Goal: Task Accomplishment & Management: Complete application form

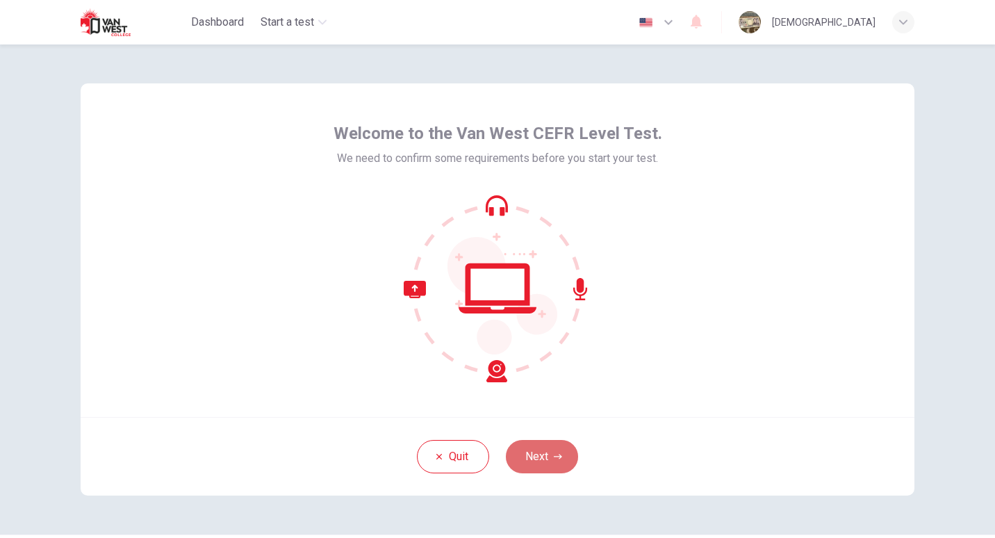
click at [548, 445] on button "Next" at bounding box center [542, 456] width 72 height 33
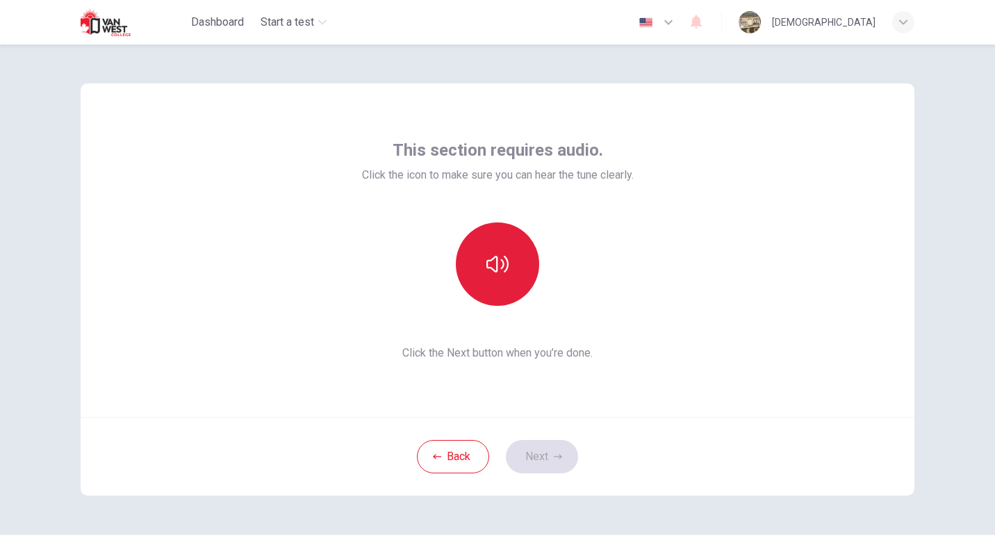
click at [495, 244] on button "button" at bounding box center [497, 263] width 83 height 83
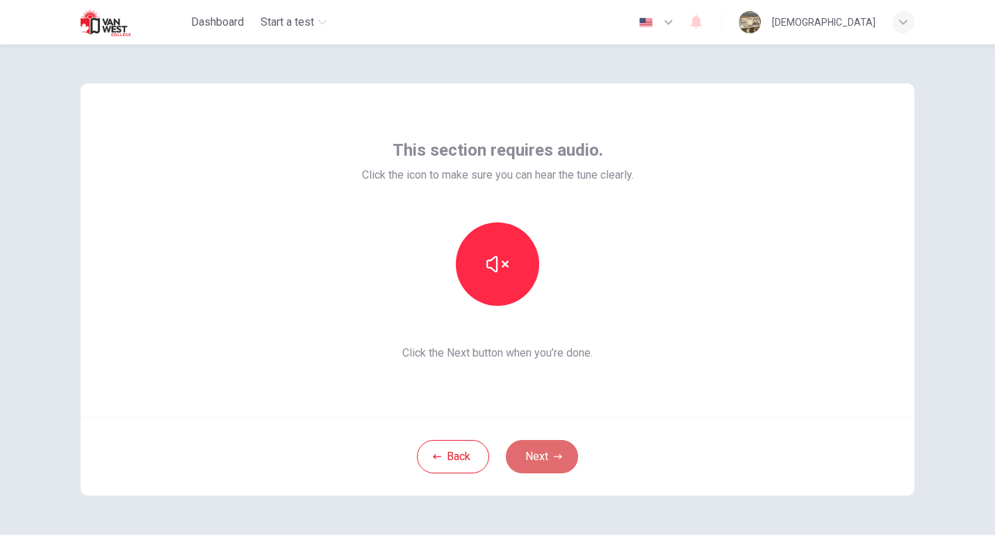
click at [541, 457] on button "Next" at bounding box center [542, 456] width 72 height 33
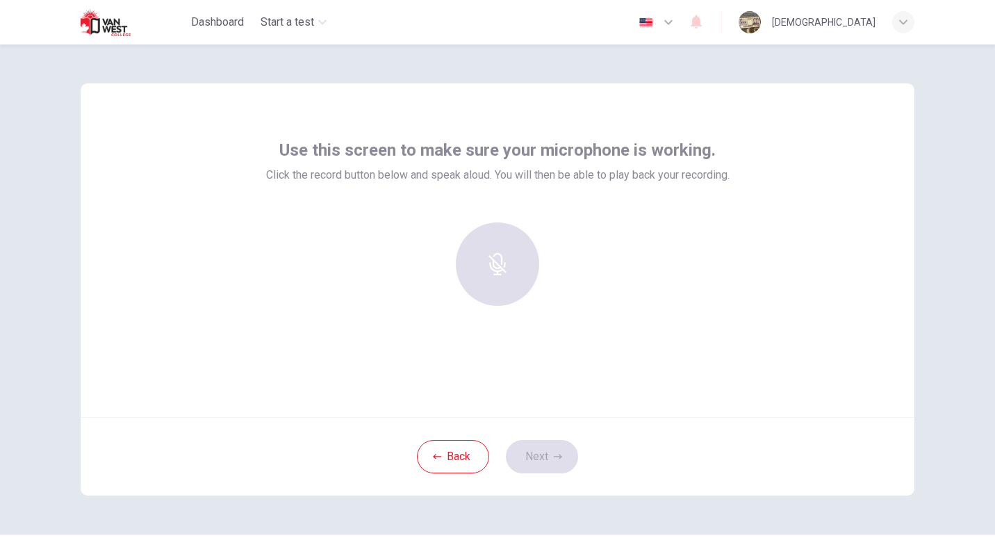
click at [500, 258] on div at bounding box center [497, 263] width 150 height 83
click at [487, 270] on div at bounding box center [497, 263] width 150 height 83
click at [443, 454] on button "Back" at bounding box center [453, 456] width 72 height 33
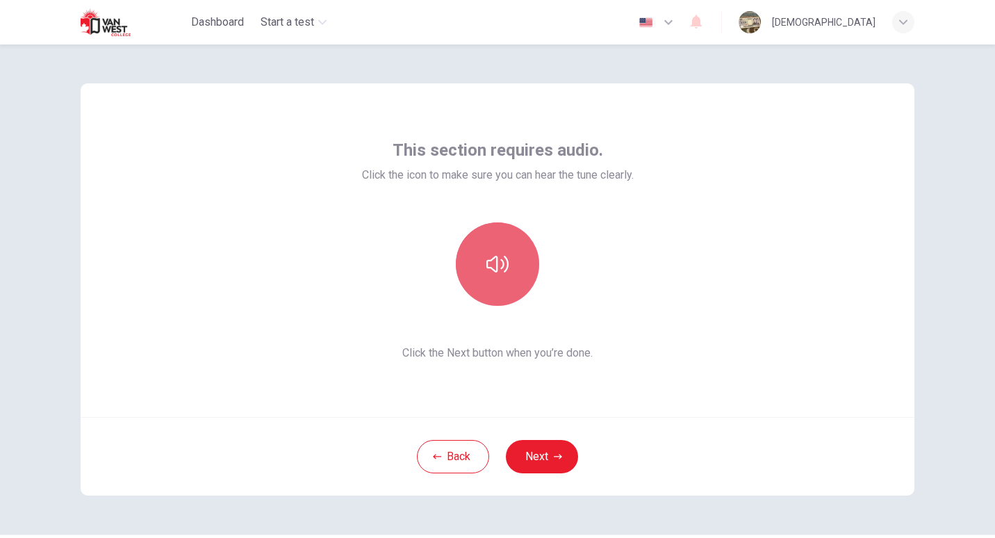
click at [504, 276] on button "button" at bounding box center [497, 263] width 83 height 83
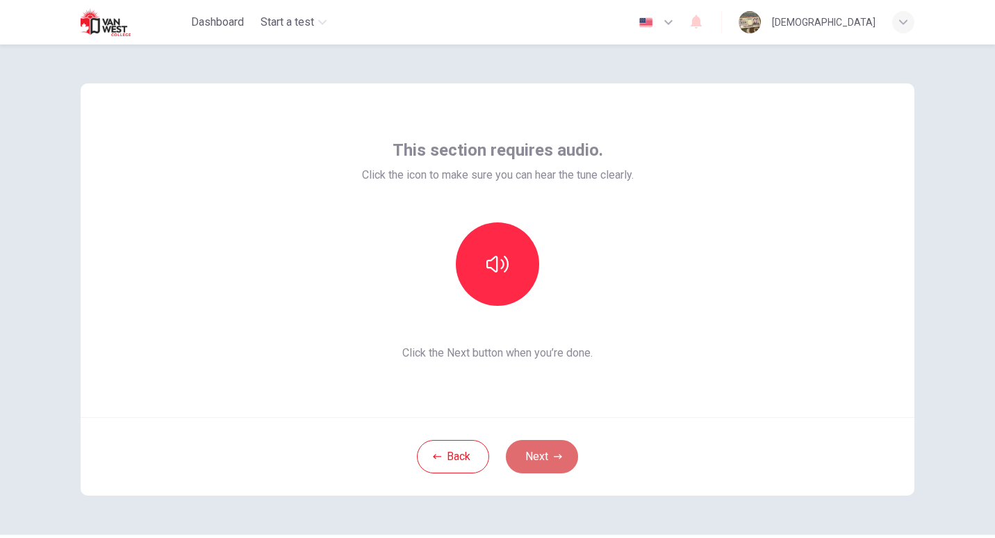
click at [538, 459] on button "Next" at bounding box center [542, 456] width 72 height 33
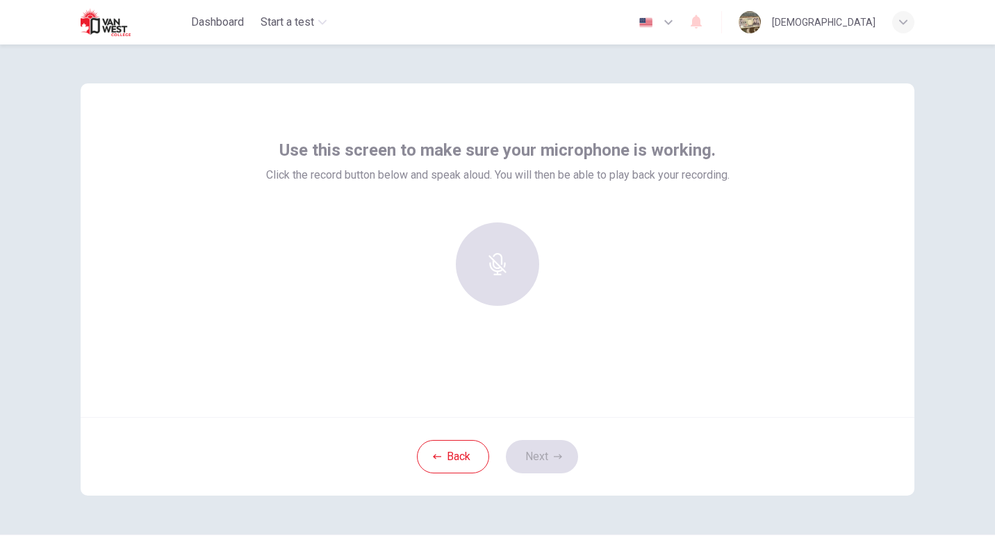
click at [483, 259] on div at bounding box center [497, 263] width 150 height 83
click at [512, 278] on div at bounding box center [497, 263] width 150 height 83
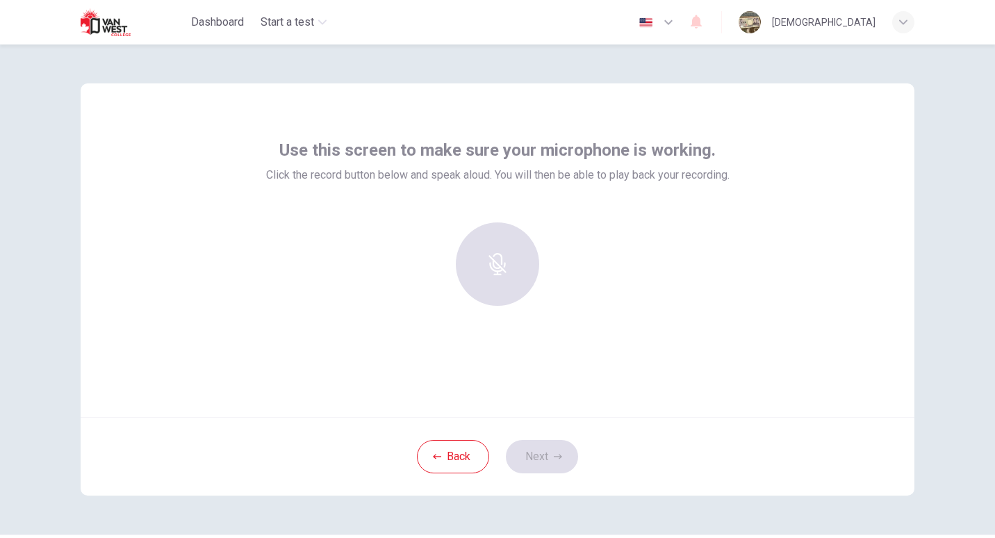
click at [488, 282] on div at bounding box center [497, 263] width 150 height 83
click at [463, 296] on div at bounding box center [497, 263] width 150 height 83
click at [502, 269] on div at bounding box center [497, 263] width 150 height 83
click at [455, 451] on button "Back" at bounding box center [453, 456] width 72 height 33
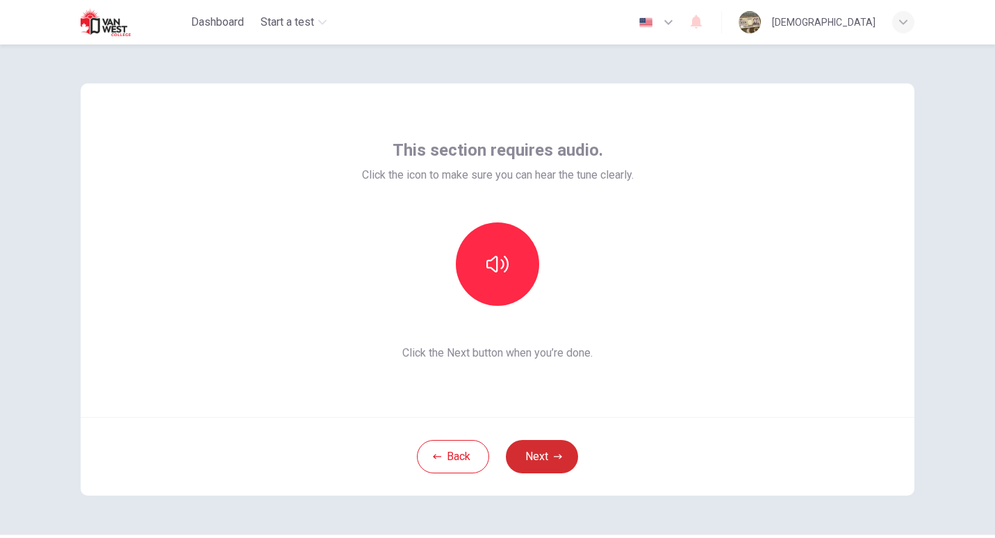
drag, startPoint x: 520, startPoint y: 435, endPoint x: 526, endPoint y: 447, distance: 13.1
click at [526, 447] on div "Back Next" at bounding box center [498, 456] width 834 height 79
click at [526, 447] on button "Next" at bounding box center [542, 456] width 72 height 33
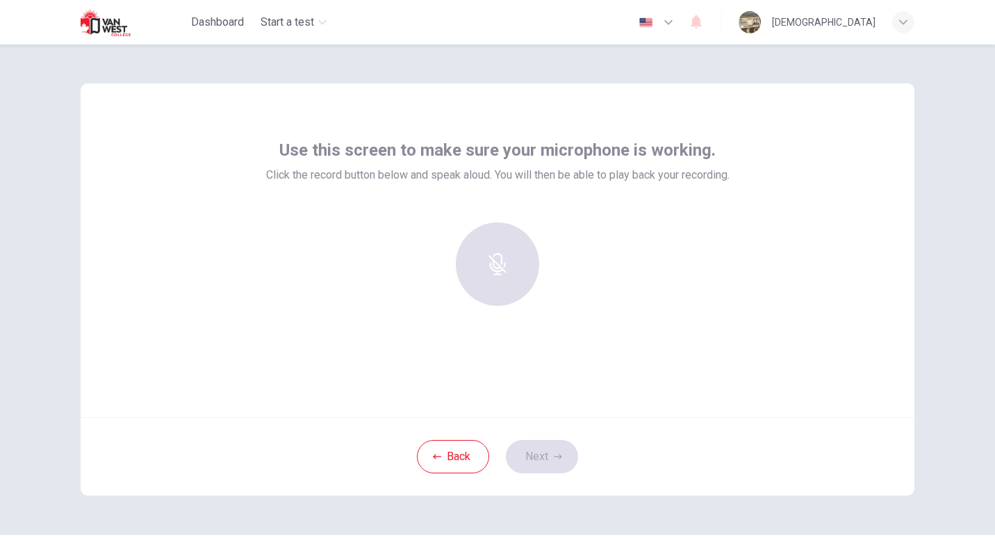
click at [498, 262] on div at bounding box center [497, 263] width 150 height 83
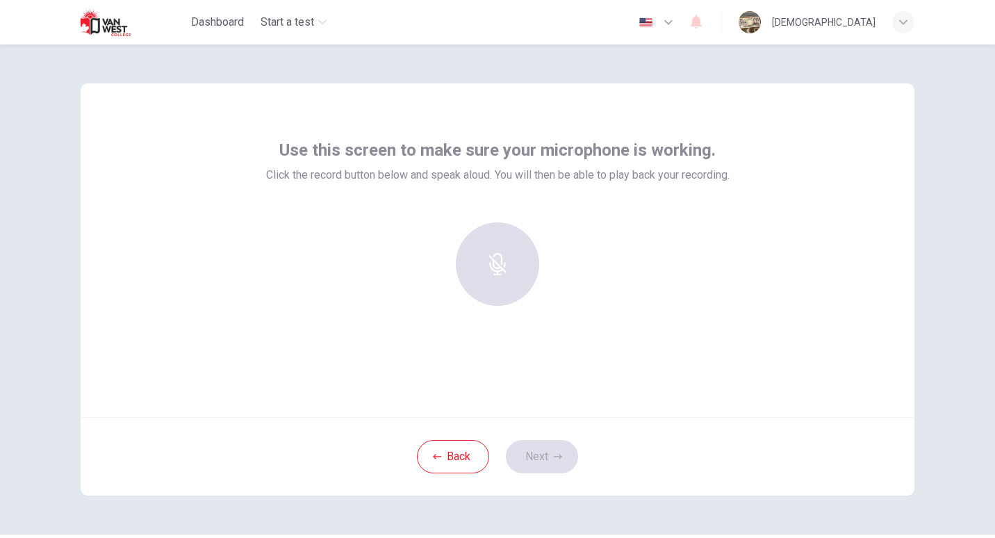
click at [498, 262] on div at bounding box center [497, 263] width 150 height 83
click at [503, 152] on span "Use this screen to make sure your microphone is working." at bounding box center [497, 150] width 436 height 22
click at [515, 184] on div "Use this screen to make sure your microphone is working. Click the record butto…" at bounding box center [497, 228] width 463 height 178
drag, startPoint x: 876, startPoint y: 0, endPoint x: 652, endPoint y: 140, distance: 264.1
click at [652, 140] on span "Use this screen to make sure your microphone is working." at bounding box center [497, 150] width 436 height 22
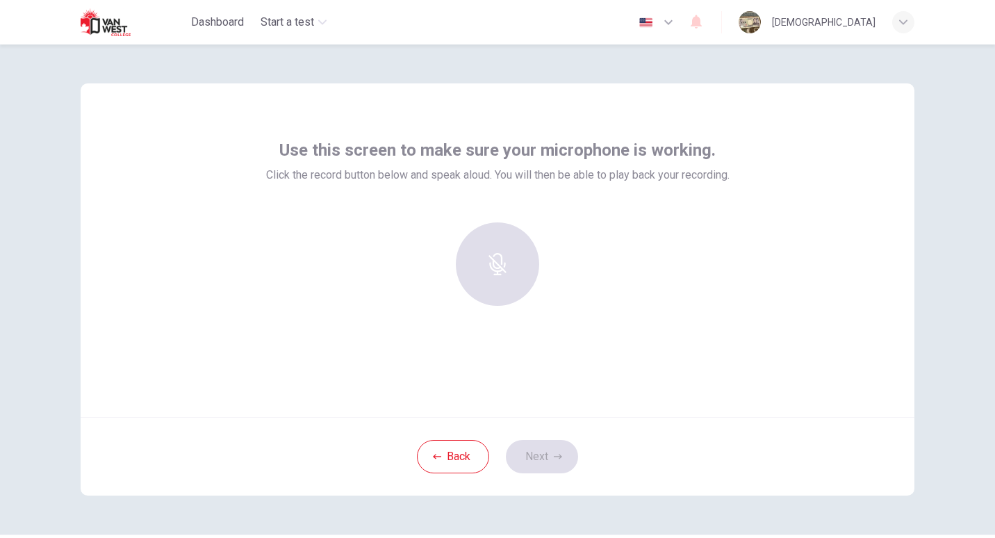
click at [504, 224] on div at bounding box center [497, 263] width 150 height 83
drag, startPoint x: 504, startPoint y: 224, endPoint x: 495, endPoint y: 249, distance: 25.7
click at [495, 249] on div at bounding box center [497, 263] width 150 height 83
click at [444, 459] on button "Back" at bounding box center [453, 456] width 72 height 33
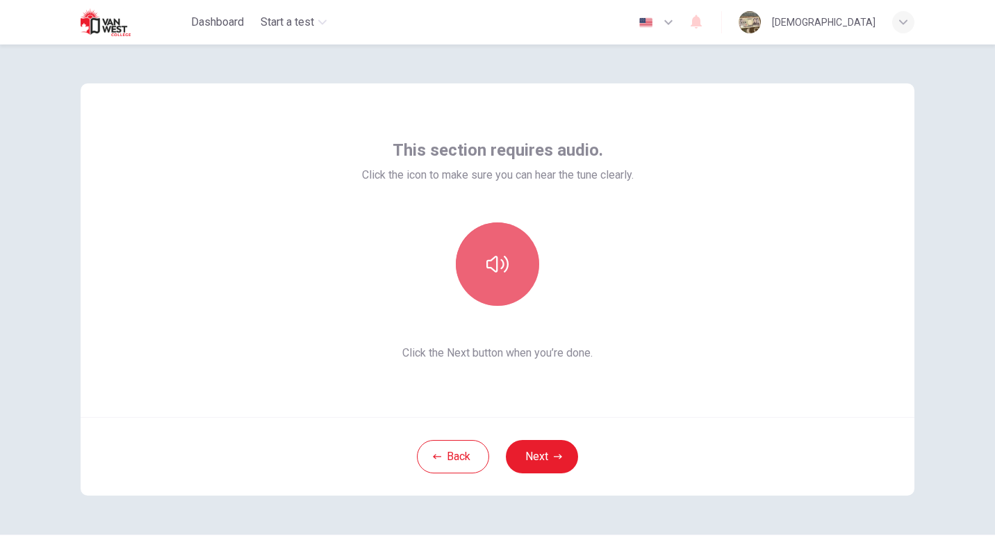
click at [481, 276] on button "button" at bounding box center [497, 263] width 83 height 83
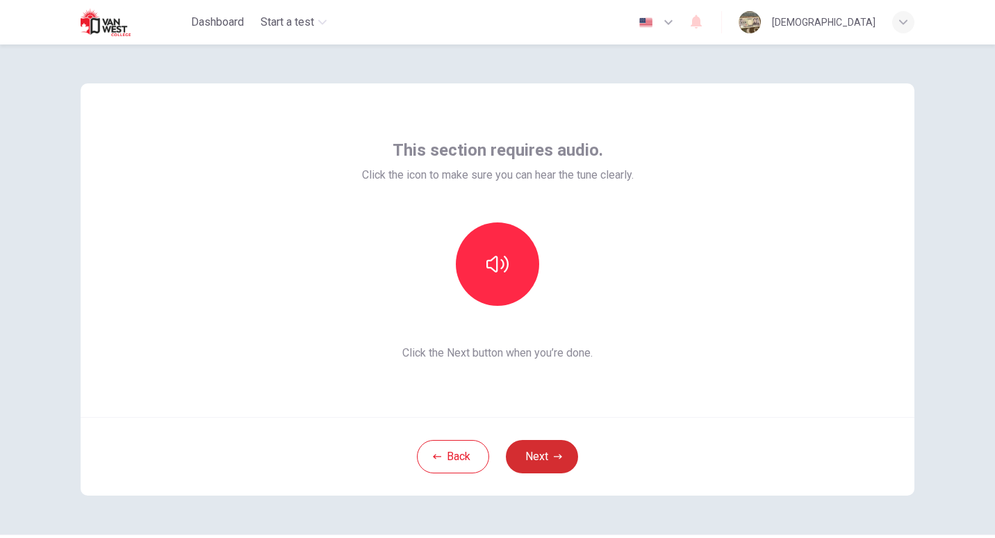
click at [552, 450] on button "Next" at bounding box center [542, 456] width 72 height 33
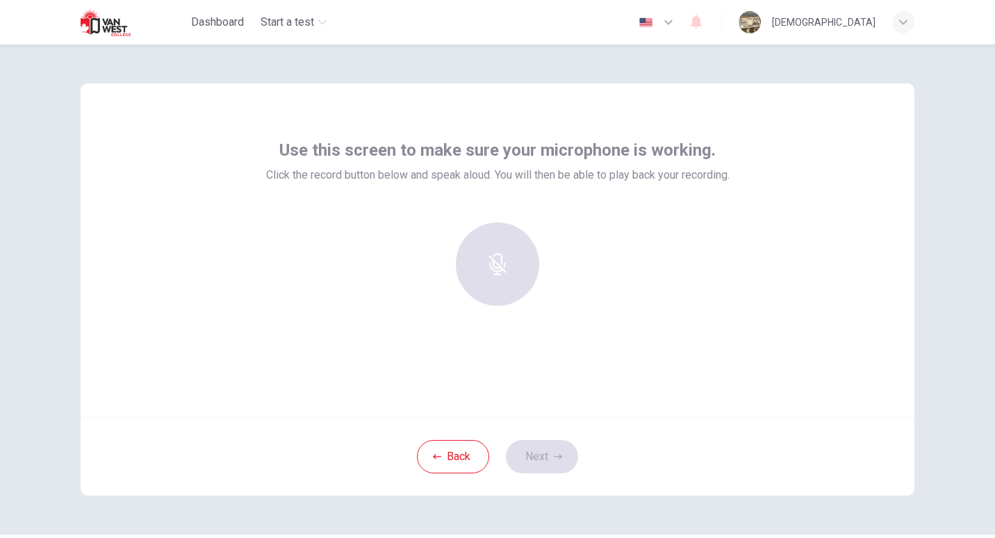
click at [497, 259] on div at bounding box center [497, 263] width 150 height 83
click at [702, 25] on icon "button" at bounding box center [696, 22] width 11 height 14
drag, startPoint x: 739, startPoint y: 4, endPoint x: 557, endPoint y: 40, distance: 184.8
click at [557, 40] on div at bounding box center [497, 269] width 995 height 538
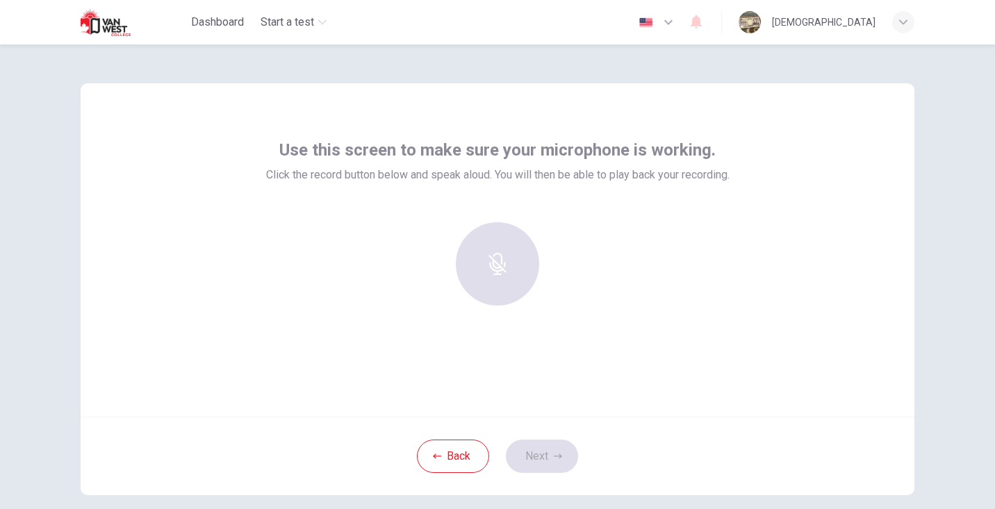
click at [502, 257] on div at bounding box center [497, 263] width 150 height 83
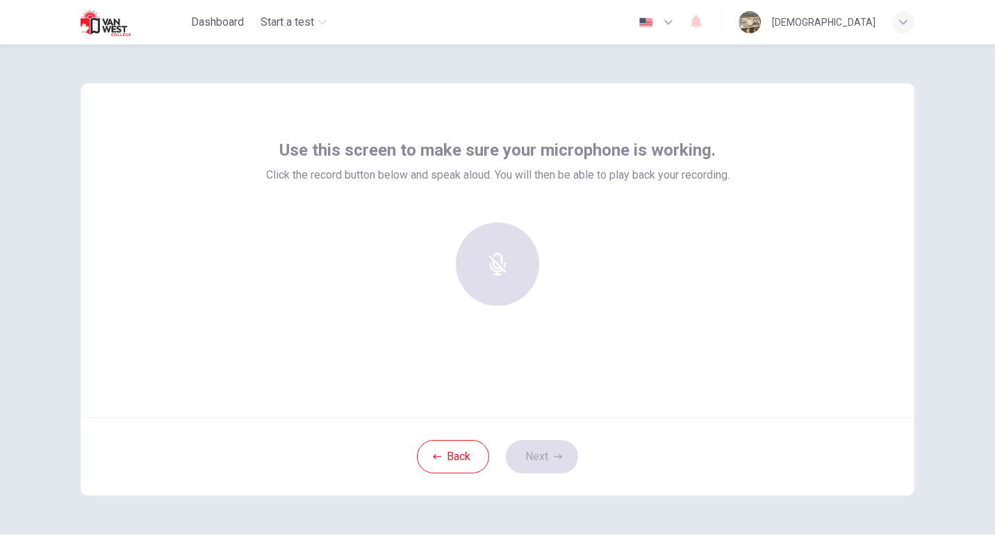
drag, startPoint x: 969, startPoint y: 1, endPoint x: 598, endPoint y: 236, distance: 438.9
click at [598, 236] on div at bounding box center [497, 269] width 463 height 94
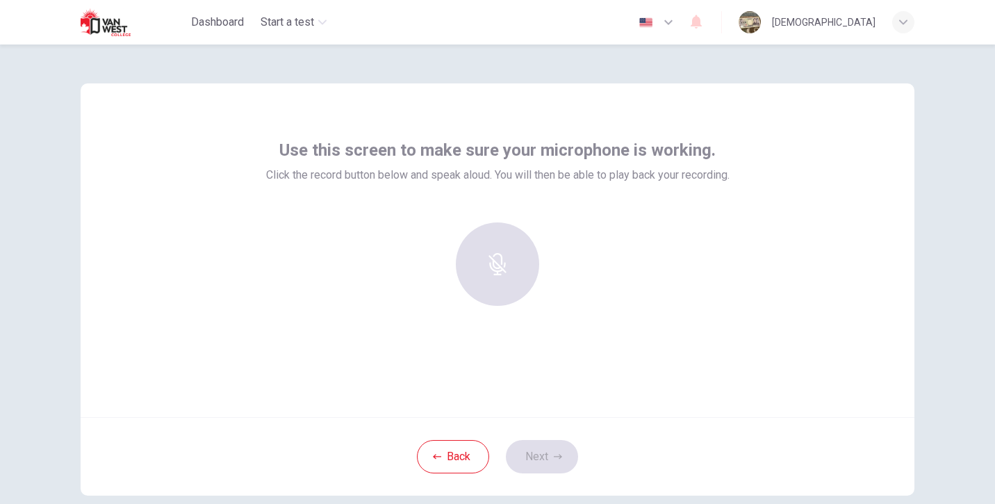
click at [449, 438] on div "Back Next" at bounding box center [498, 456] width 834 height 79
click at [449, 454] on button "Back" at bounding box center [453, 456] width 72 height 33
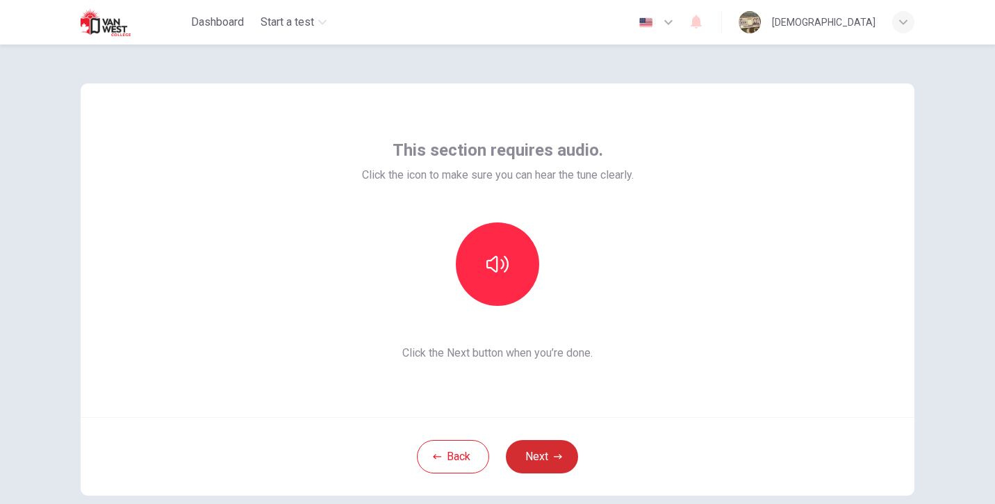
click at [531, 454] on button "Next" at bounding box center [542, 456] width 72 height 33
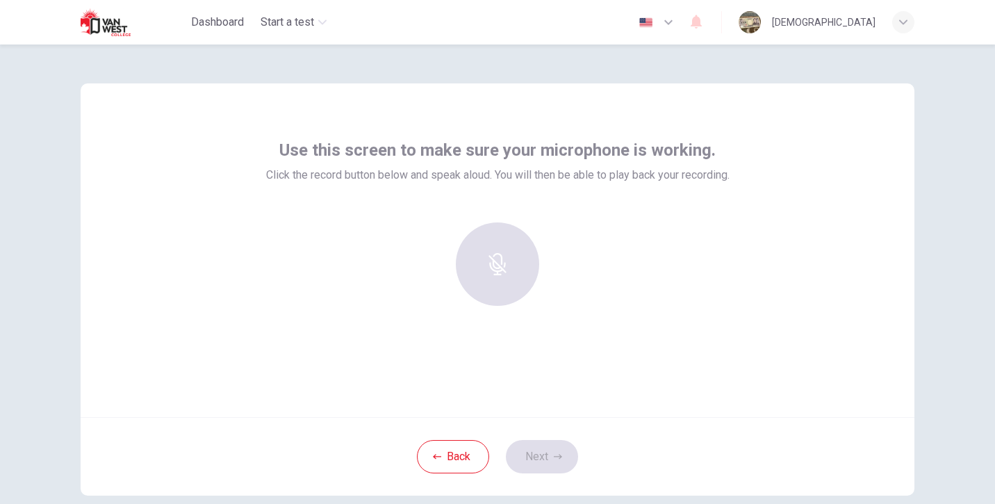
click at [500, 242] on div at bounding box center [497, 263] width 150 height 83
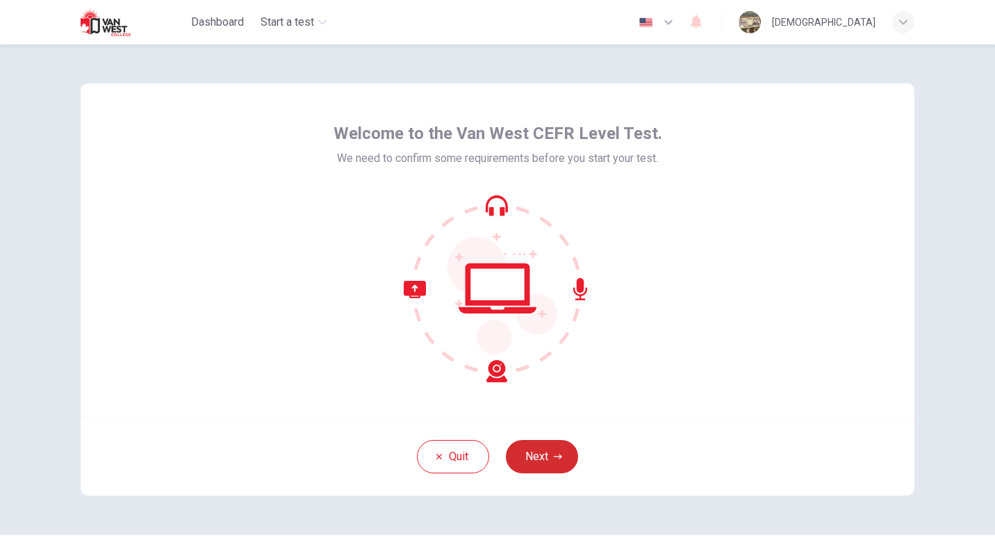
click at [535, 457] on button "Next" at bounding box center [542, 456] width 72 height 33
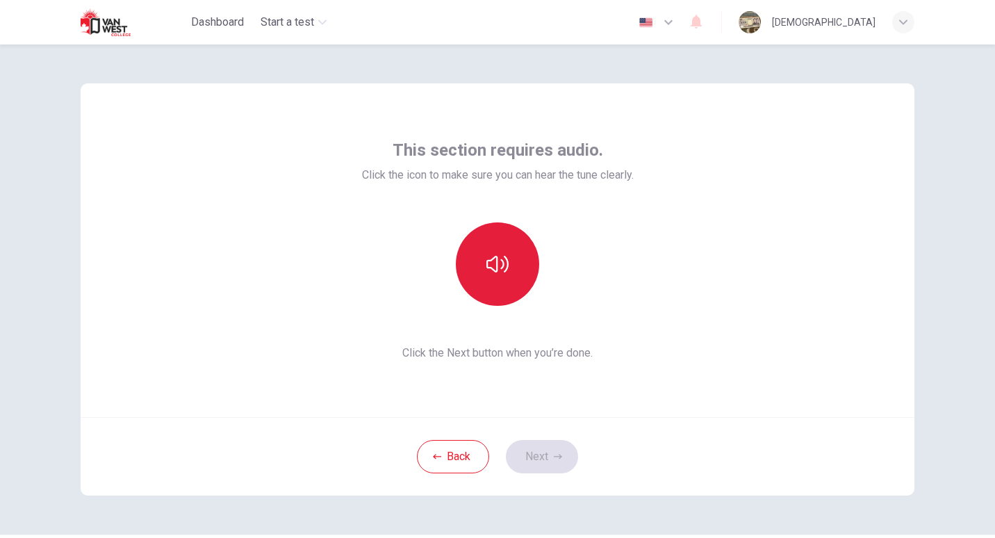
click at [499, 273] on icon "button" at bounding box center [497, 264] width 22 height 22
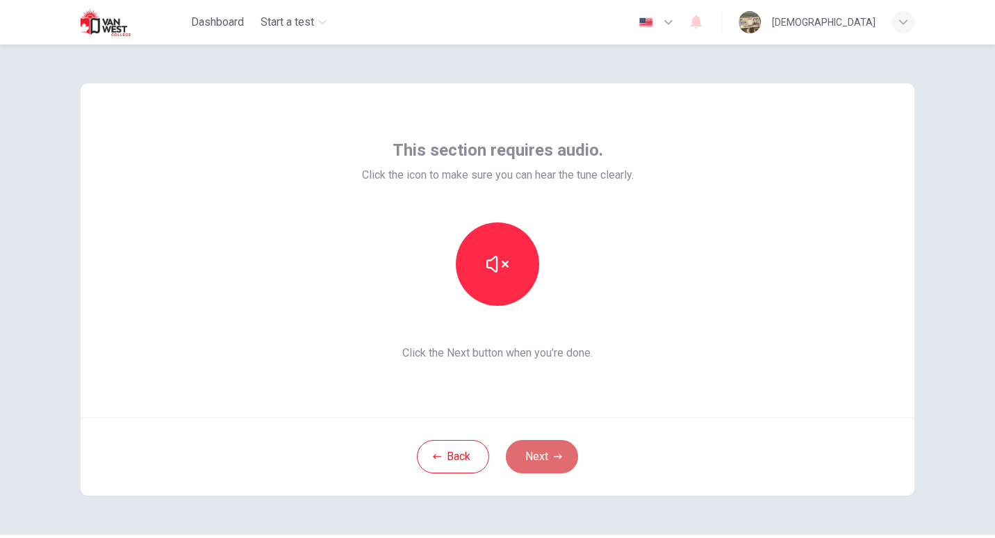
click at [538, 454] on button "Next" at bounding box center [542, 456] width 72 height 33
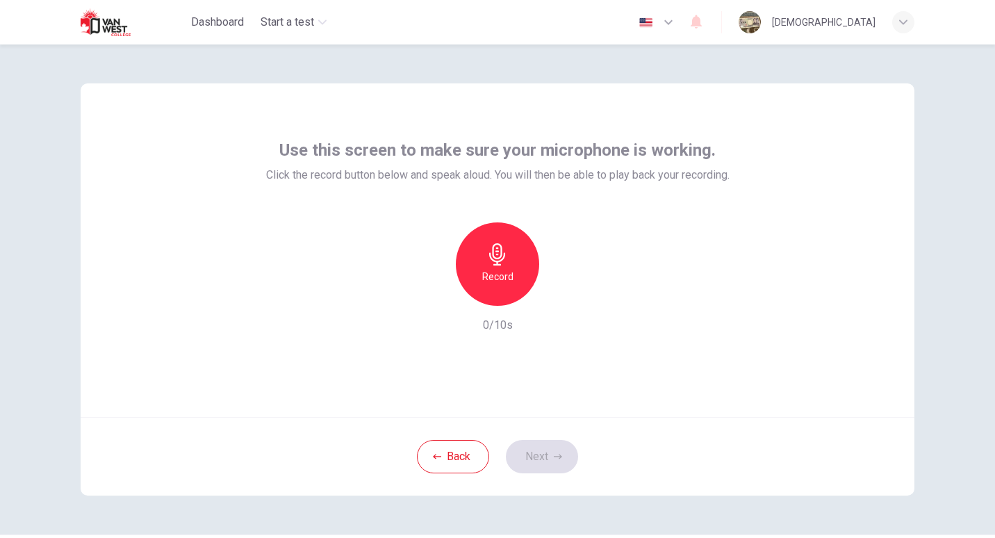
click at [628, 432] on div "Back Next" at bounding box center [498, 456] width 834 height 79
click at [506, 286] on div "Record" at bounding box center [497, 263] width 83 height 83
click at [556, 290] on icon "button" at bounding box center [561, 295] width 14 height 14
click at [557, 290] on icon "button" at bounding box center [562, 295] width 10 height 10
click at [534, 450] on button "Next" at bounding box center [542, 456] width 72 height 33
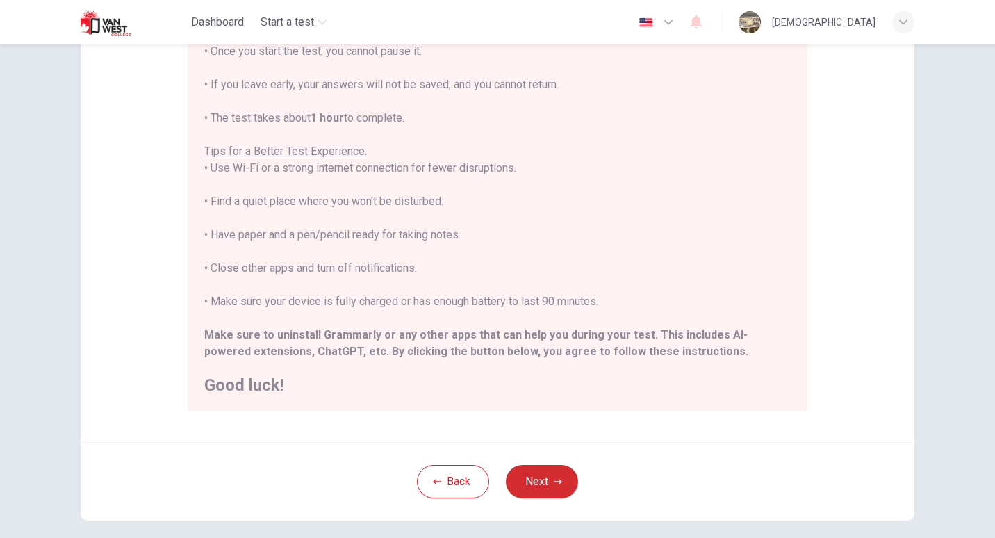
scroll to position [170, 0]
click at [536, 485] on button "Next" at bounding box center [542, 480] width 72 height 33
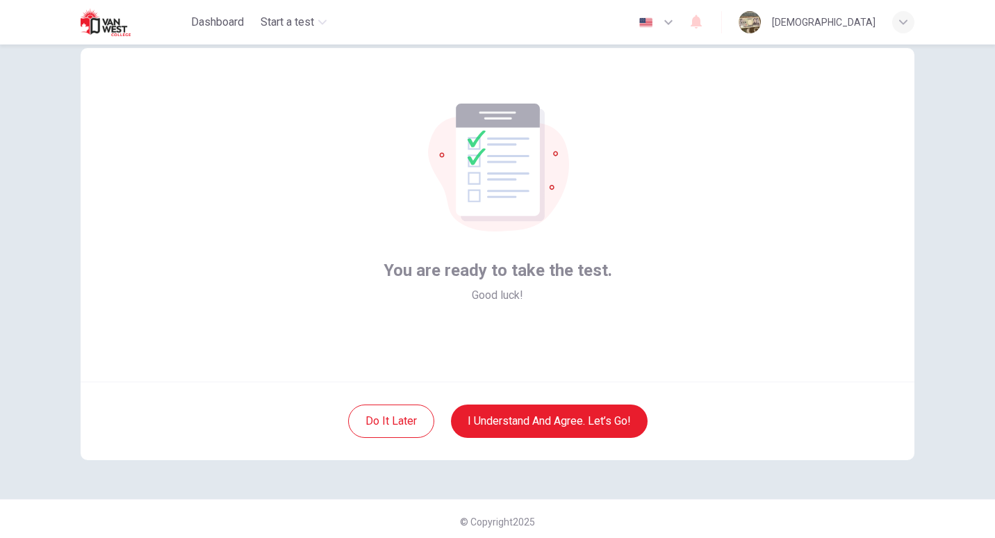
scroll to position [34, 0]
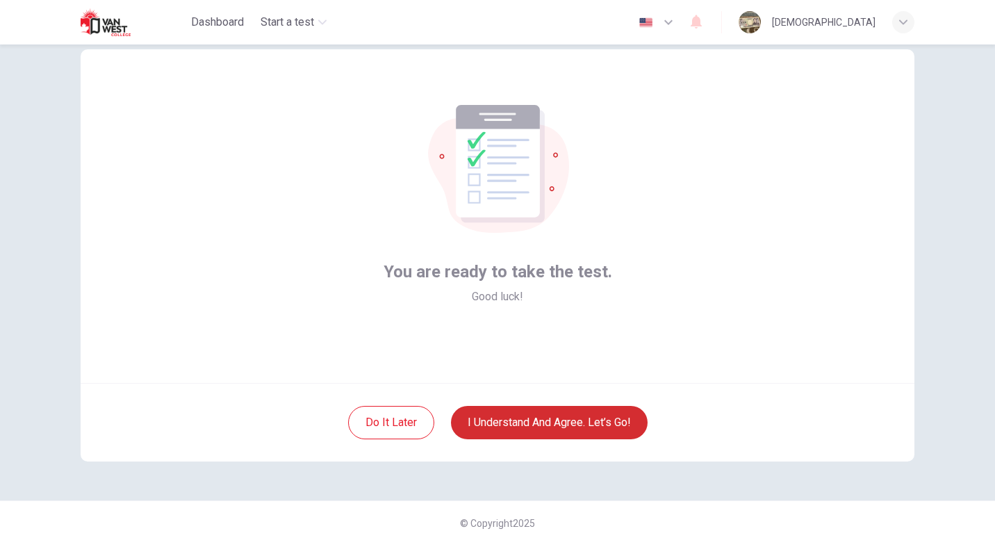
click at [488, 416] on button "I understand and agree. Let’s go!" at bounding box center [549, 422] width 197 height 33
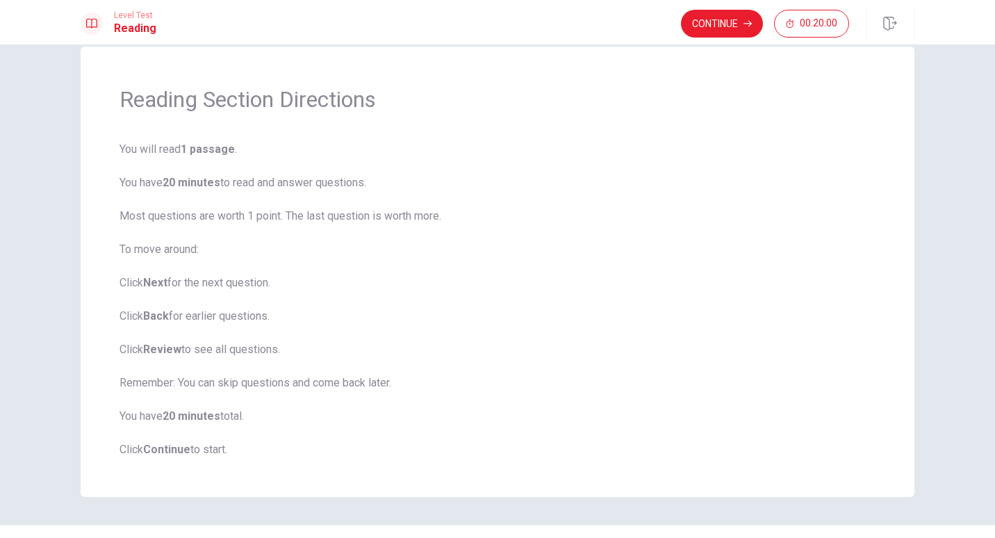
scroll to position [24, 0]
click at [708, 20] on button "Continue" at bounding box center [722, 24] width 82 height 28
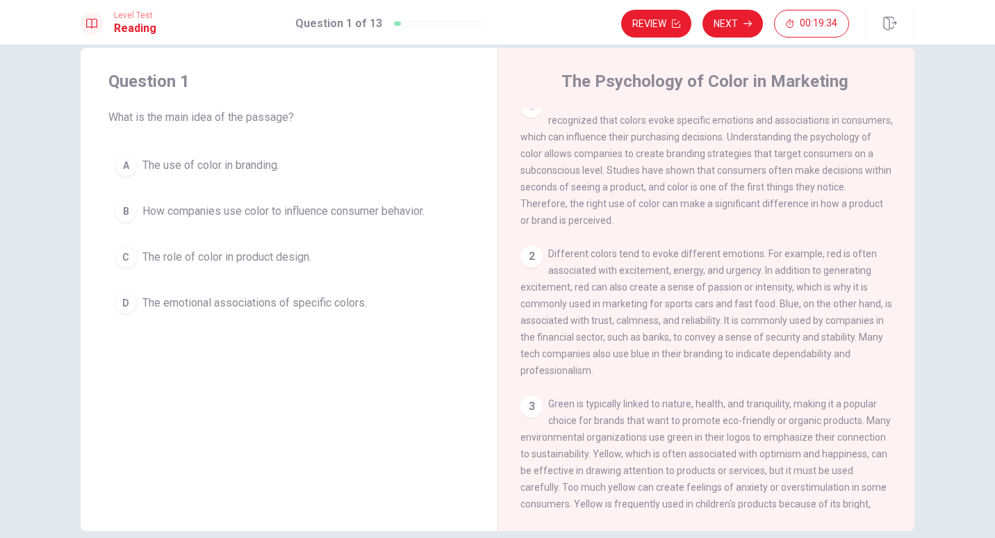
scroll to position [0, 0]
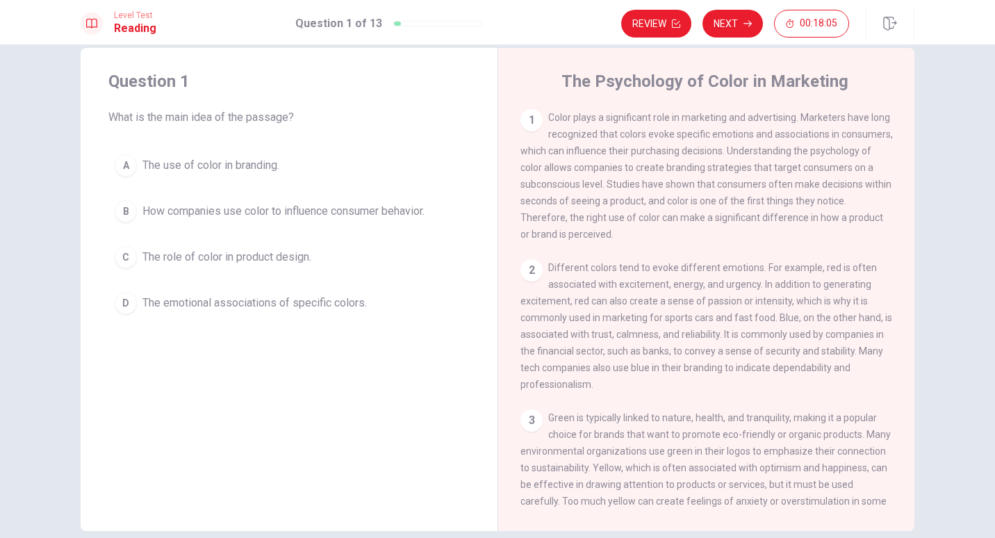
click at [123, 254] on div "C" at bounding box center [126, 257] width 22 height 22
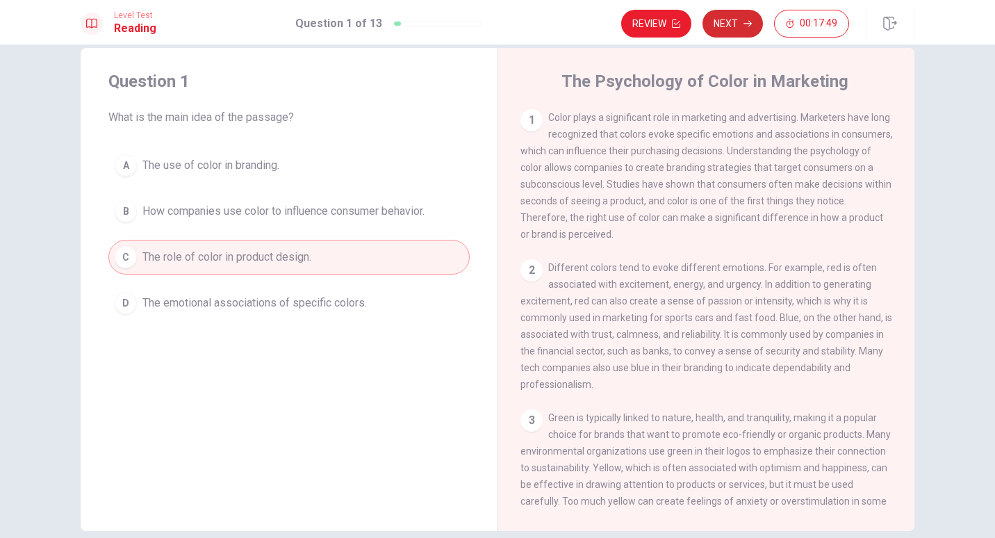
click at [729, 31] on button "Next" at bounding box center [732, 24] width 60 height 28
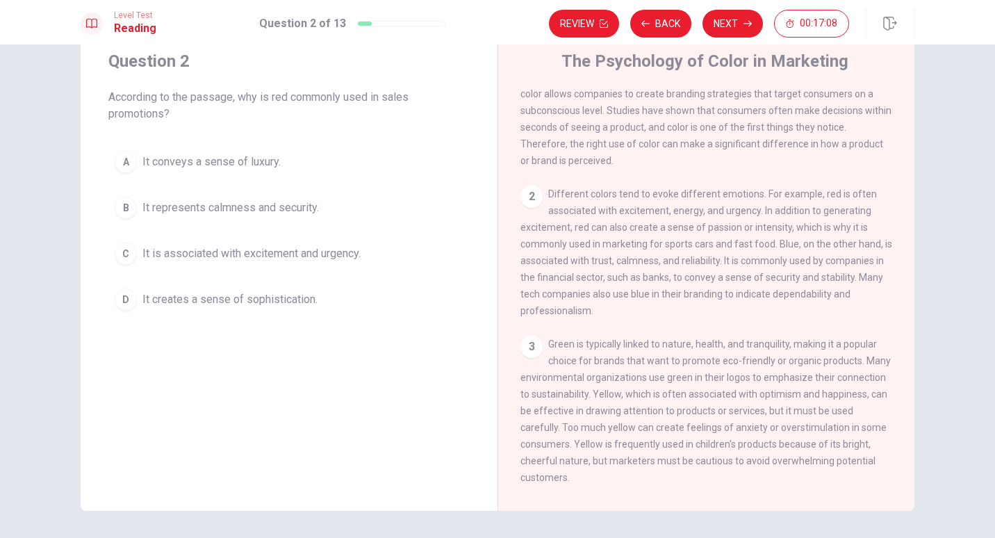
scroll to position [44, 0]
click at [120, 254] on div "C" at bounding box center [126, 254] width 22 height 22
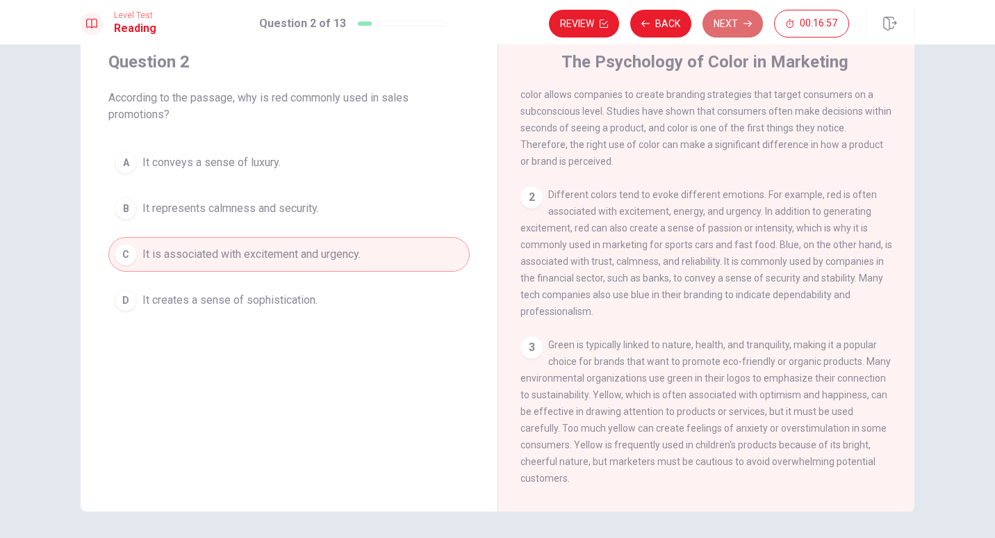
click at [728, 22] on button "Next" at bounding box center [732, 24] width 60 height 28
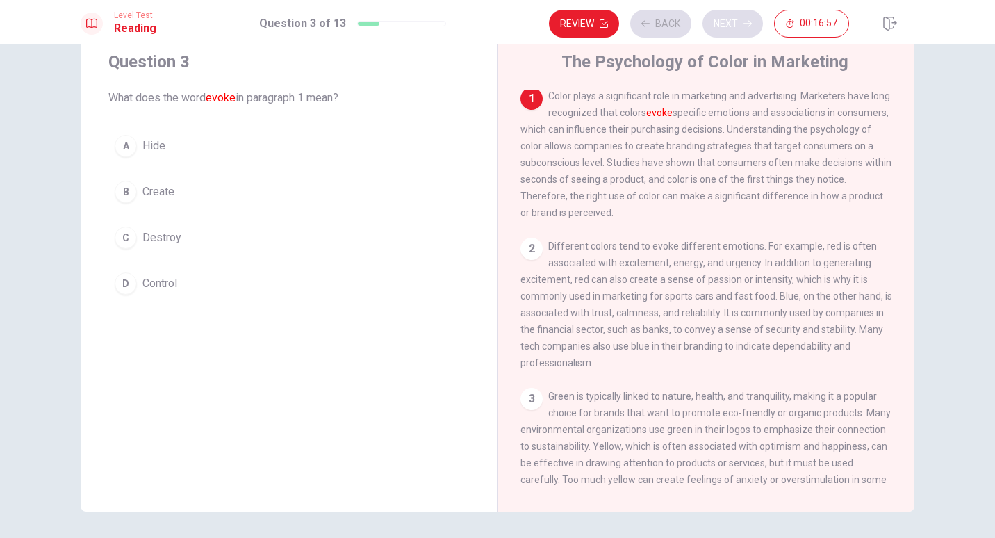
scroll to position [0, 0]
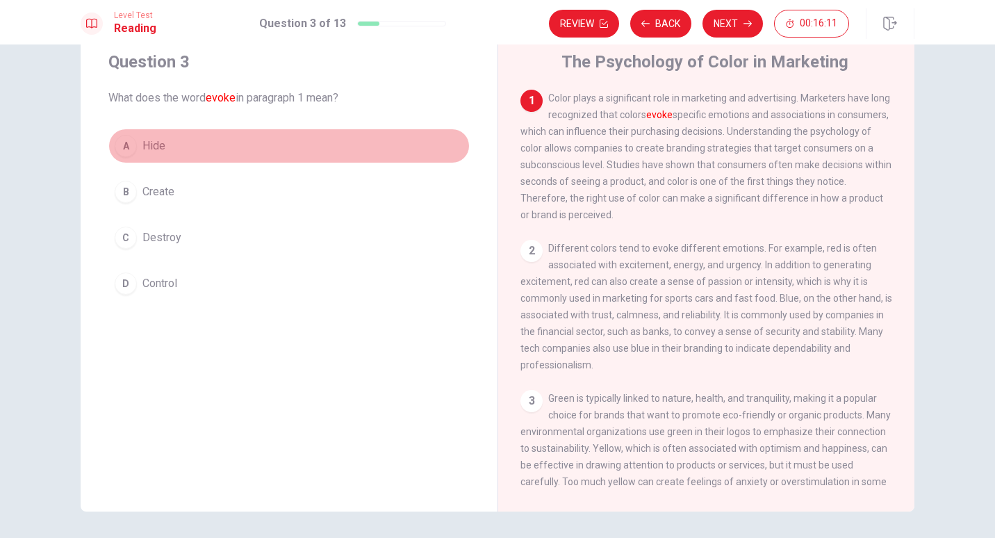
click at [126, 147] on div "A" at bounding box center [126, 146] width 22 height 22
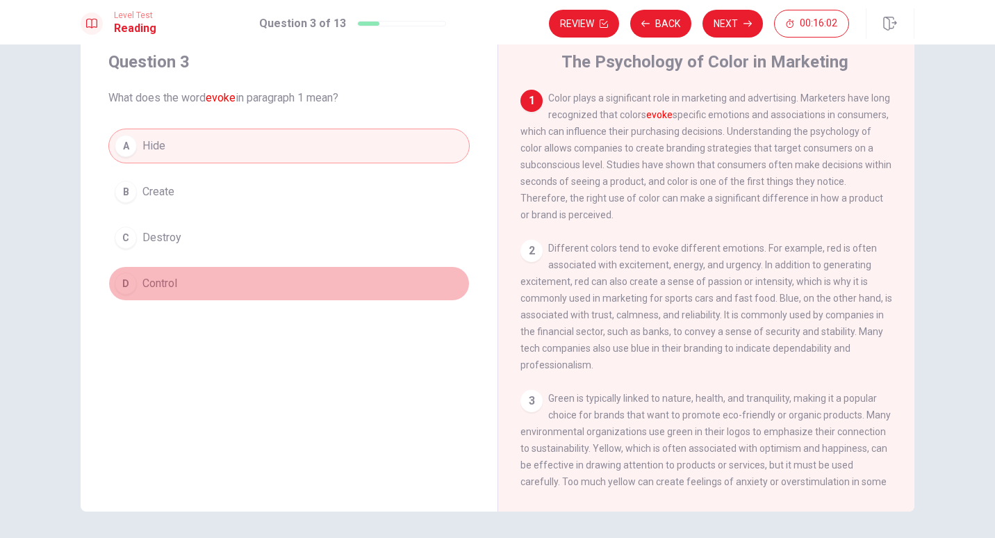
click at [127, 276] on div "D" at bounding box center [126, 283] width 22 height 22
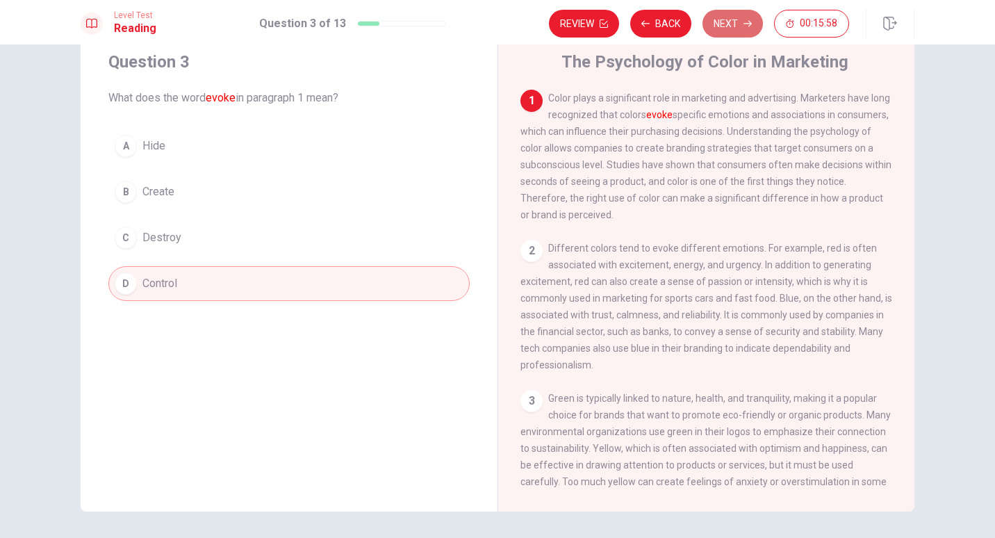
click at [727, 19] on button "Next" at bounding box center [732, 24] width 60 height 28
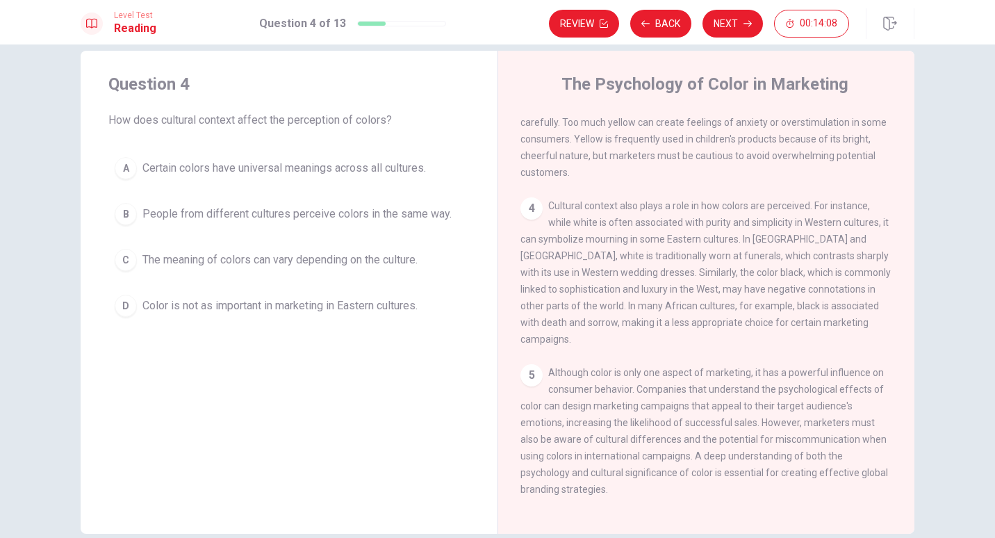
scroll to position [31, 0]
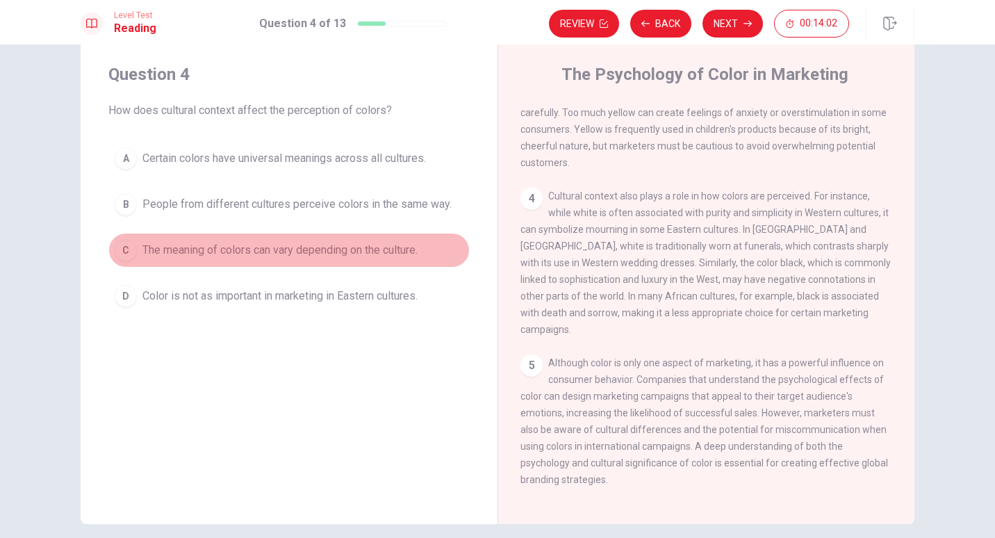
click at [122, 247] on div "C" at bounding box center [126, 250] width 22 height 22
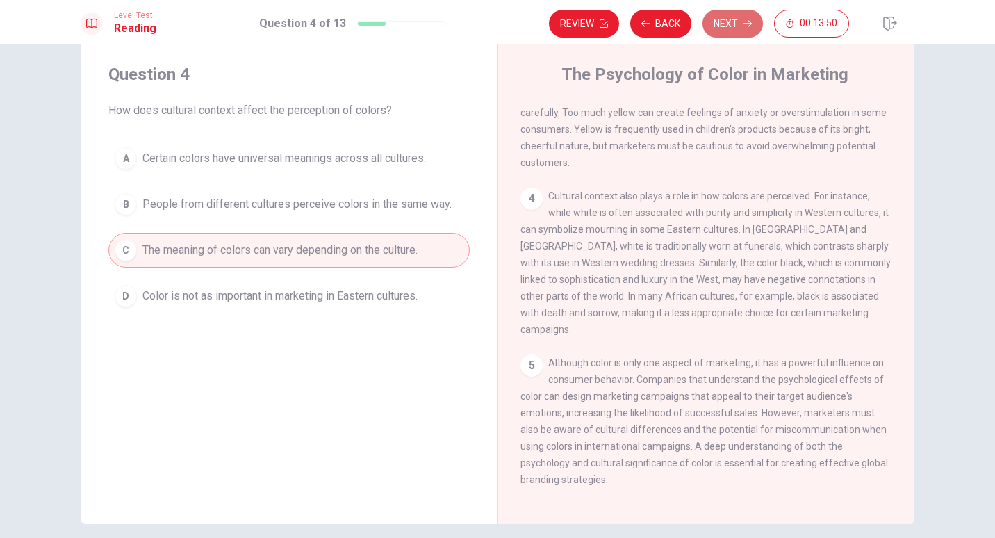
click at [739, 15] on button "Next" at bounding box center [732, 24] width 60 height 28
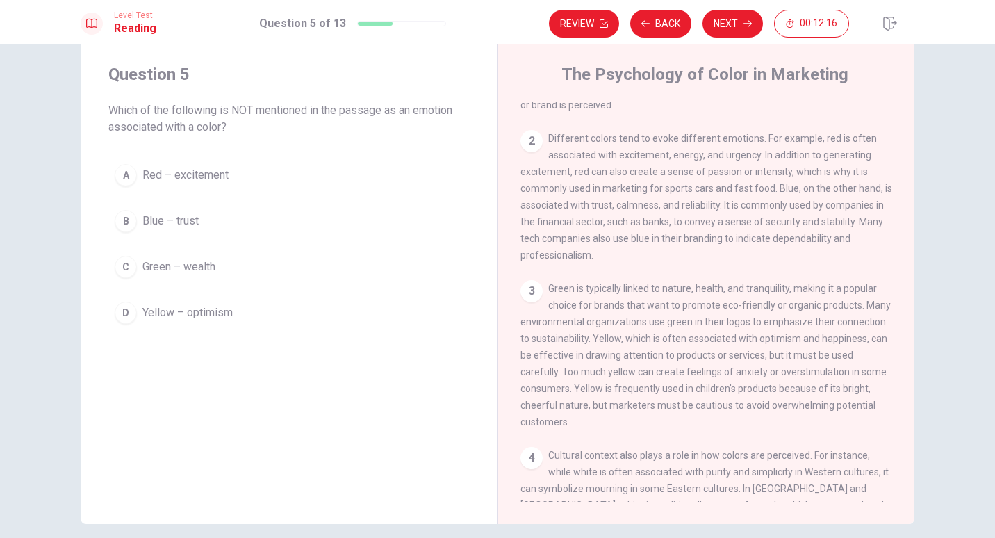
scroll to position [120, 0]
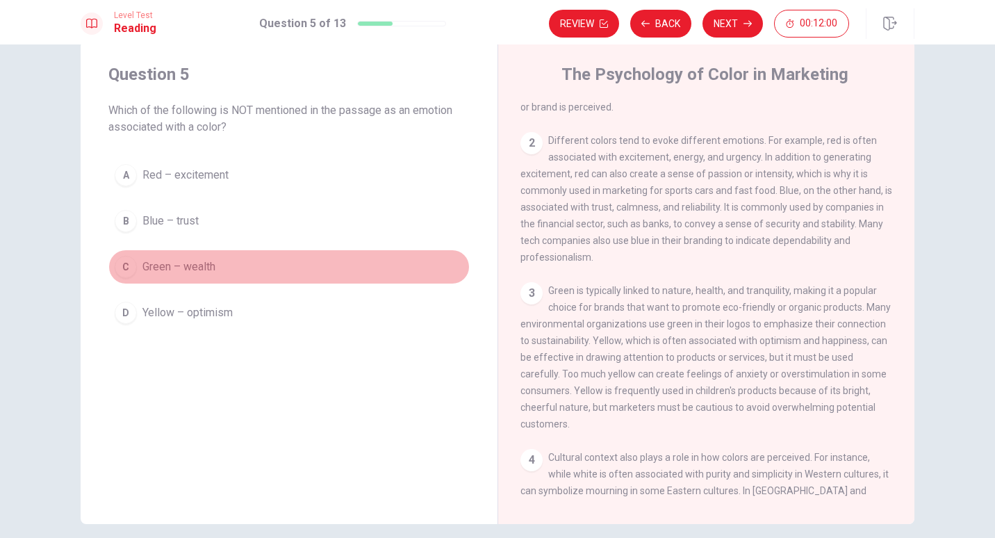
click at [120, 268] on div "C" at bounding box center [126, 267] width 22 height 22
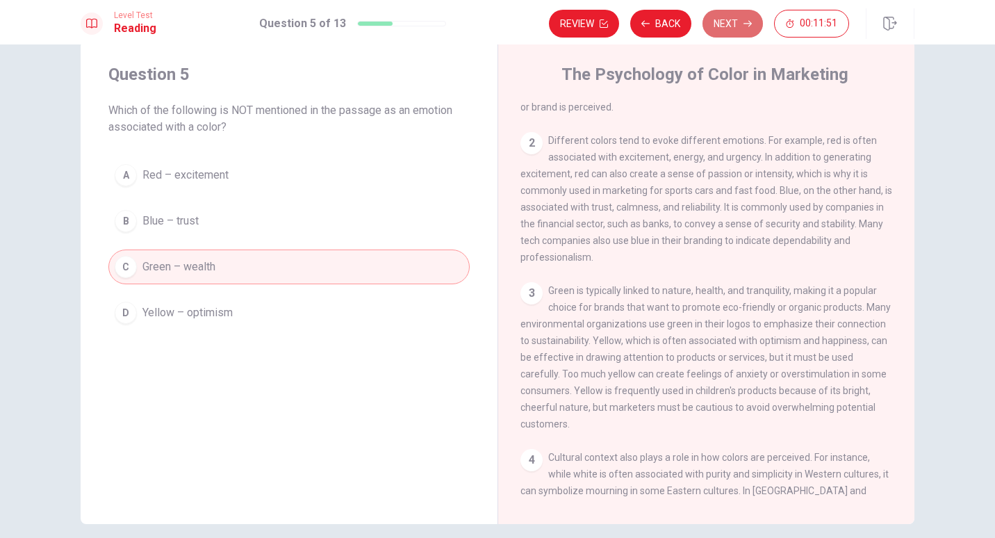
click at [722, 26] on button "Next" at bounding box center [732, 24] width 60 height 28
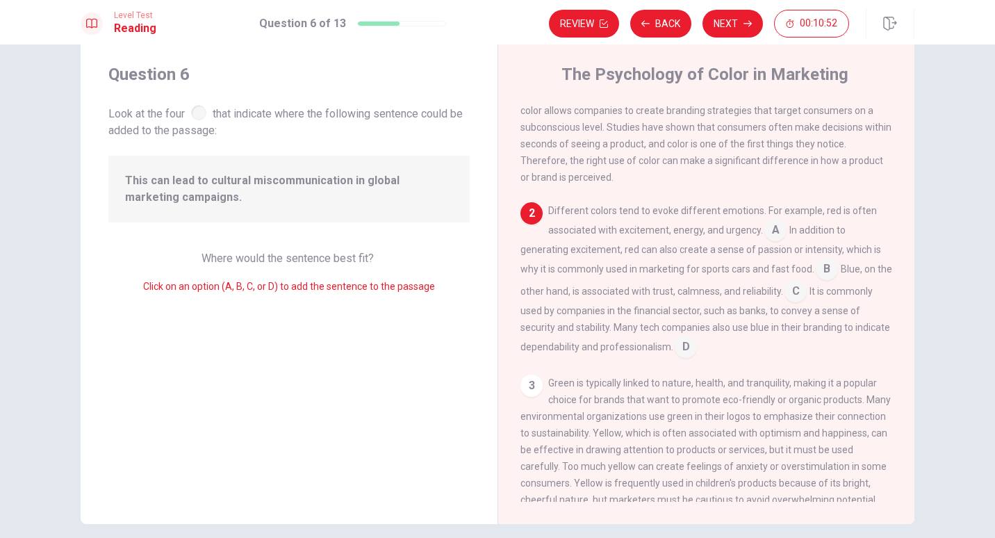
scroll to position [49, 0]
click at [697, 348] on input at bounding box center [686, 349] width 22 height 22
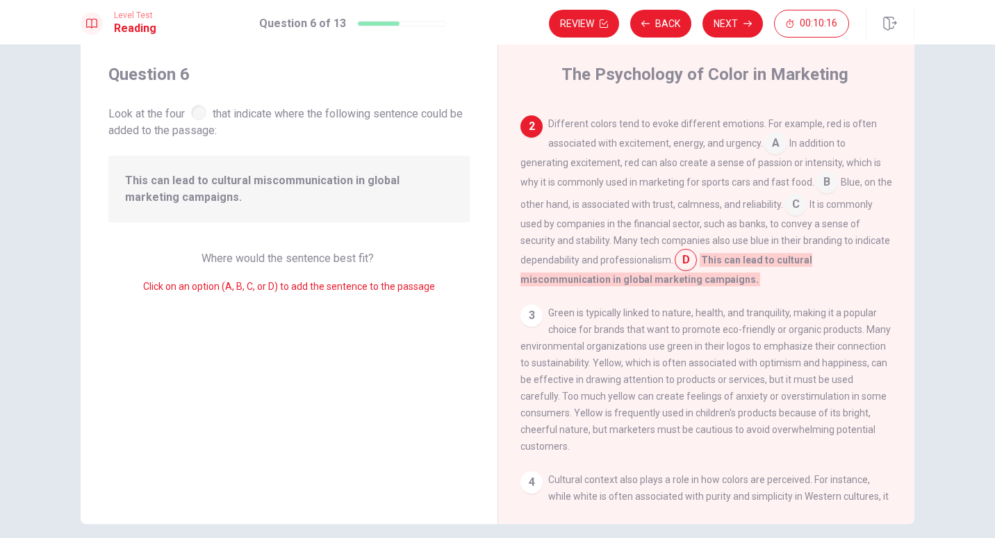
scroll to position [138, 0]
click at [719, 21] on button "Next" at bounding box center [732, 24] width 60 height 28
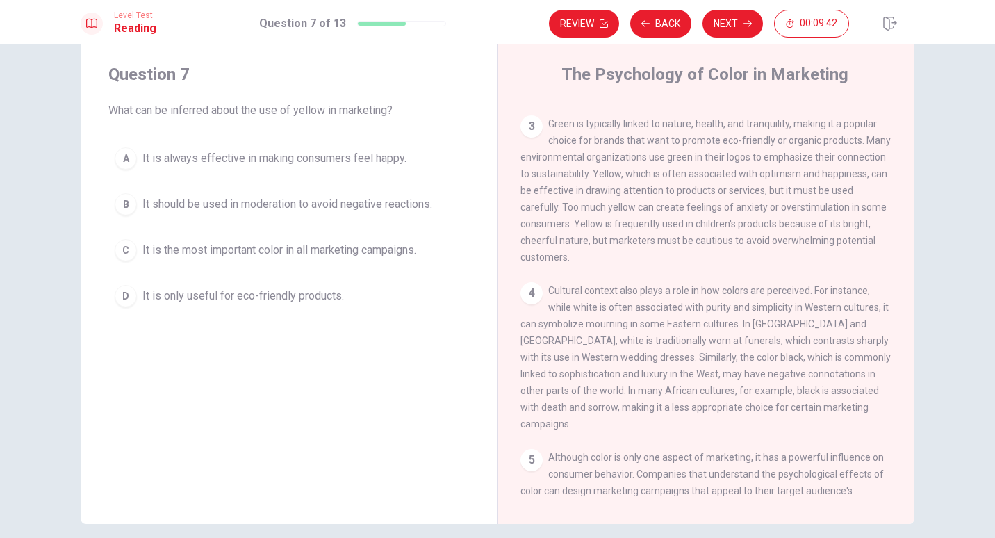
scroll to position [286, 0]
click at [119, 299] on div "D" at bounding box center [126, 296] width 22 height 22
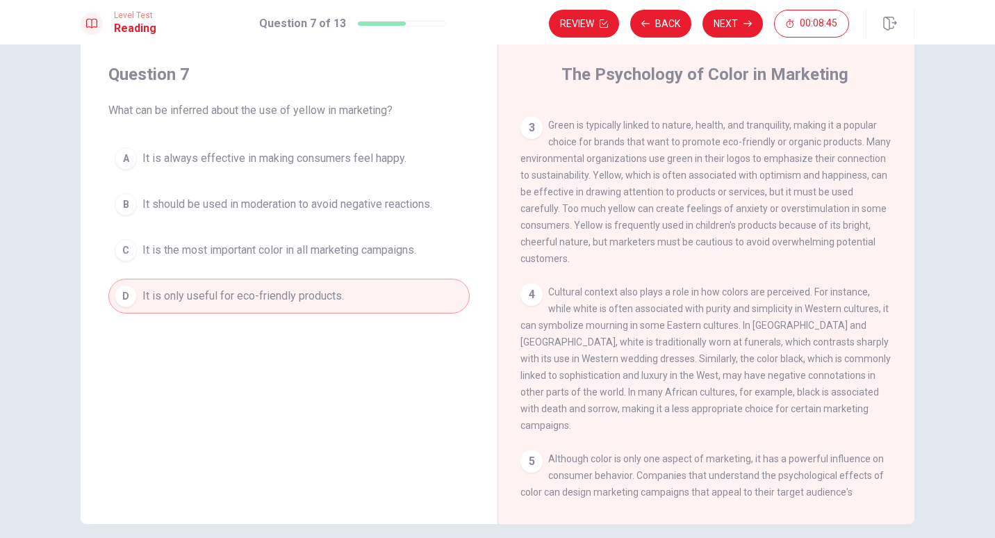
click at [181, 242] on span "It is the most important color in all marketing campaigns." at bounding box center [279, 250] width 274 height 17
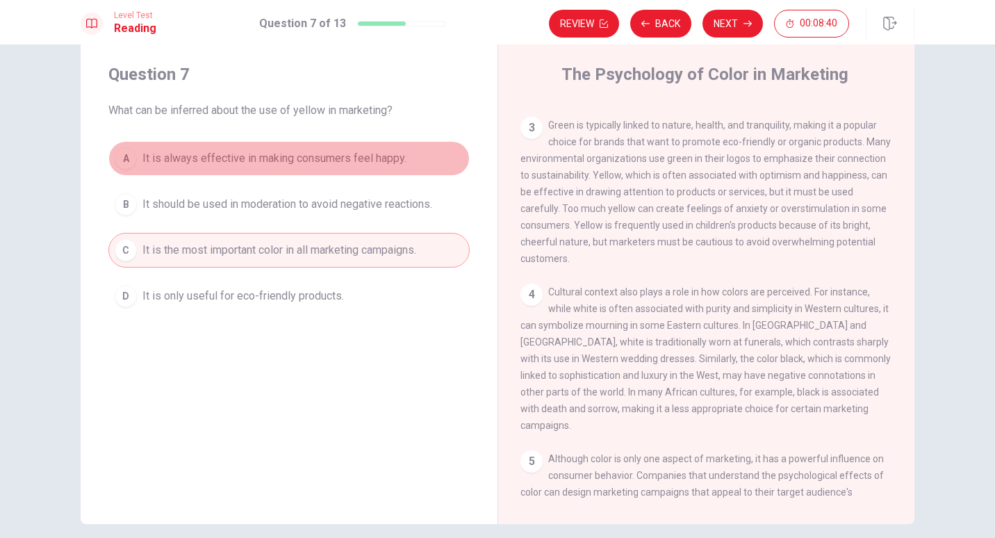
click at [225, 161] on span "It is always effective in making consumers feel happy." at bounding box center [274, 158] width 264 height 17
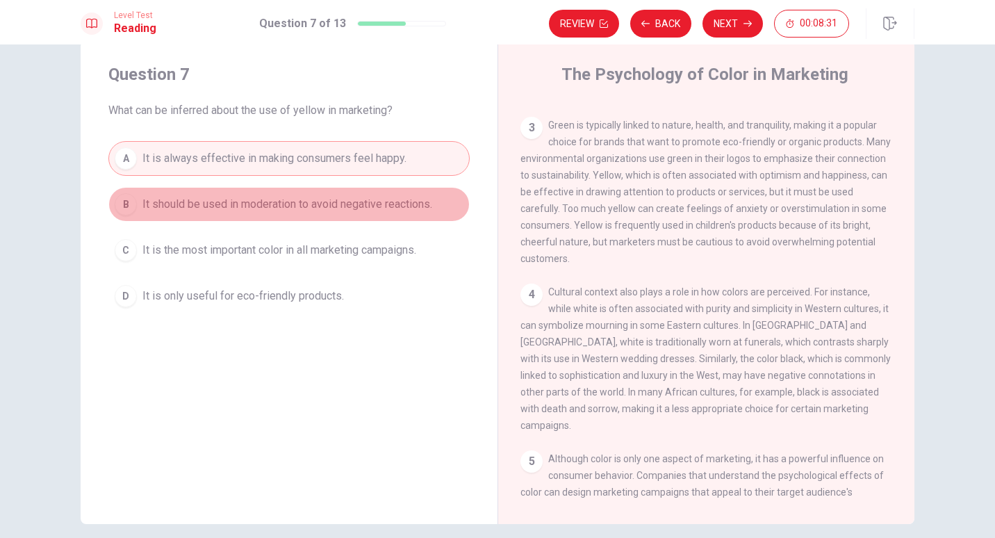
click at [270, 210] on span "It should be used in moderation to avoid negative reactions." at bounding box center [287, 204] width 290 height 17
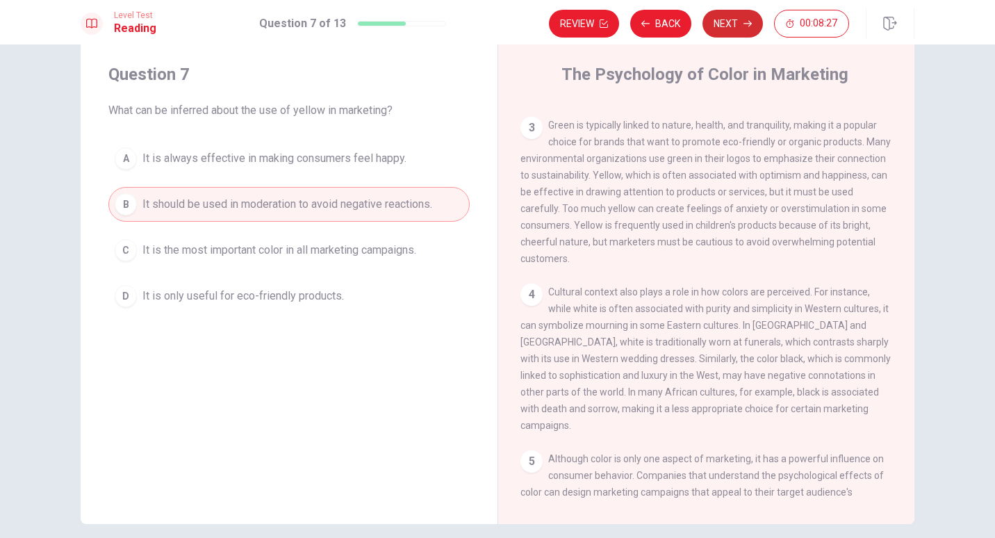
click at [732, 26] on button "Next" at bounding box center [732, 24] width 60 height 28
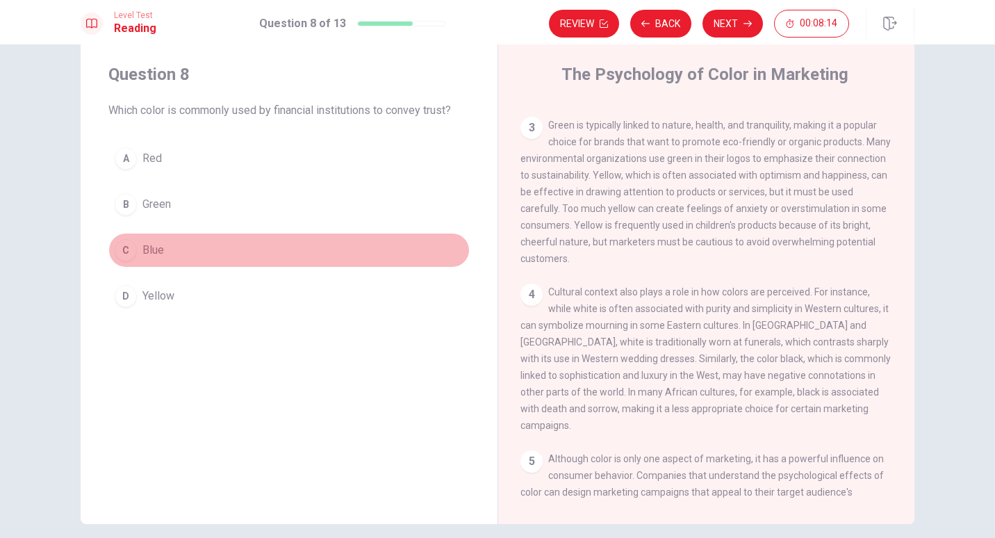
click at [120, 253] on div "C" at bounding box center [126, 250] width 22 height 22
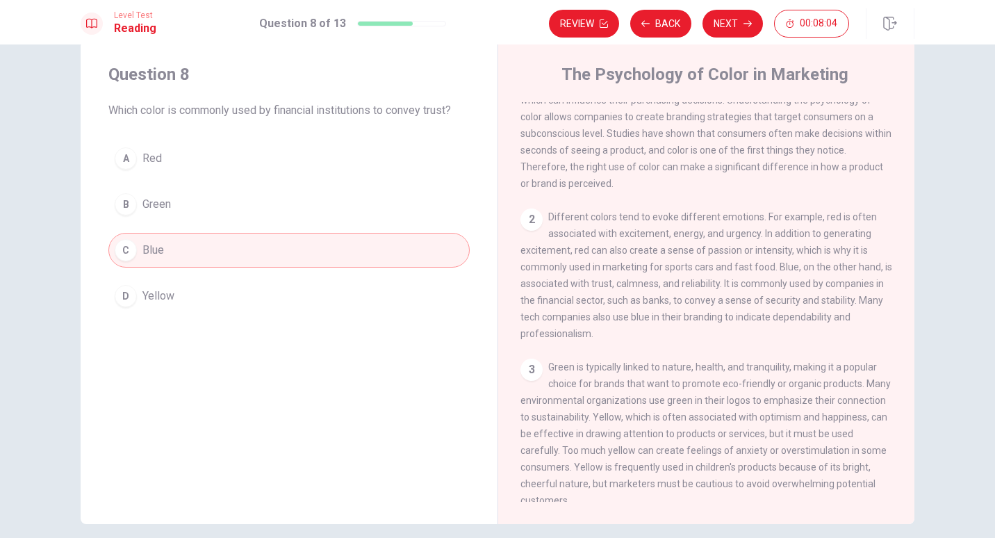
scroll to position [43, 0]
click at [741, 32] on button "Next" at bounding box center [732, 24] width 60 height 28
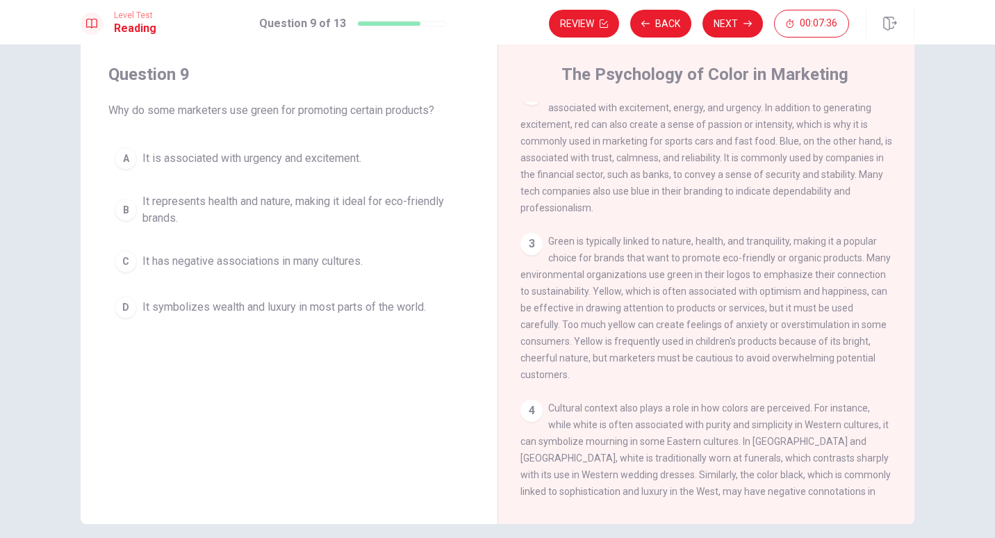
scroll to position [171, 0]
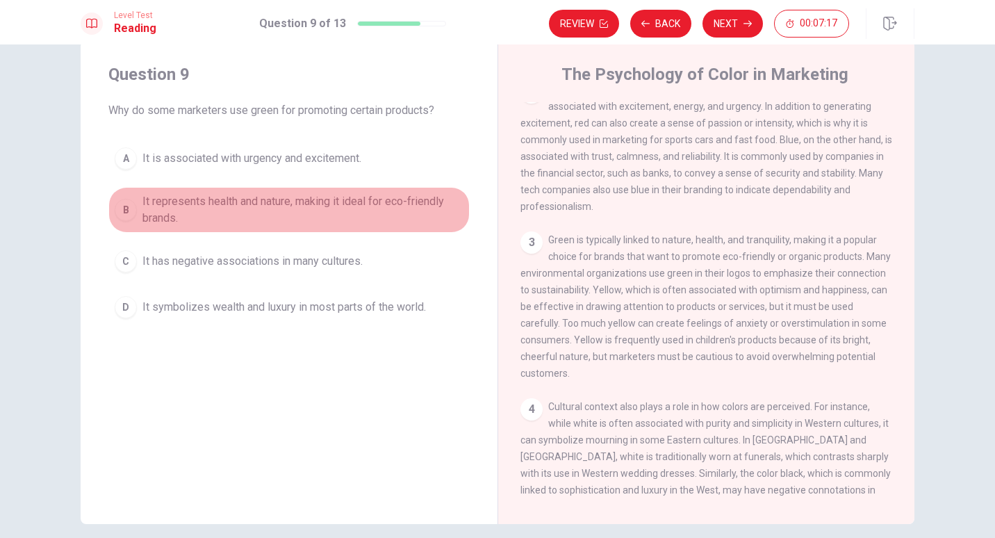
click at [193, 202] on span "It represents health and nature, making it ideal for eco-friendly brands." at bounding box center [302, 209] width 321 height 33
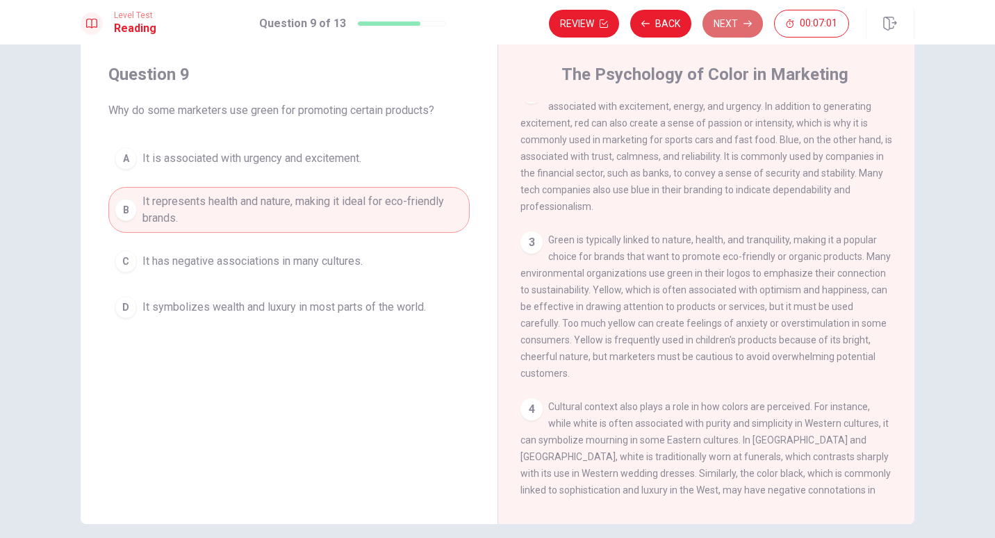
click at [724, 19] on button "Next" at bounding box center [732, 24] width 60 height 28
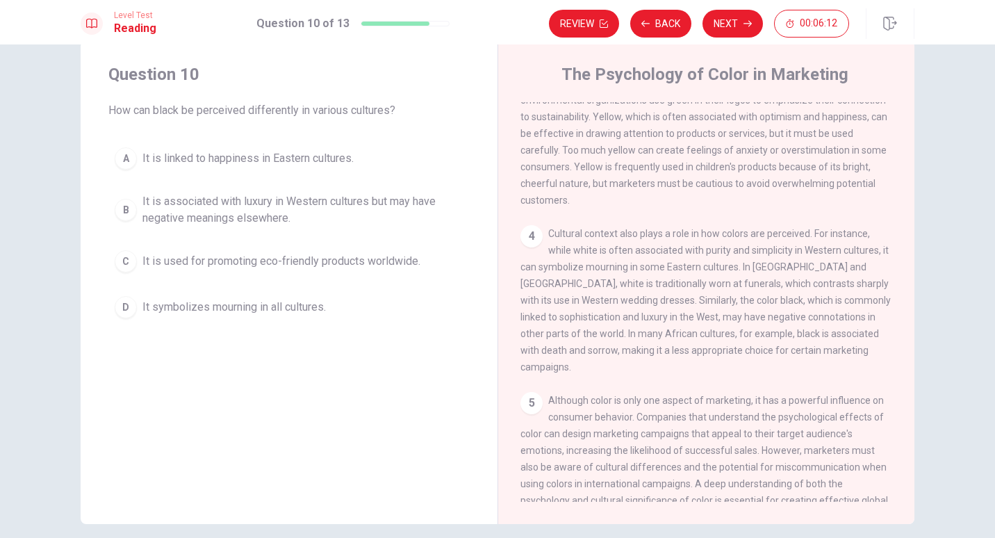
scroll to position [345, 0]
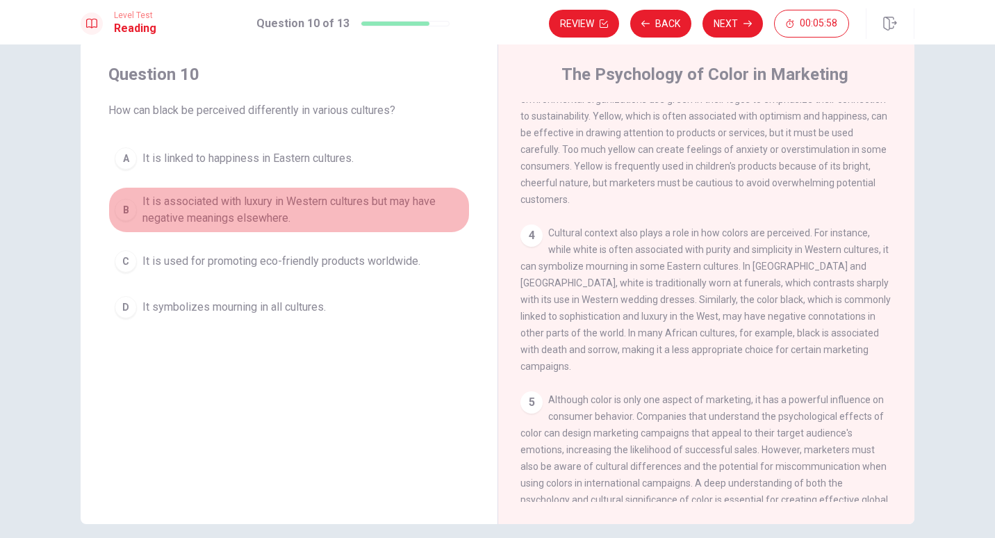
click at [118, 203] on div "B" at bounding box center [126, 210] width 22 height 22
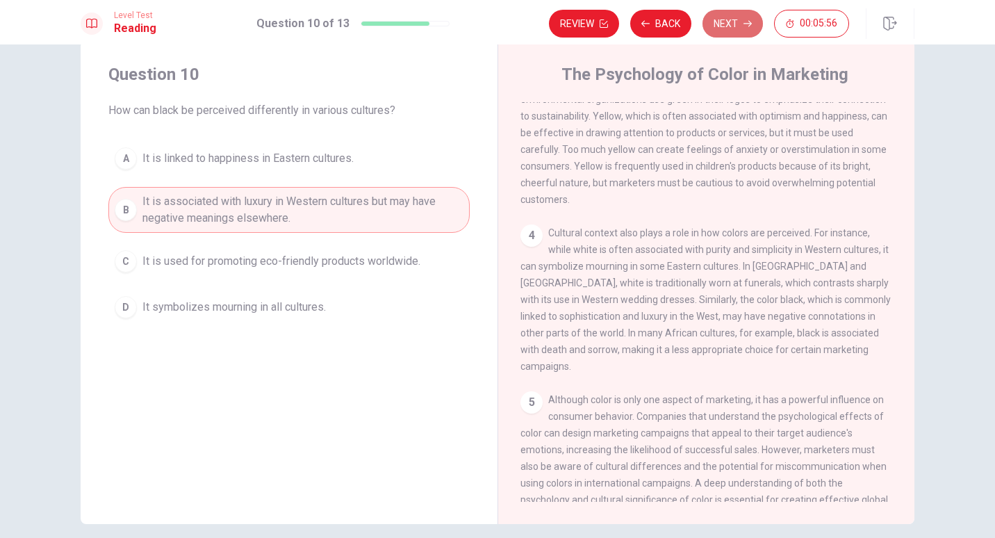
click at [730, 24] on button "Next" at bounding box center [732, 24] width 60 height 28
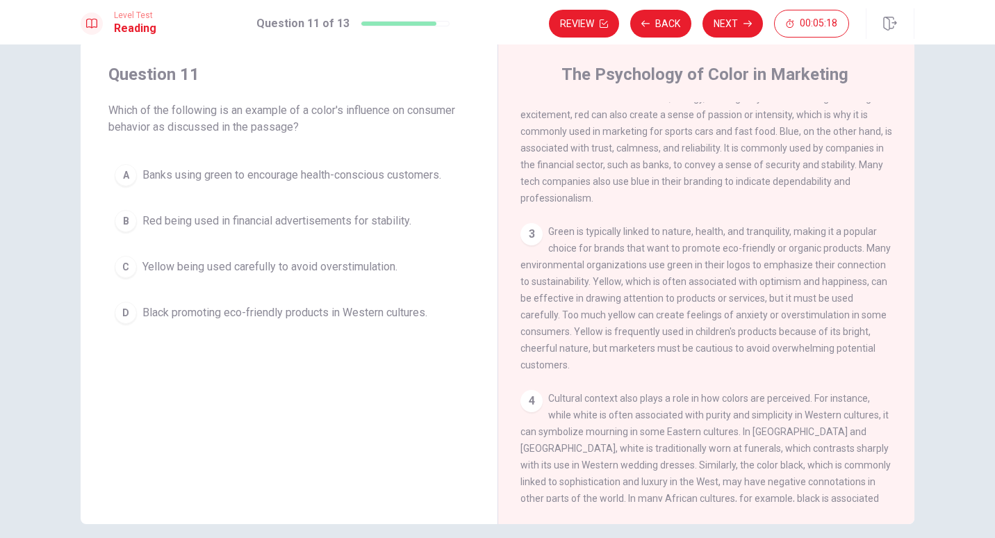
scroll to position [180, 0]
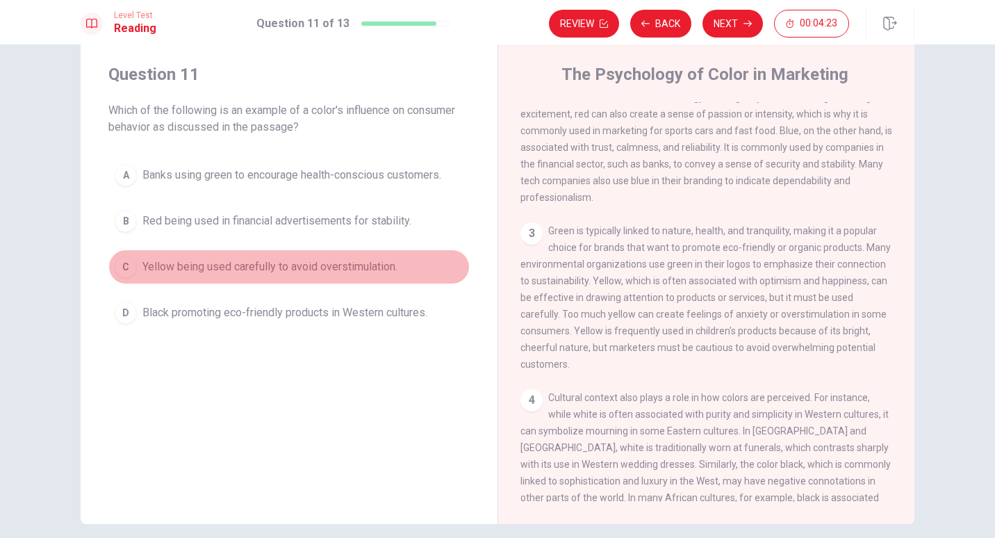
click at [122, 268] on div "C" at bounding box center [126, 267] width 22 height 22
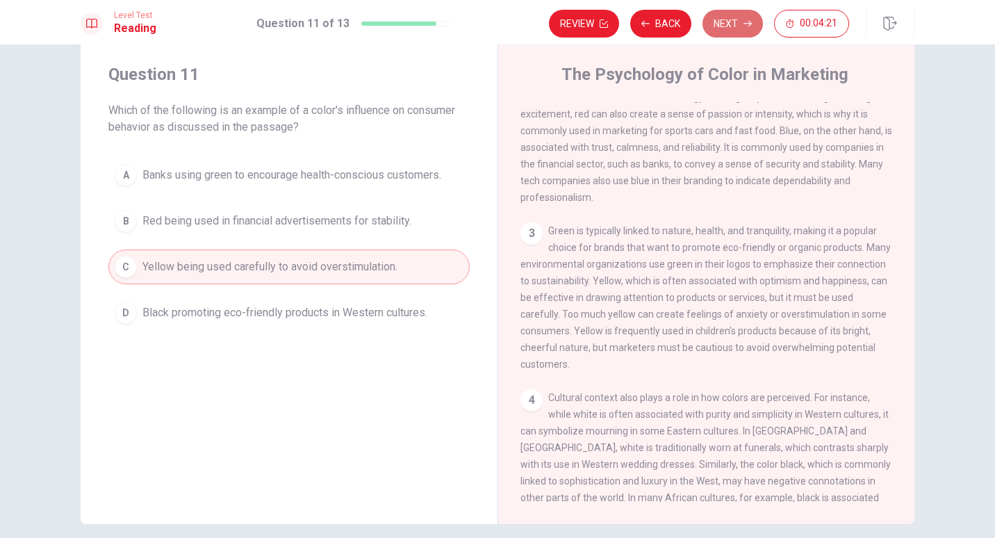
click at [730, 17] on button "Next" at bounding box center [732, 24] width 60 height 28
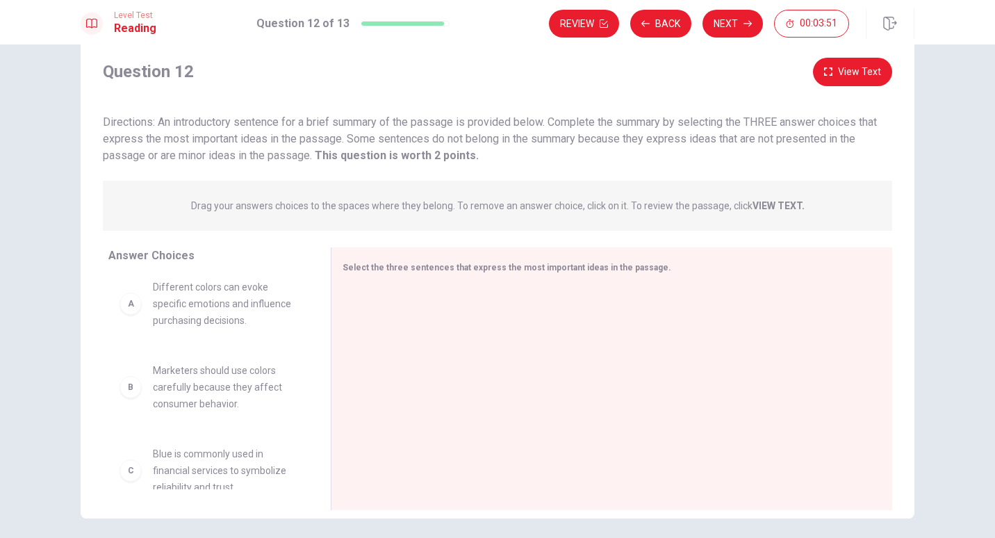
scroll to position [10, 0]
drag, startPoint x: 308, startPoint y: 325, endPoint x: 313, endPoint y: 346, distance: 21.4
click at [313, 346] on div "A Different colors can evoke specific emotions and influence purchasing decisio…" at bounding box center [213, 382] width 211 height 214
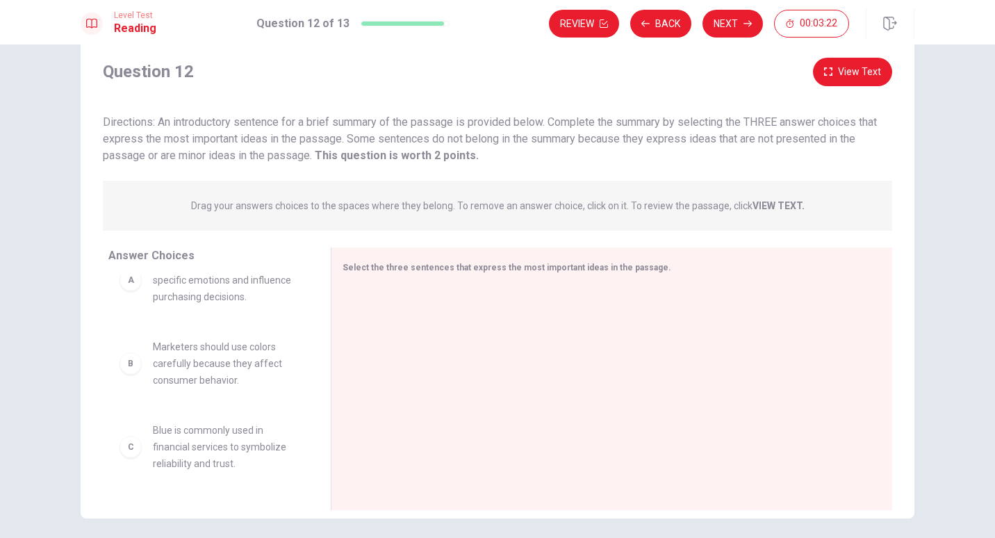
scroll to position [0, 0]
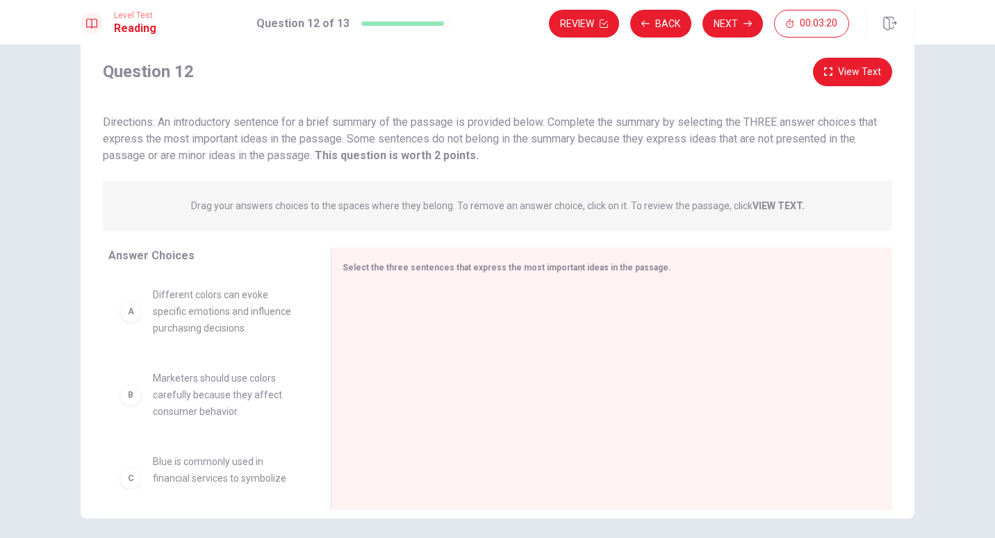
click at [132, 315] on div "A" at bounding box center [131, 311] width 22 height 22
click at [166, 323] on span "Different colors can evoke specific emotions and influence purchasing decisions." at bounding box center [225, 311] width 145 height 50
click at [400, 330] on div at bounding box center [606, 380] width 527 height 186
click at [139, 315] on div "A Different colors can evoke specific emotions and influence purchasing decisio…" at bounding box center [209, 311] width 178 height 50
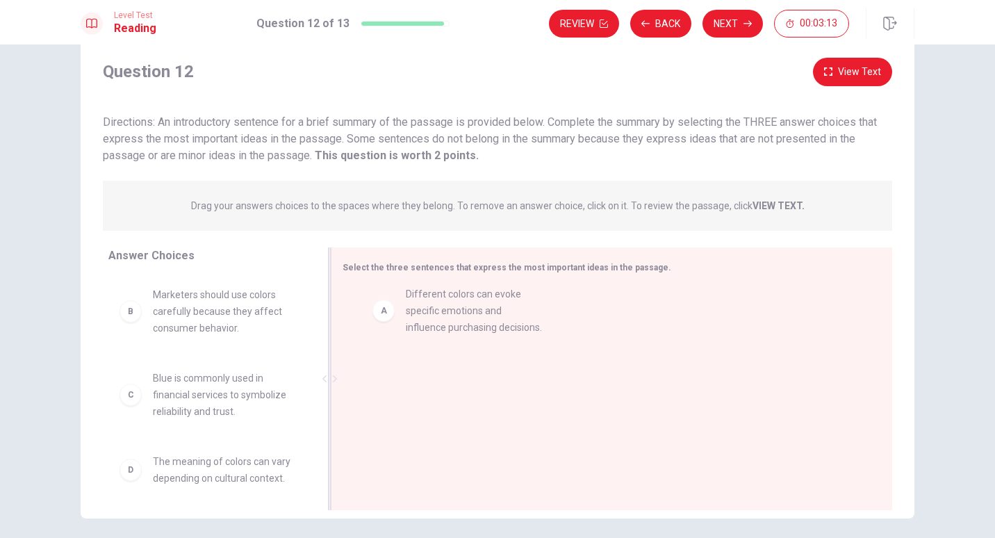
drag, startPoint x: 122, startPoint y: 317, endPoint x: 386, endPoint y: 316, distance: 264.0
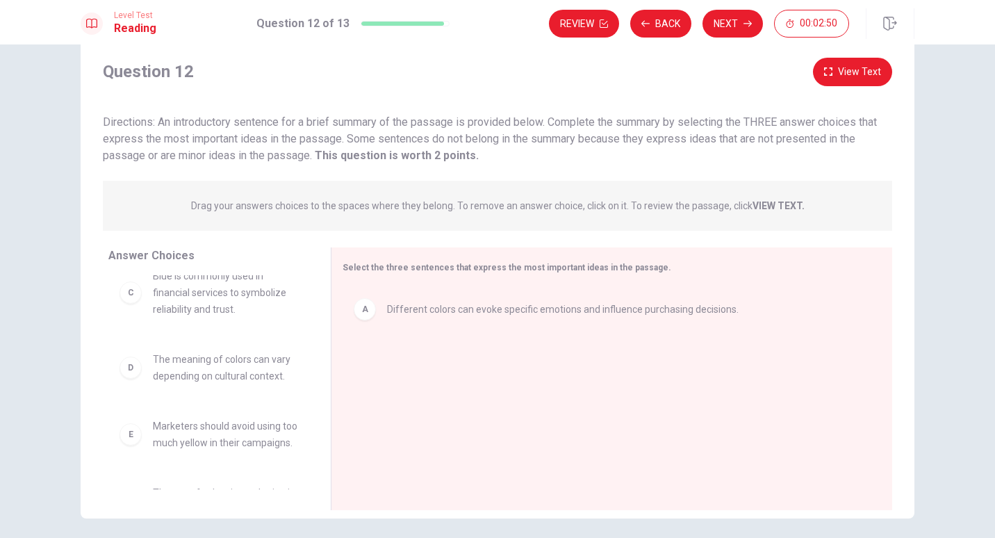
scroll to position [61, 0]
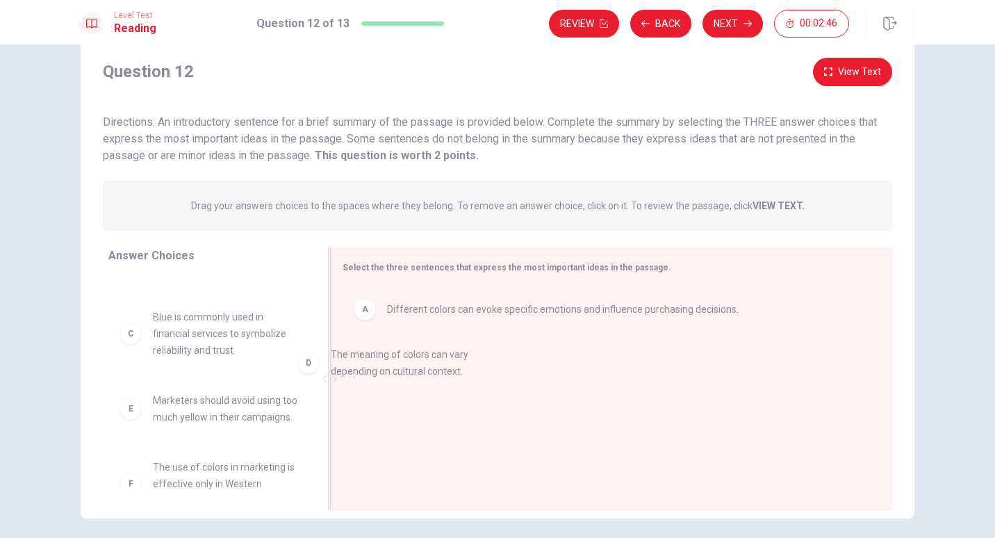
drag, startPoint x: 131, startPoint y: 412, endPoint x: 402, endPoint y: 353, distance: 278.0
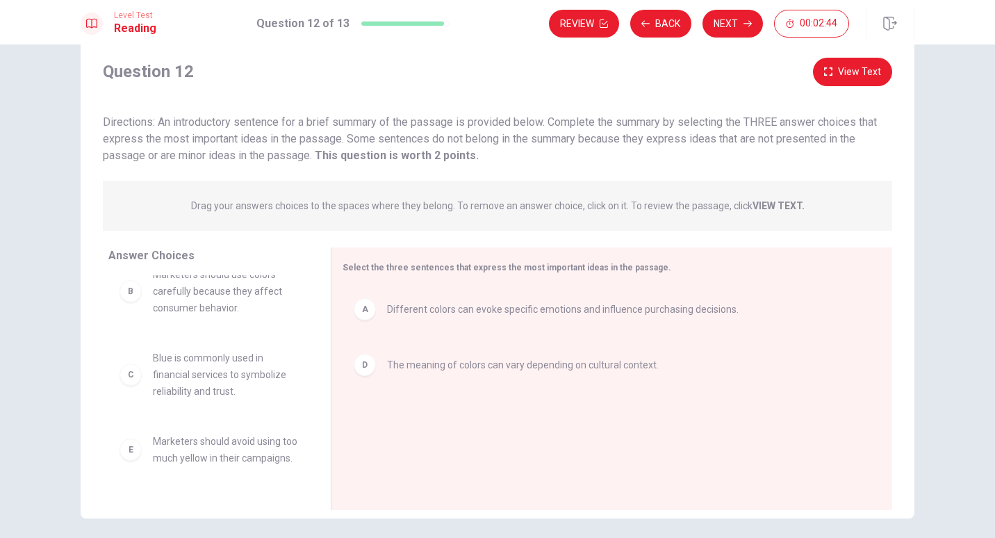
scroll to position [0, 0]
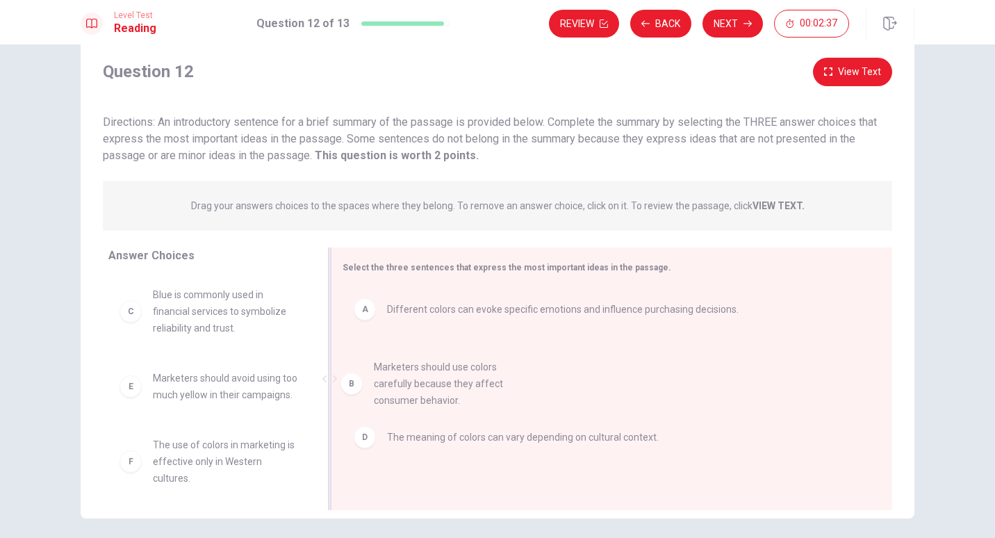
drag, startPoint x: 125, startPoint y: 315, endPoint x: 355, endPoint y: 388, distance: 241.1
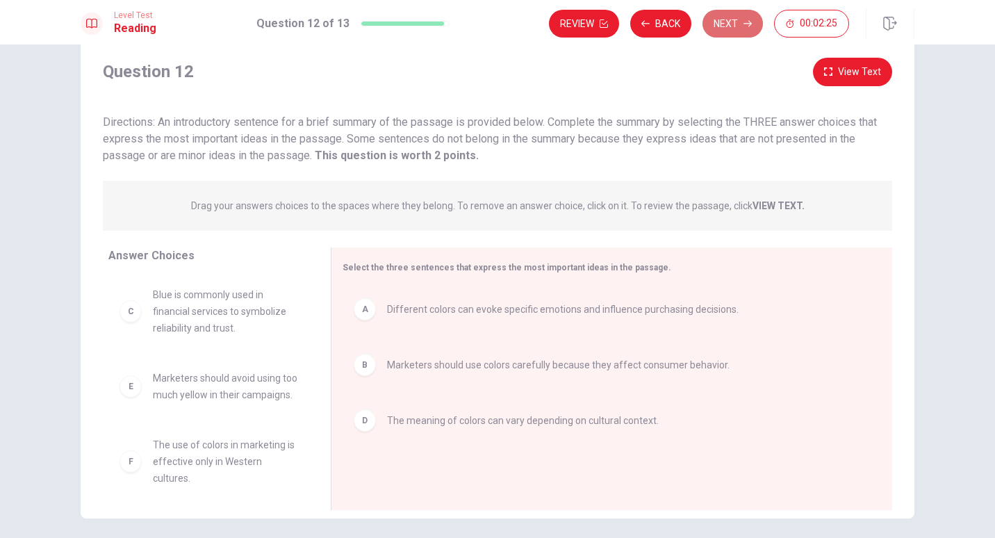
click at [727, 18] on button "Next" at bounding box center [732, 24] width 60 height 28
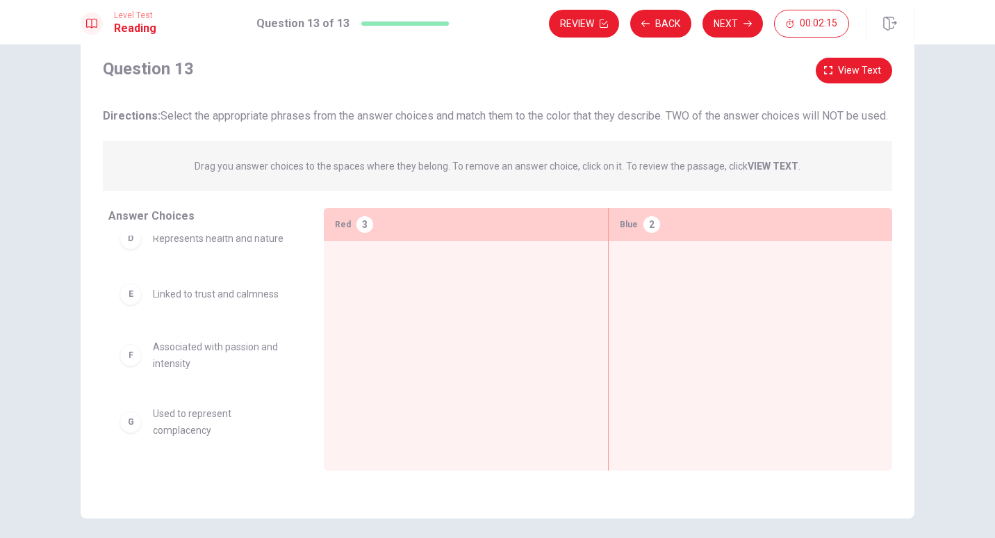
scroll to position [90, 0]
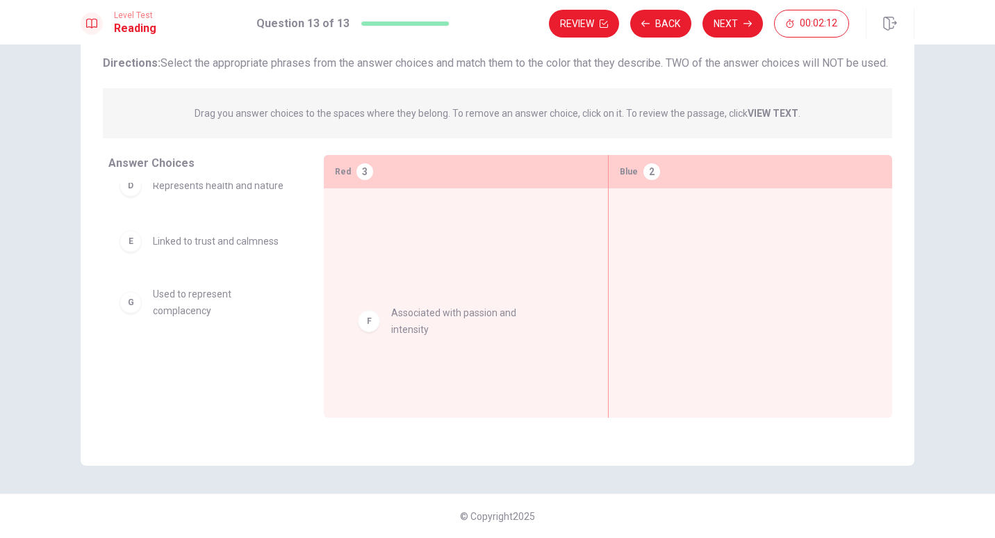
drag, startPoint x: 130, startPoint y: 329, endPoint x: 377, endPoint y: 331, distance: 246.7
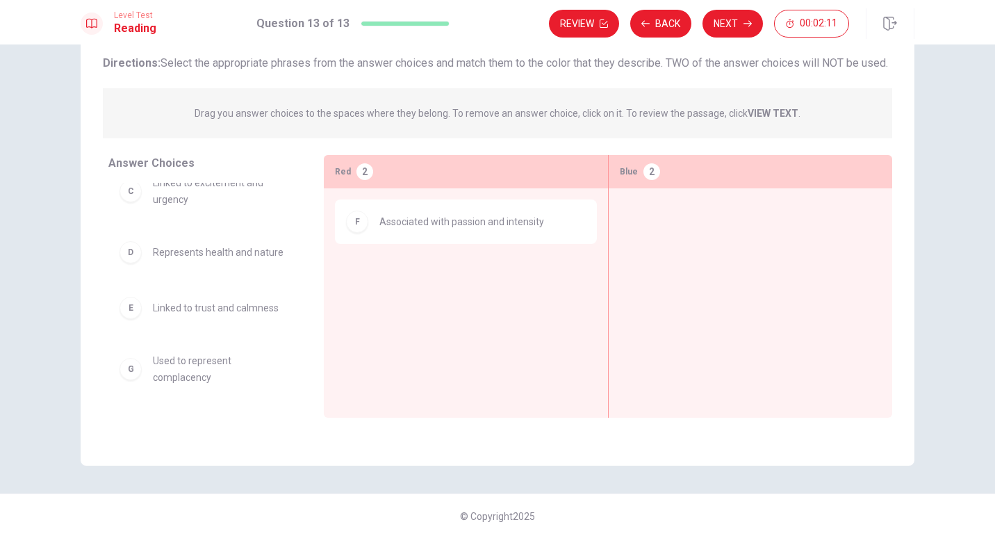
scroll to position [153, 0]
drag, startPoint x: 124, startPoint y: 333, endPoint x: 645, endPoint y: 265, distance: 525.5
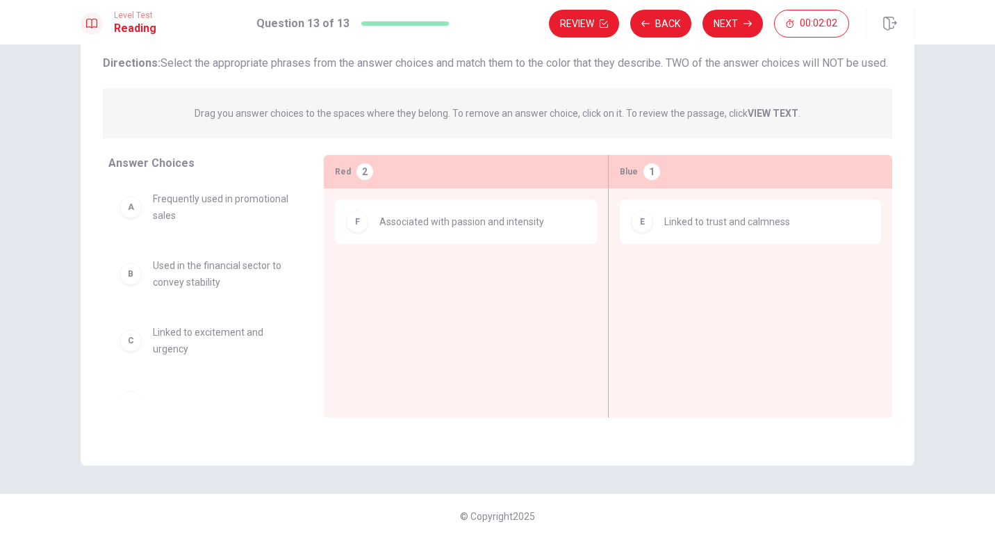
scroll to position [0, 0]
drag, startPoint x: 127, startPoint y: 240, endPoint x: 371, endPoint y: 302, distance: 251.4
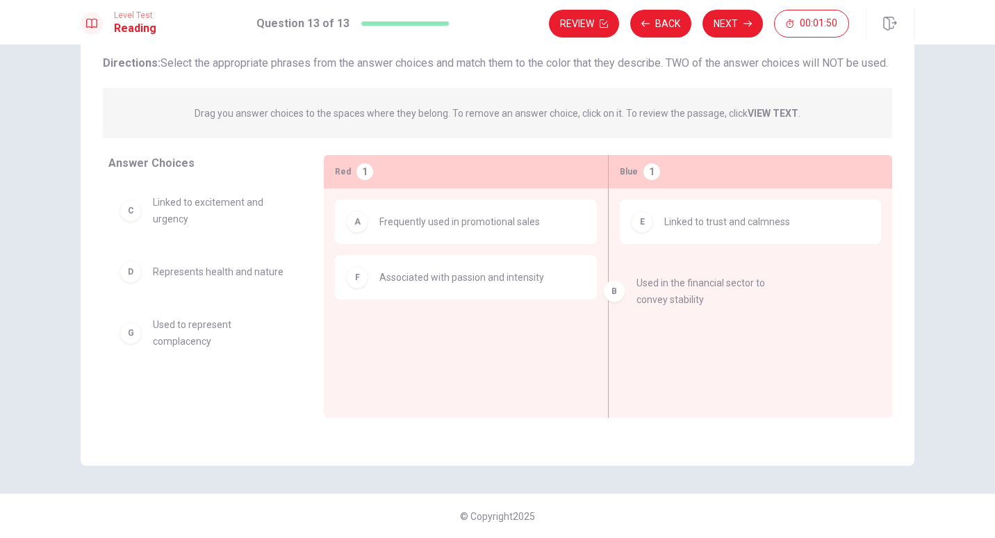
drag, startPoint x: 126, startPoint y: 233, endPoint x: 624, endPoint y: 299, distance: 501.9
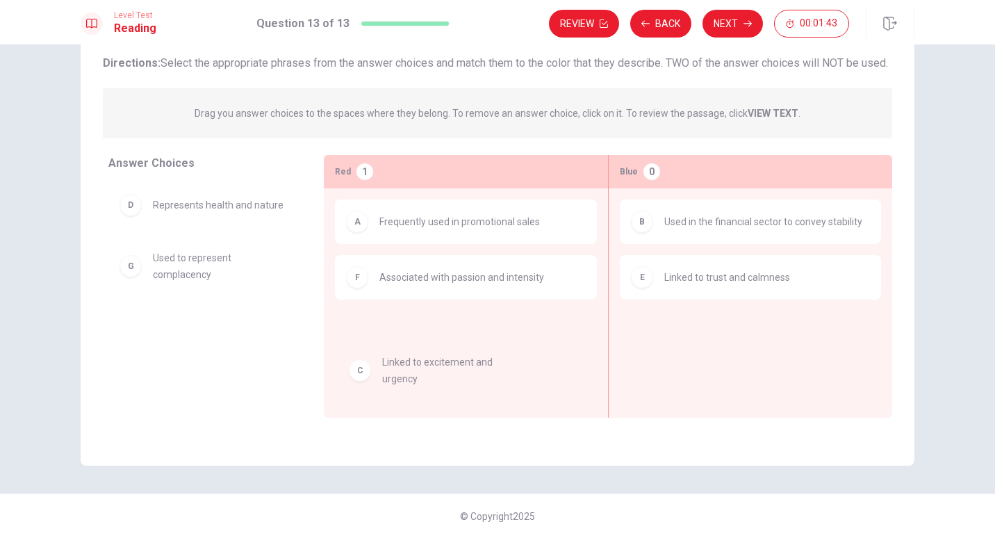
drag, startPoint x: 132, startPoint y: 236, endPoint x: 368, endPoint y: 381, distance: 277.3
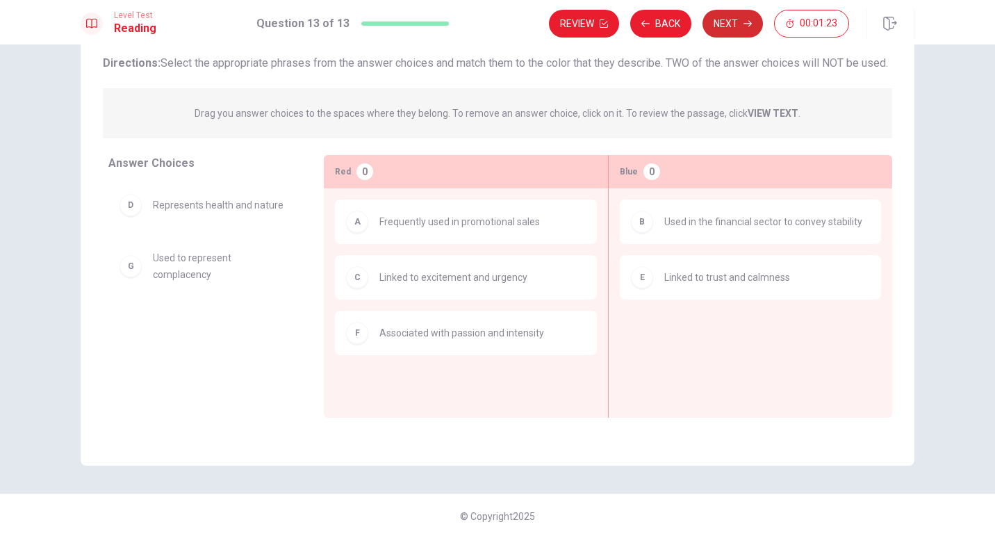
click at [732, 28] on button "Next" at bounding box center [732, 24] width 60 height 28
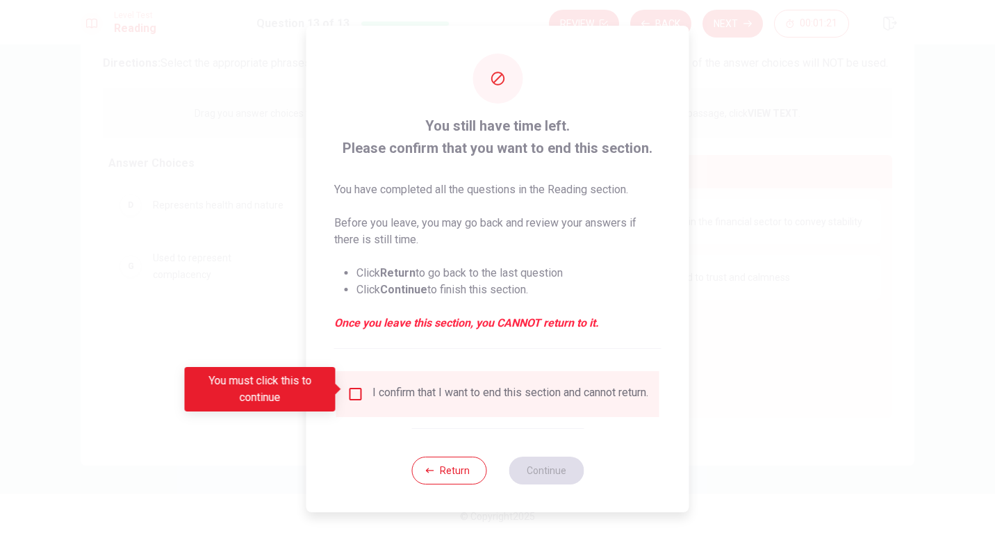
click at [349, 386] on input "You must click this to continue" at bounding box center [355, 394] width 17 height 17
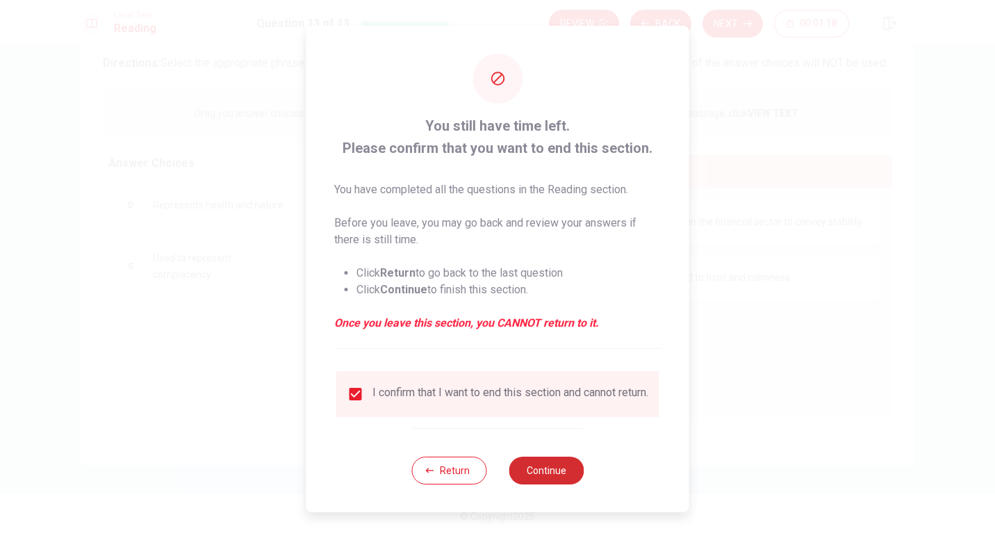
click at [550, 476] on button "Continue" at bounding box center [546, 471] width 75 height 28
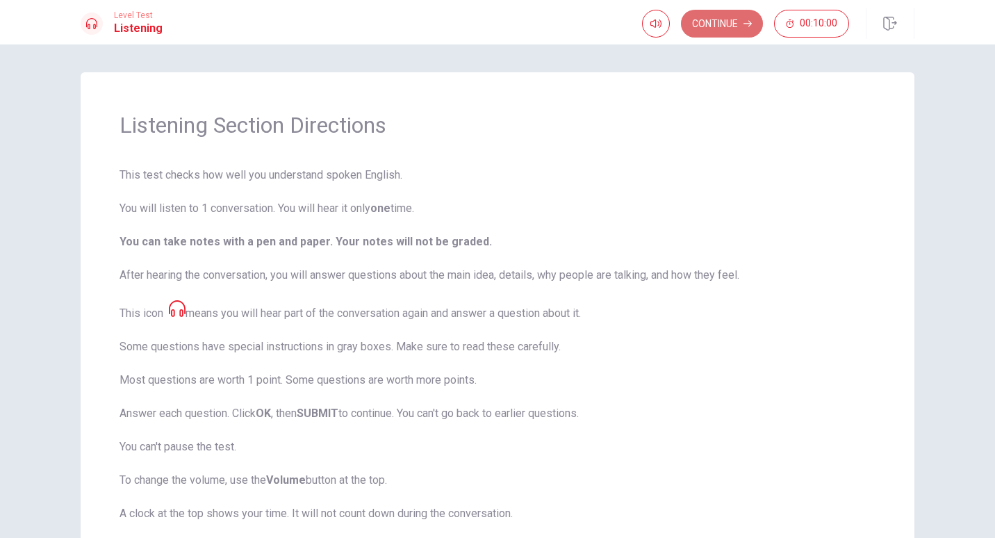
click at [725, 28] on button "Continue" at bounding box center [722, 24] width 82 height 28
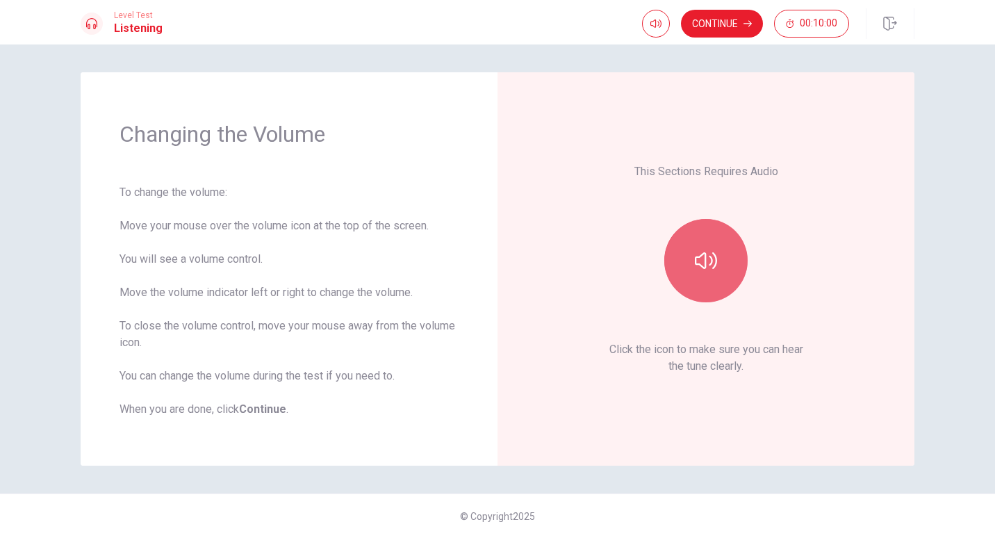
click at [702, 246] on button "button" at bounding box center [705, 260] width 83 height 83
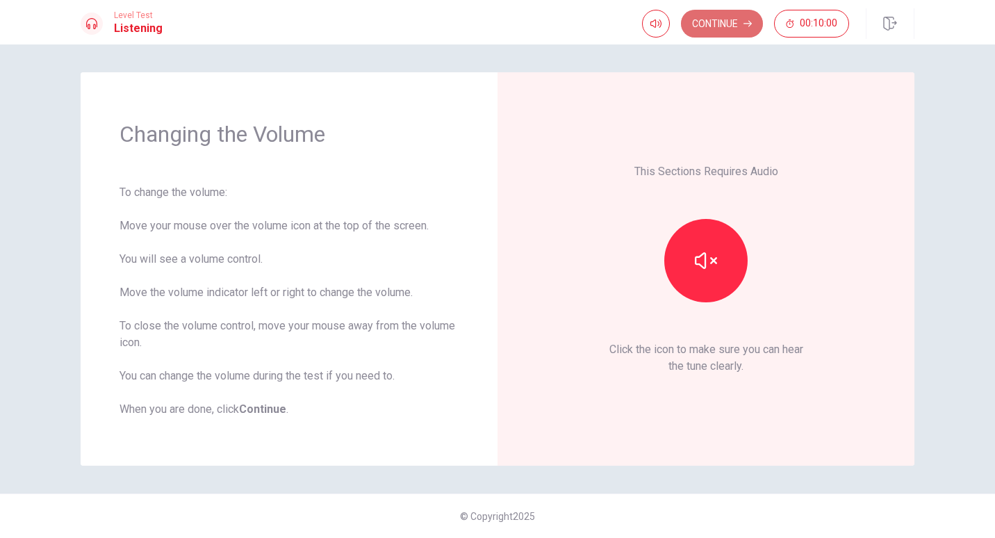
click at [718, 28] on button "Continue" at bounding box center [722, 24] width 82 height 28
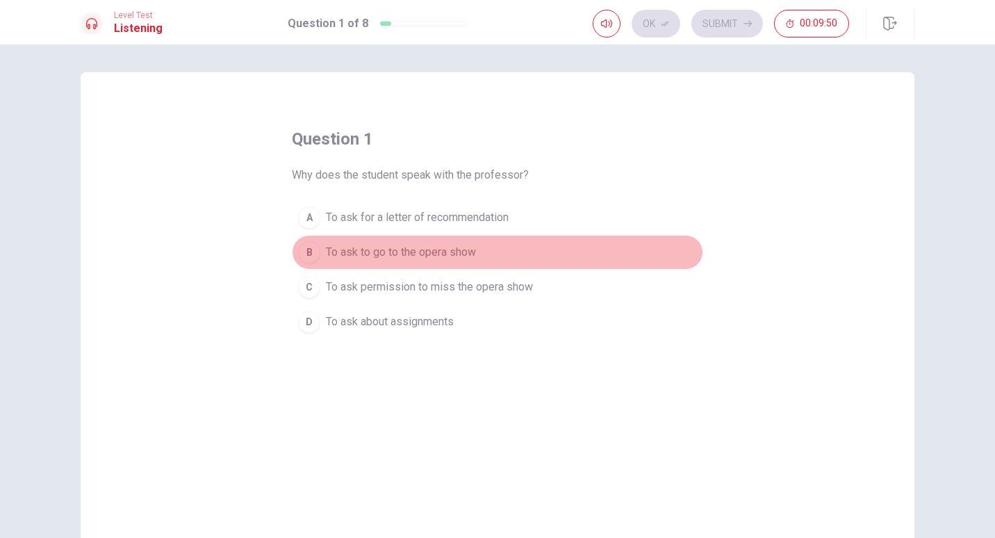
click at [309, 253] on div "B" at bounding box center [309, 252] width 22 height 22
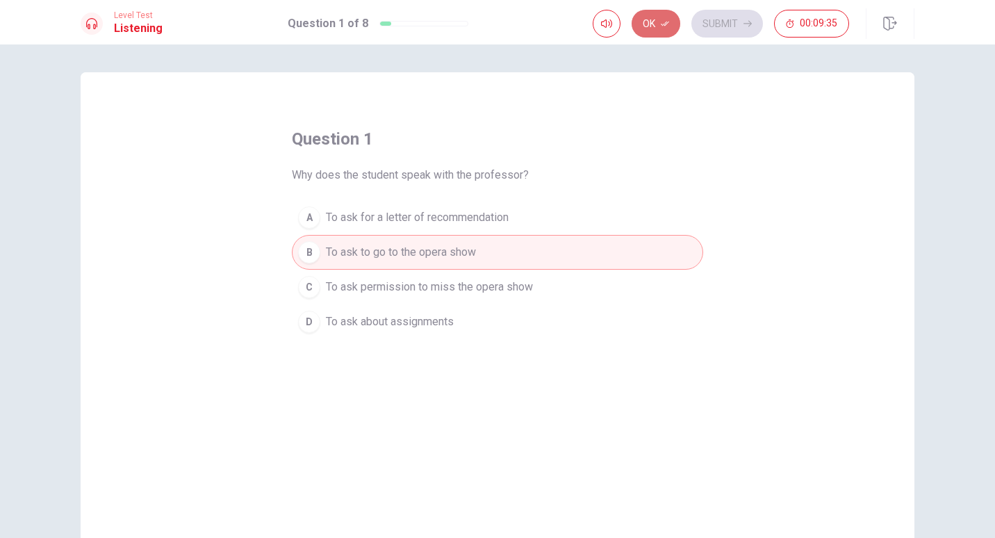
click at [664, 27] on icon "button" at bounding box center [665, 23] width 8 height 8
click at [725, 20] on button "Submit" at bounding box center [727, 24] width 72 height 28
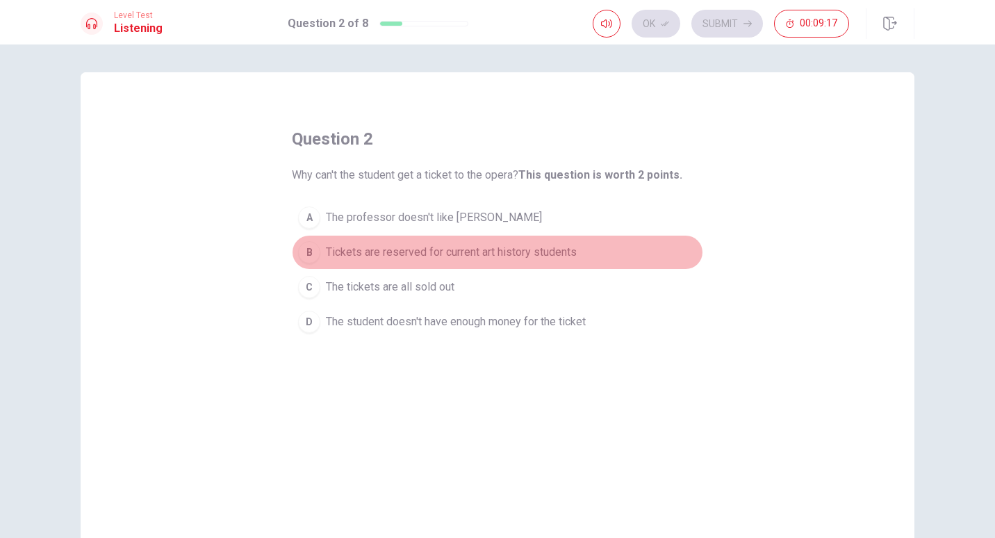
click at [308, 254] on div "B" at bounding box center [309, 252] width 22 height 22
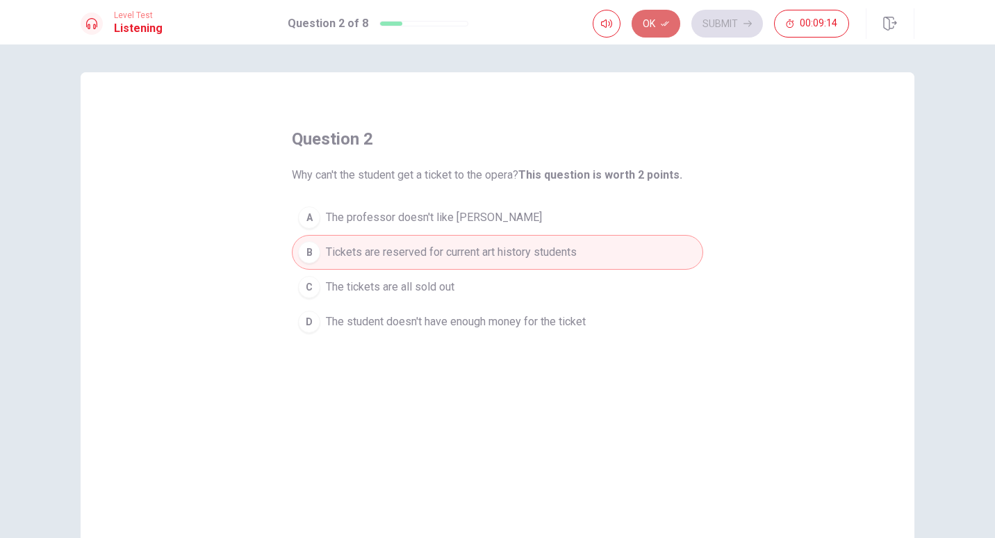
click at [670, 19] on button "Ok" at bounding box center [656, 24] width 49 height 28
click at [716, 22] on button "Submit" at bounding box center [727, 24] width 72 height 28
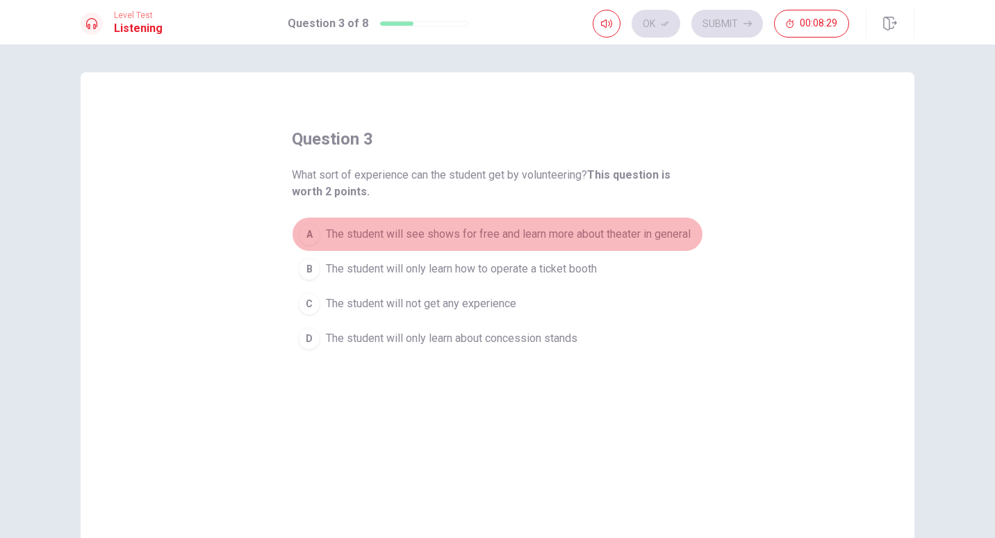
click at [304, 236] on div "A" at bounding box center [309, 234] width 22 height 22
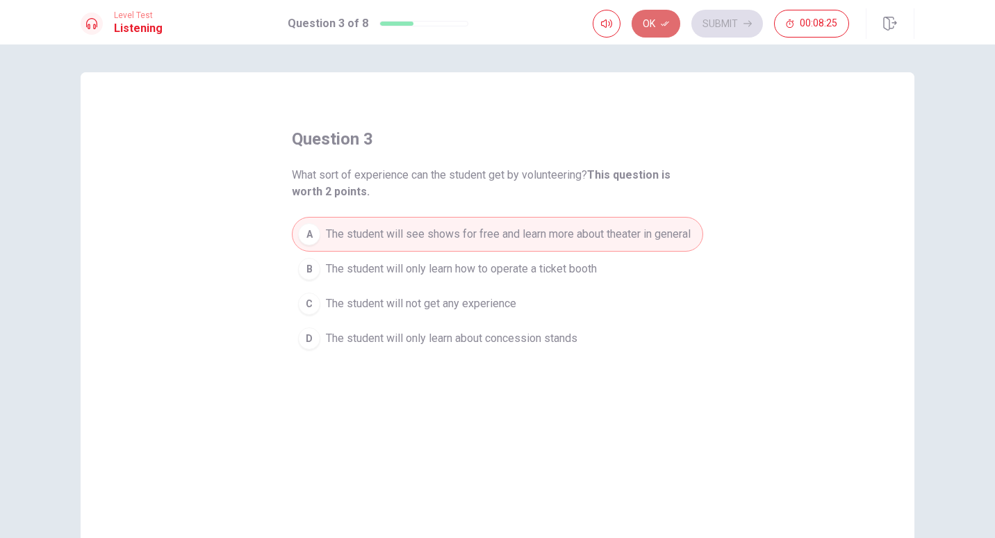
click at [666, 26] on icon "button" at bounding box center [665, 23] width 8 height 8
click at [716, 21] on button "Submit" at bounding box center [727, 24] width 72 height 28
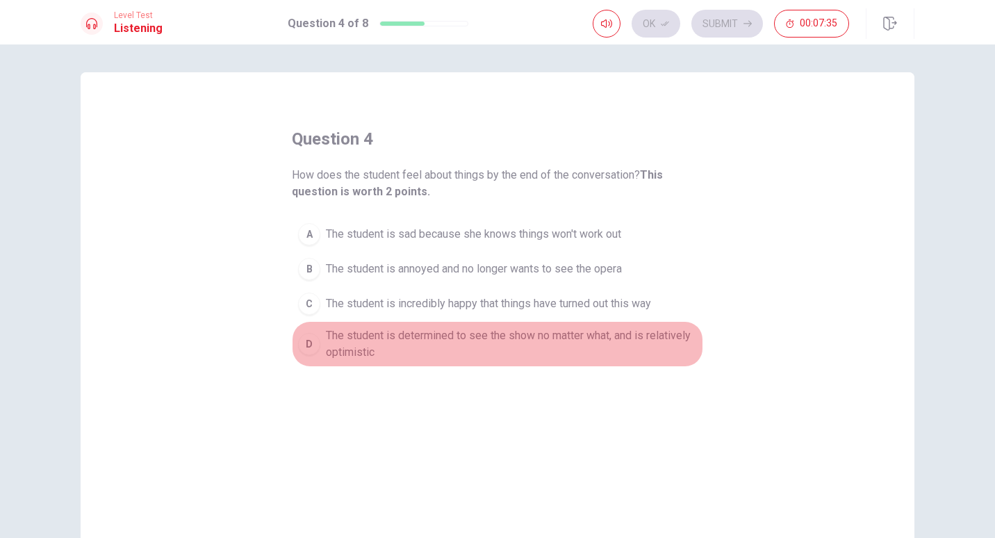
click at [306, 351] on div "D" at bounding box center [309, 344] width 22 height 22
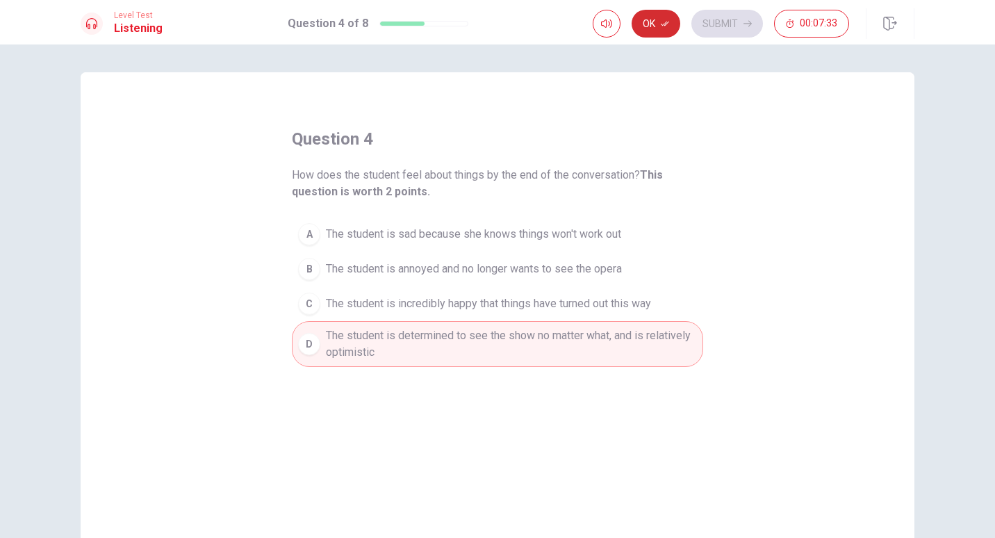
click at [650, 29] on button "Ok" at bounding box center [656, 24] width 49 height 28
click at [716, 17] on button "Submit" at bounding box center [727, 24] width 72 height 28
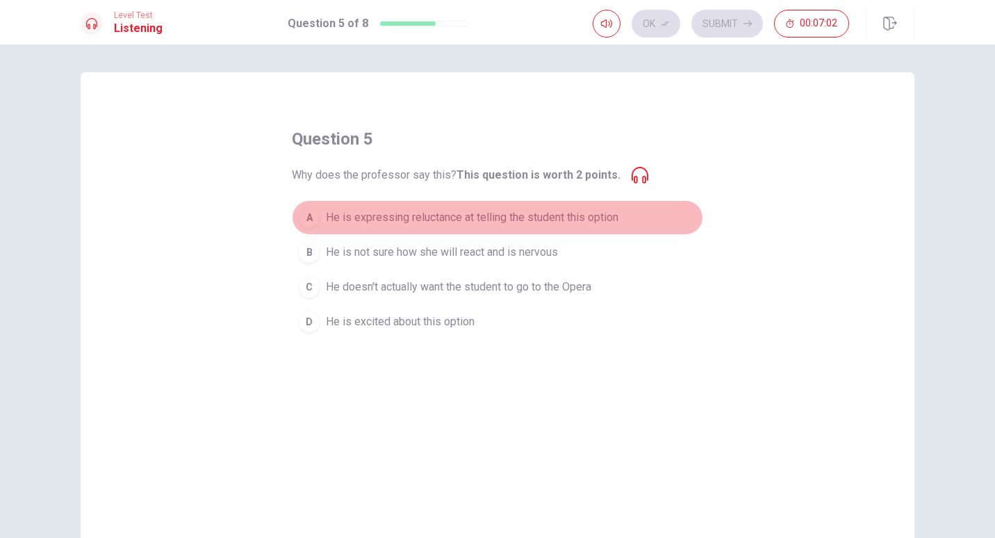
click at [303, 222] on div "A" at bounding box center [309, 217] width 22 height 22
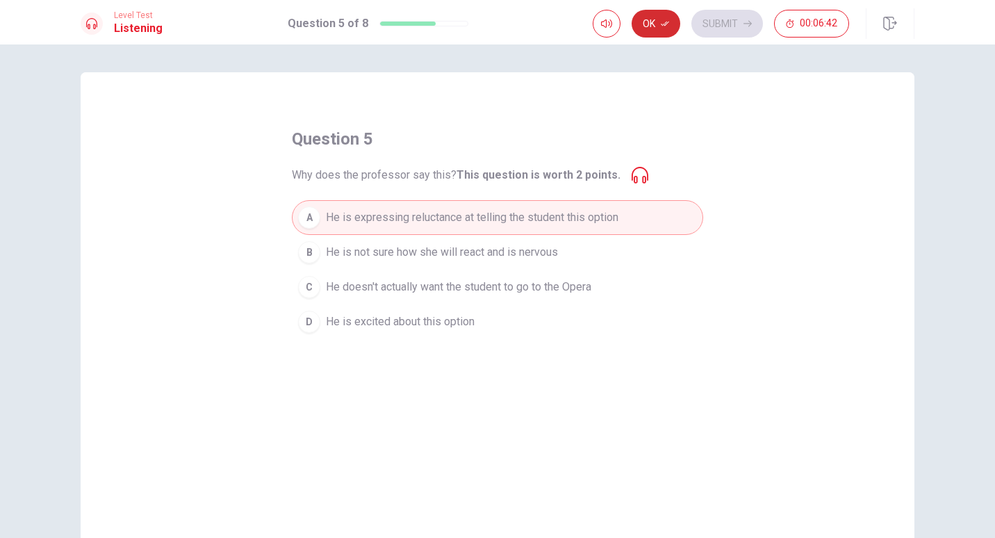
click at [647, 24] on button "Ok" at bounding box center [656, 24] width 49 height 28
click at [723, 26] on button "Submit" at bounding box center [727, 24] width 72 height 28
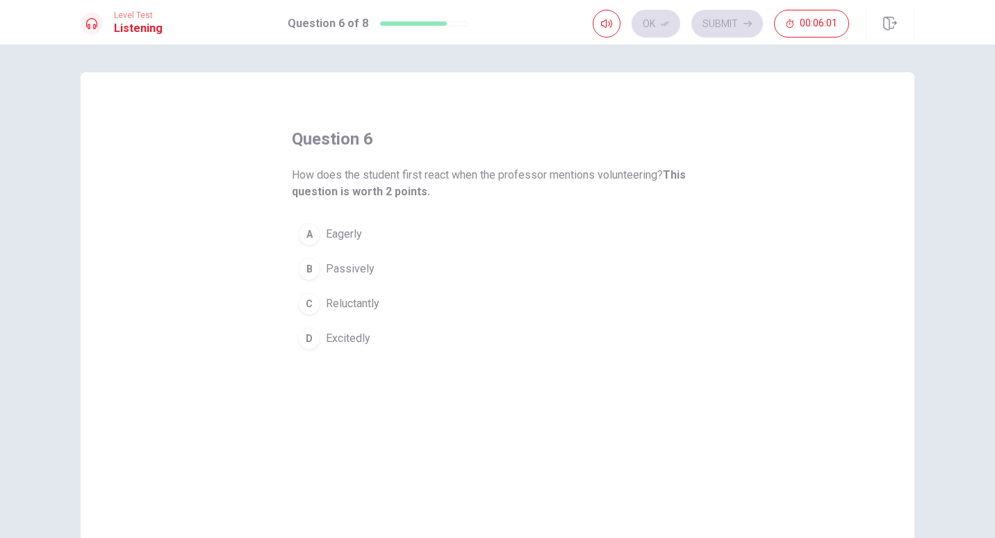
click at [304, 268] on div "B" at bounding box center [309, 269] width 22 height 22
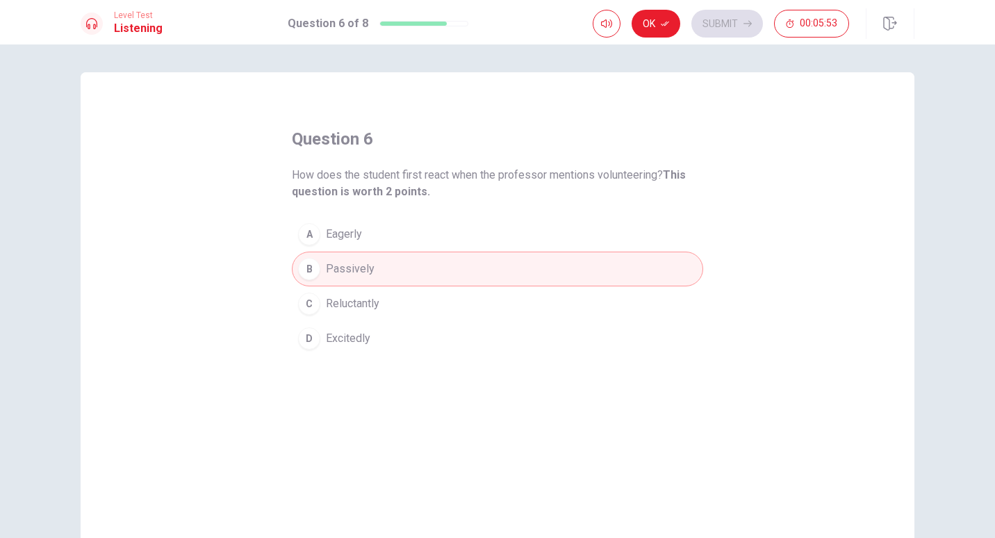
click at [307, 239] on div "A" at bounding box center [309, 234] width 22 height 22
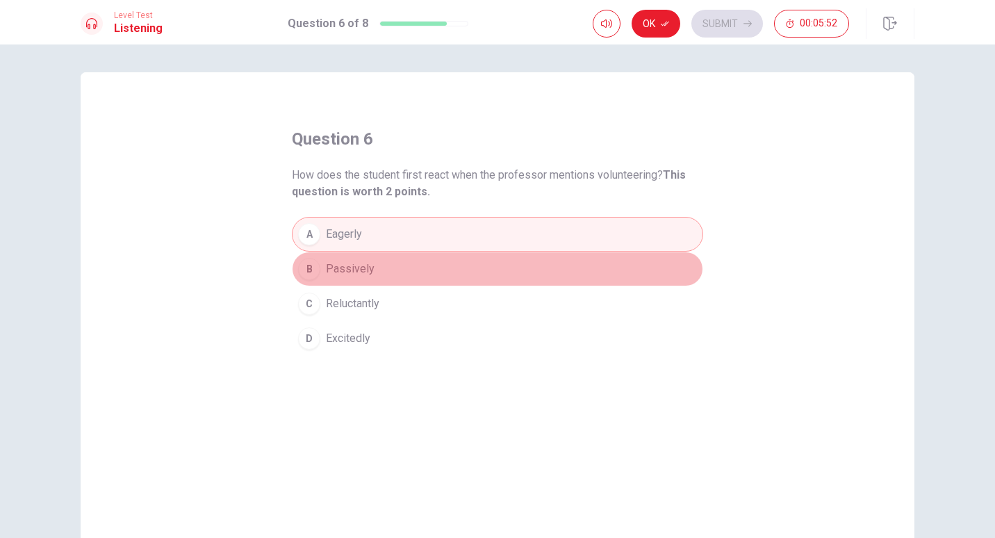
click at [309, 274] on div "B" at bounding box center [309, 269] width 22 height 22
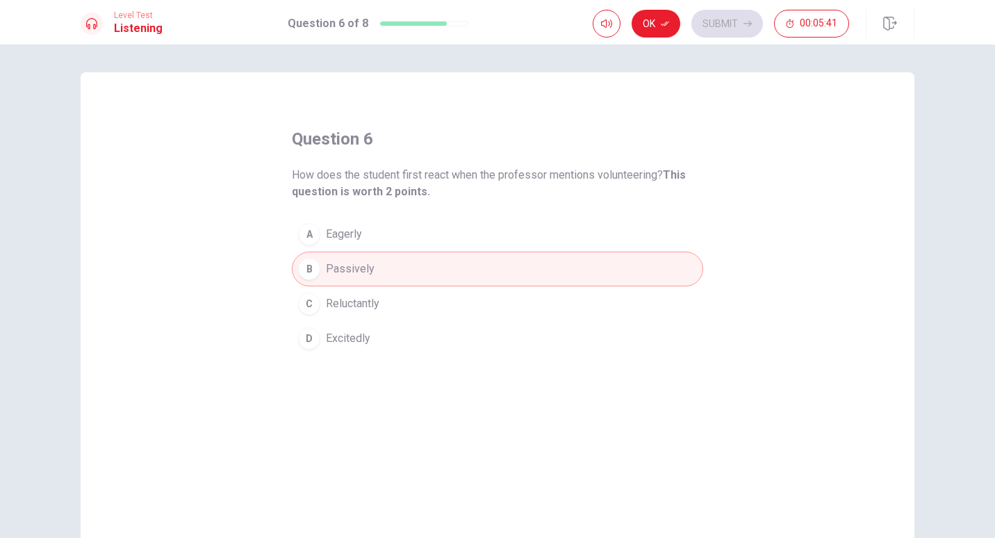
click at [310, 299] on div "C" at bounding box center [309, 304] width 22 height 22
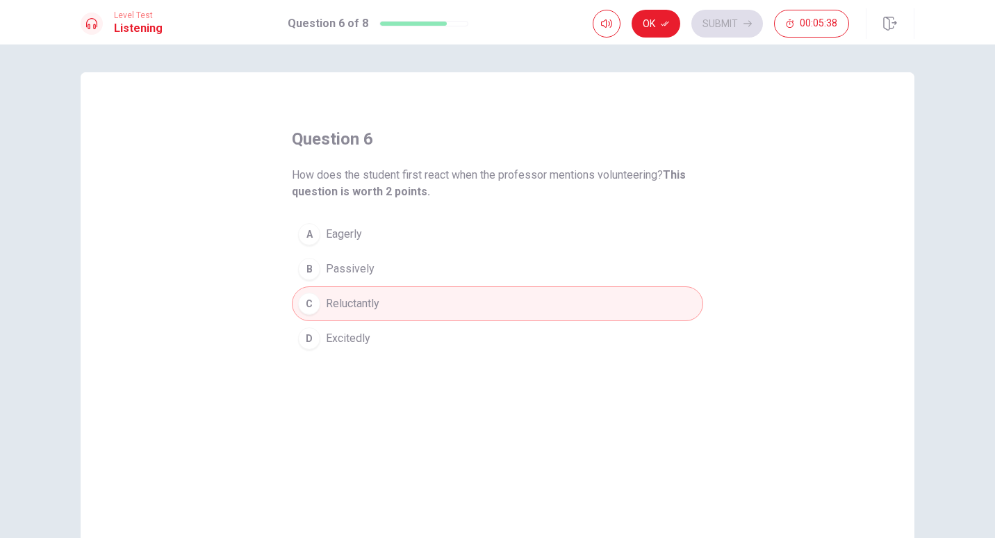
click at [305, 236] on div "A" at bounding box center [309, 234] width 22 height 22
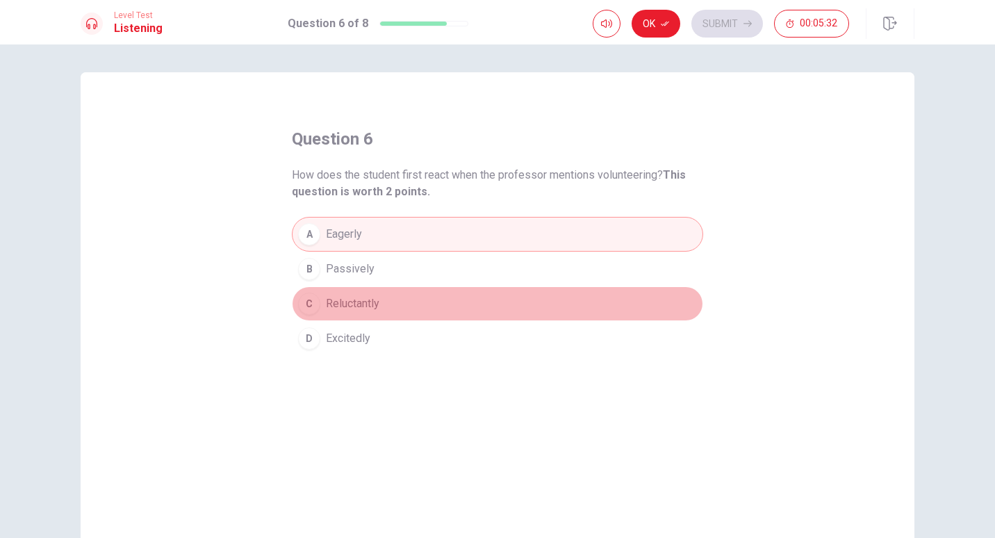
click at [309, 295] on div "C" at bounding box center [309, 304] width 22 height 22
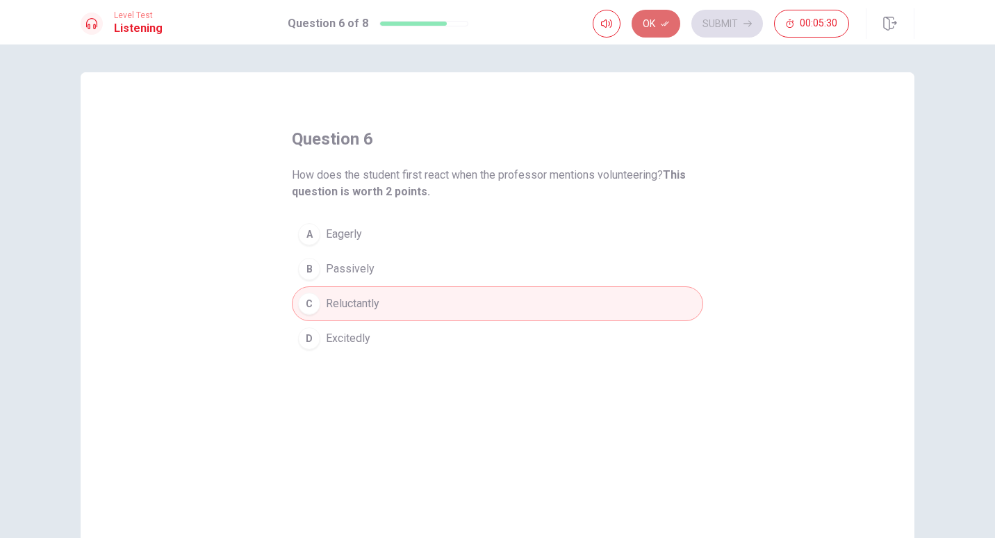
click at [659, 22] on button "Ok" at bounding box center [656, 24] width 49 height 28
click at [749, 17] on button "Submit" at bounding box center [727, 24] width 72 height 28
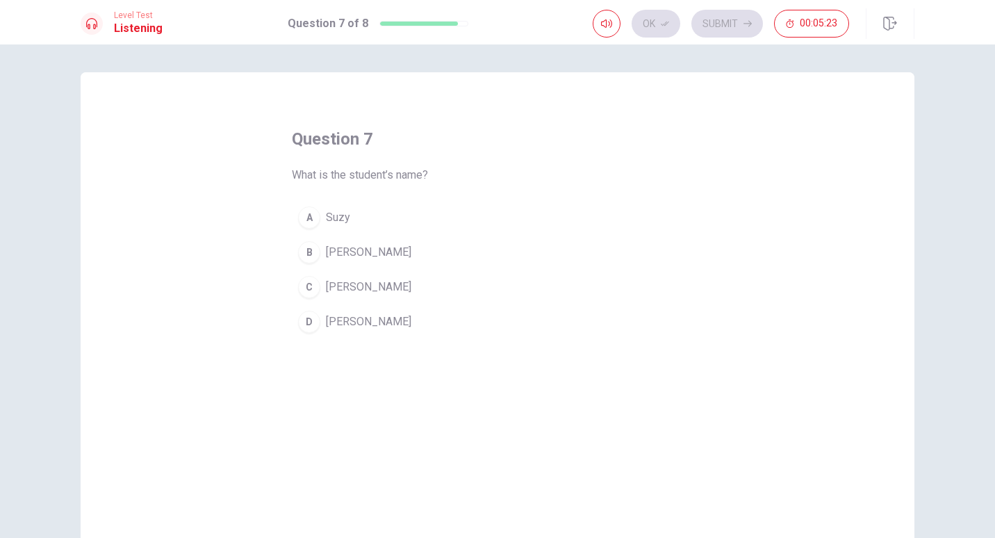
click at [309, 322] on div "D" at bounding box center [309, 322] width 22 height 22
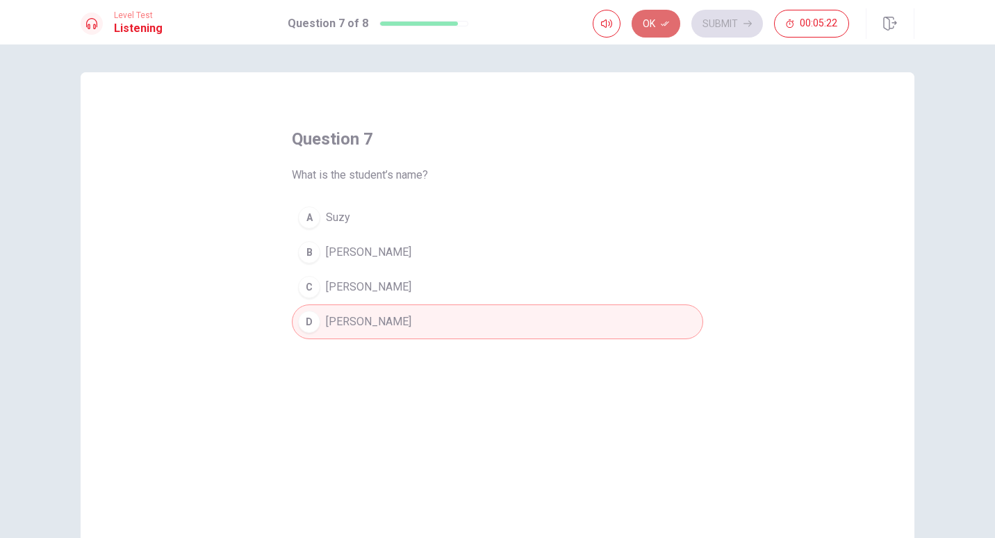
click at [666, 19] on icon "button" at bounding box center [665, 23] width 8 height 8
click at [712, 19] on button "Submit" at bounding box center [727, 24] width 72 height 28
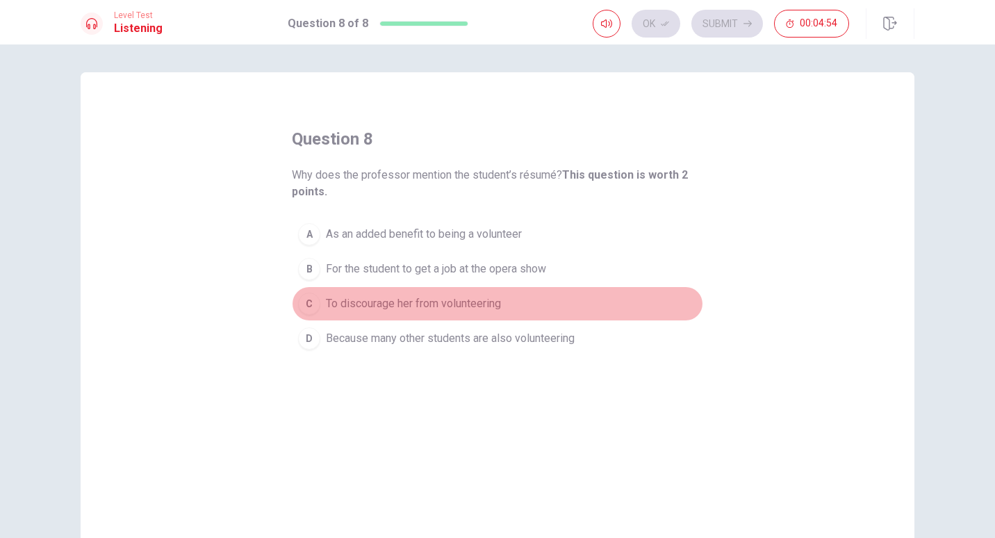
click at [311, 304] on div "C" at bounding box center [309, 304] width 22 height 22
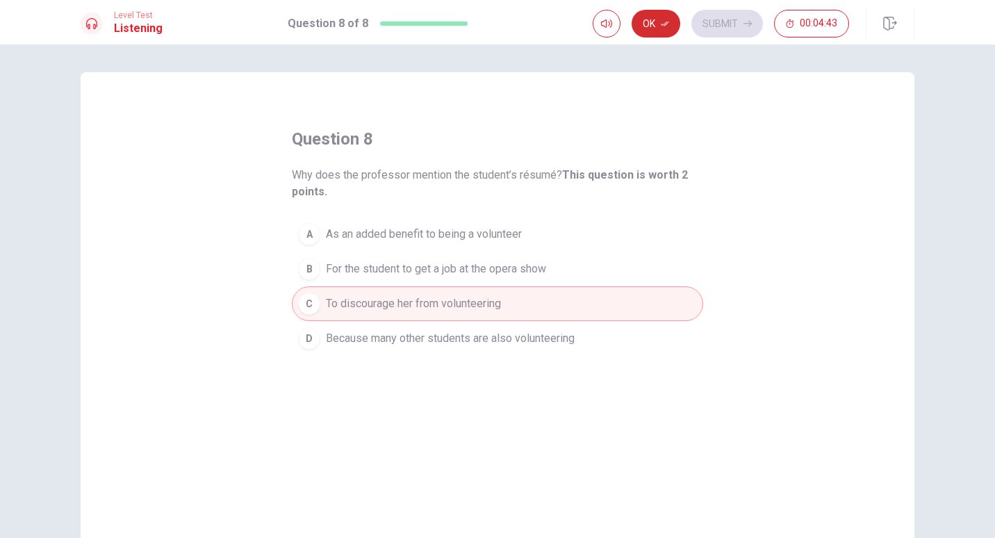
click at [661, 30] on button "Ok" at bounding box center [656, 24] width 49 height 28
click at [717, 17] on button "Submit" at bounding box center [727, 24] width 72 height 28
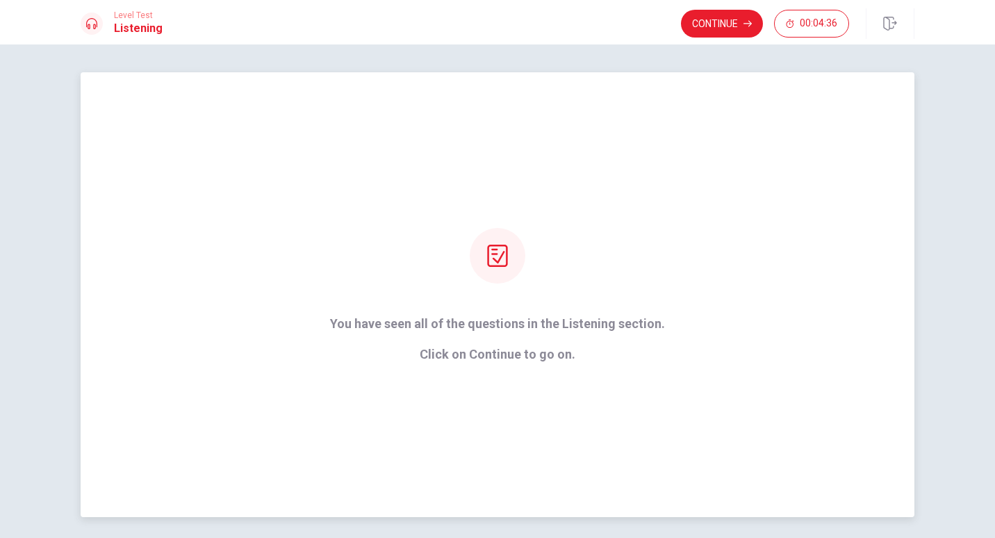
scroll to position [51, 0]
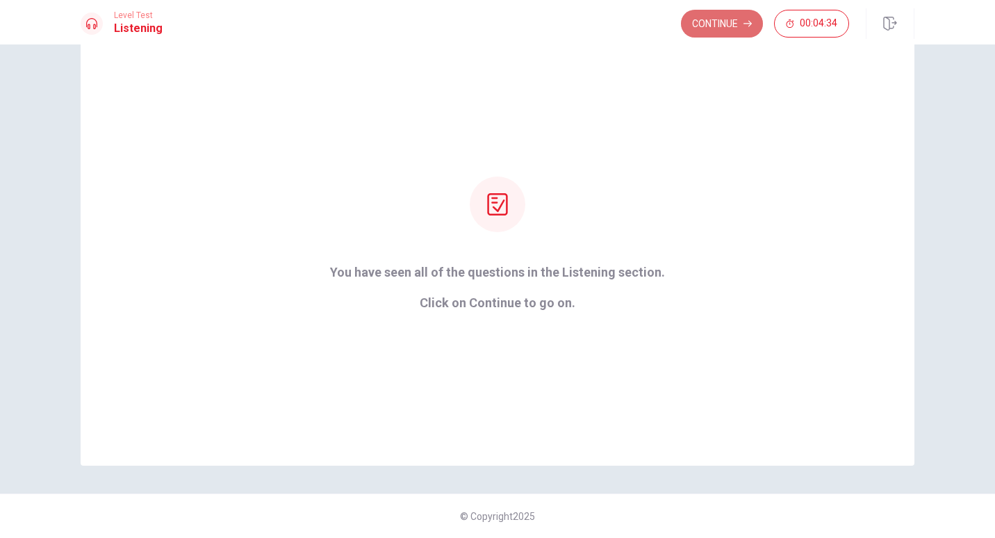
click at [722, 31] on button "Continue" at bounding box center [722, 24] width 82 height 28
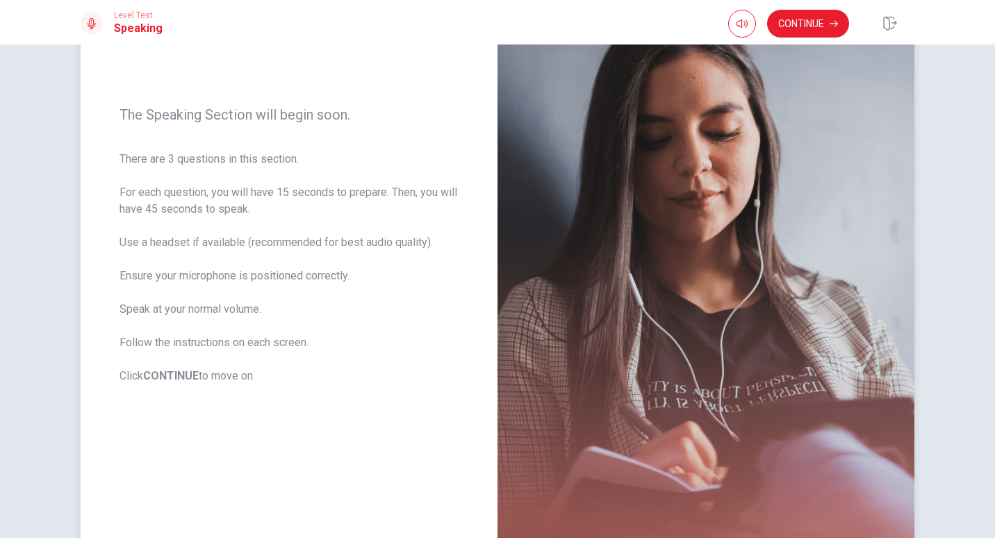
scroll to position [131, 0]
click at [791, 24] on button "Continue" at bounding box center [808, 24] width 82 height 28
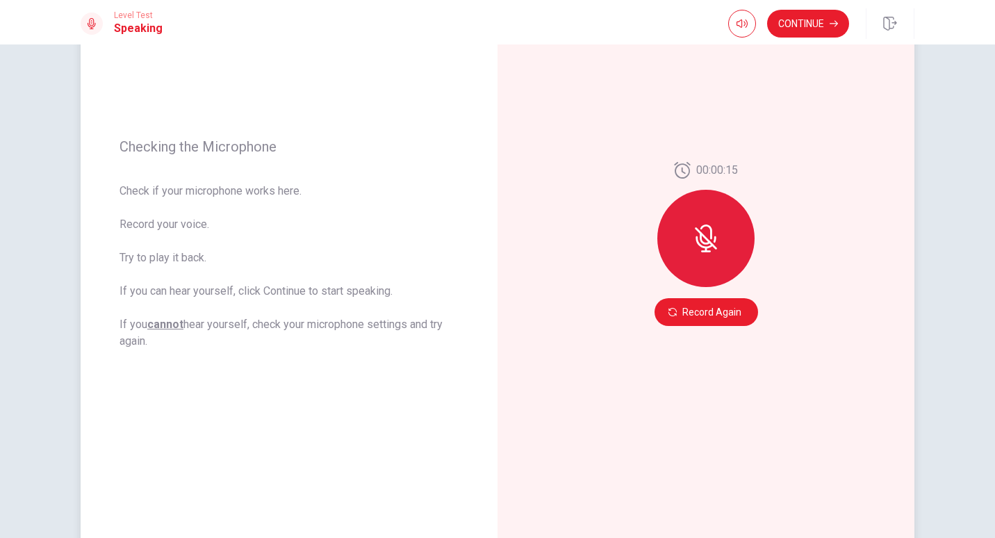
click at [690, 256] on div at bounding box center [705, 238] width 97 height 97
click at [691, 319] on button "Record Again" at bounding box center [707, 312] width 104 height 28
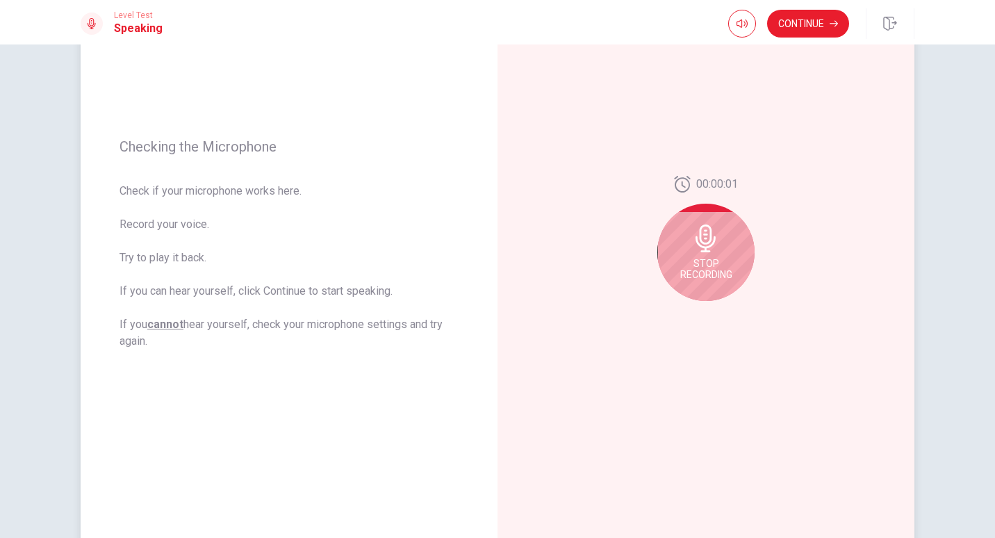
click at [713, 249] on icon at bounding box center [706, 238] width 28 height 28
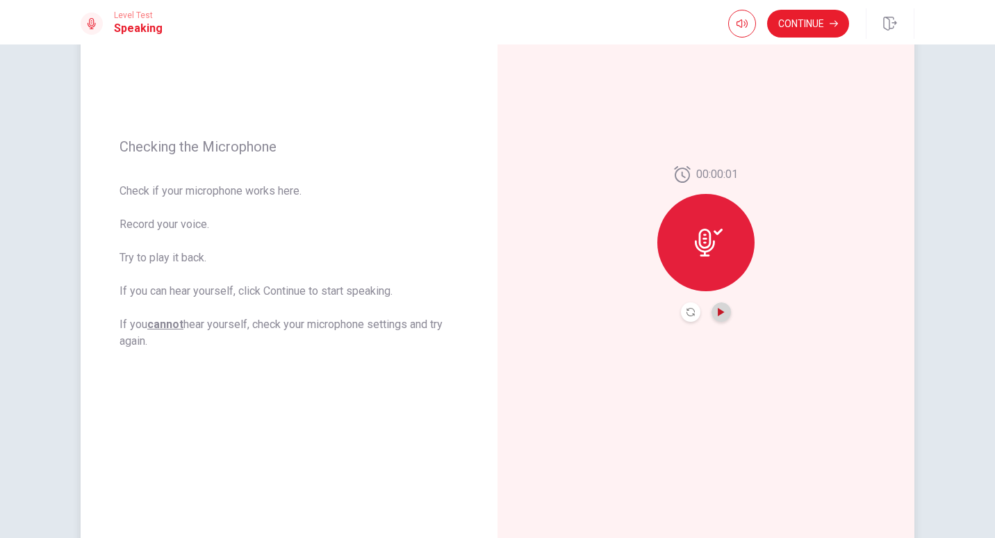
click at [718, 312] on icon "Play Audio" at bounding box center [721, 312] width 6 height 8
click at [718, 312] on icon "Pause Audio" at bounding box center [721, 312] width 7 height 8
click at [721, 315] on icon "Play Audio" at bounding box center [721, 312] width 8 height 8
click at [755, 51] on span at bounding box center [757, 50] width 8 height 8
drag, startPoint x: 750, startPoint y: 52, endPoint x: 730, endPoint y: 58, distance: 20.9
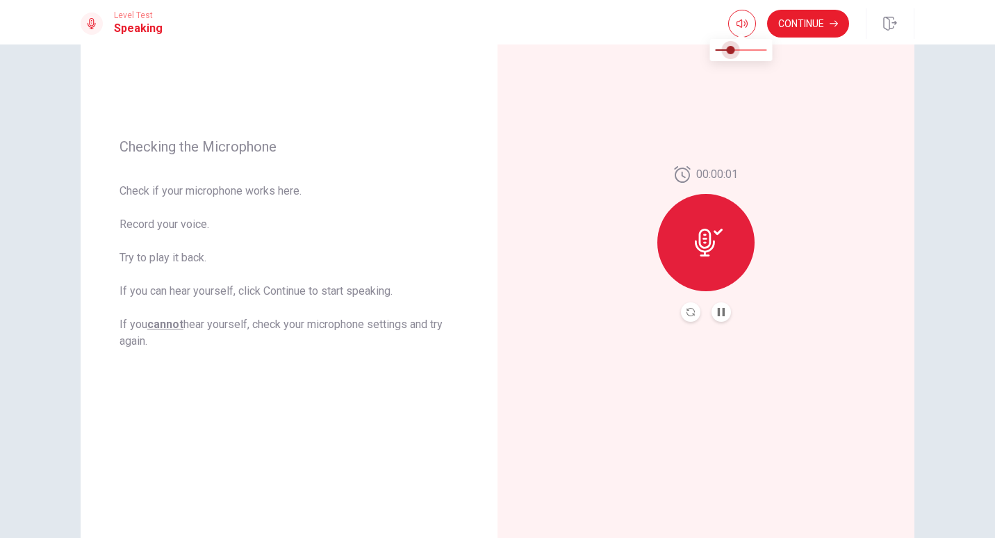
click at [730, 54] on span at bounding box center [731, 50] width 8 height 8
type input "0.1"
drag, startPoint x: 727, startPoint y: 51, endPoint x: 718, endPoint y: 53, distance: 9.3
click at [718, 53] on span at bounding box center [720, 50] width 8 height 8
click at [789, 33] on button "Continue" at bounding box center [808, 24] width 82 height 28
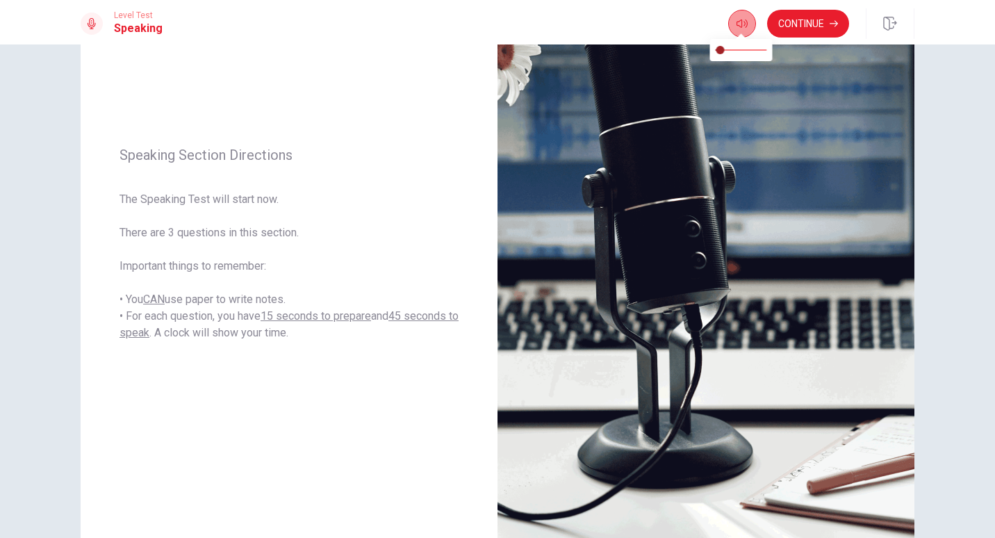
click at [745, 19] on icon "button" at bounding box center [742, 23] width 11 height 11
type input "0.6"
click at [745, 45] on span at bounding box center [741, 49] width 51 height 19
click at [784, 21] on button "Continue" at bounding box center [808, 24] width 82 height 28
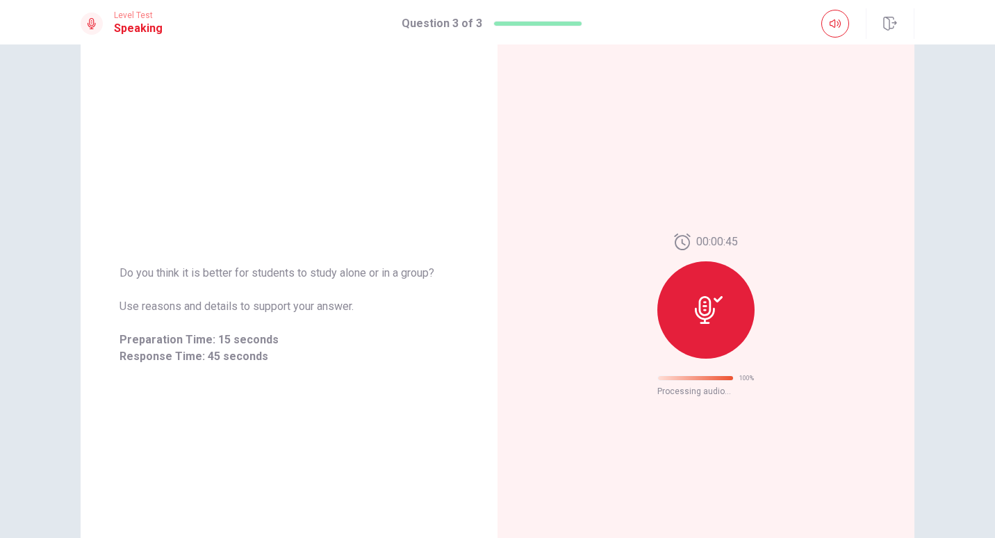
scroll to position [0, 0]
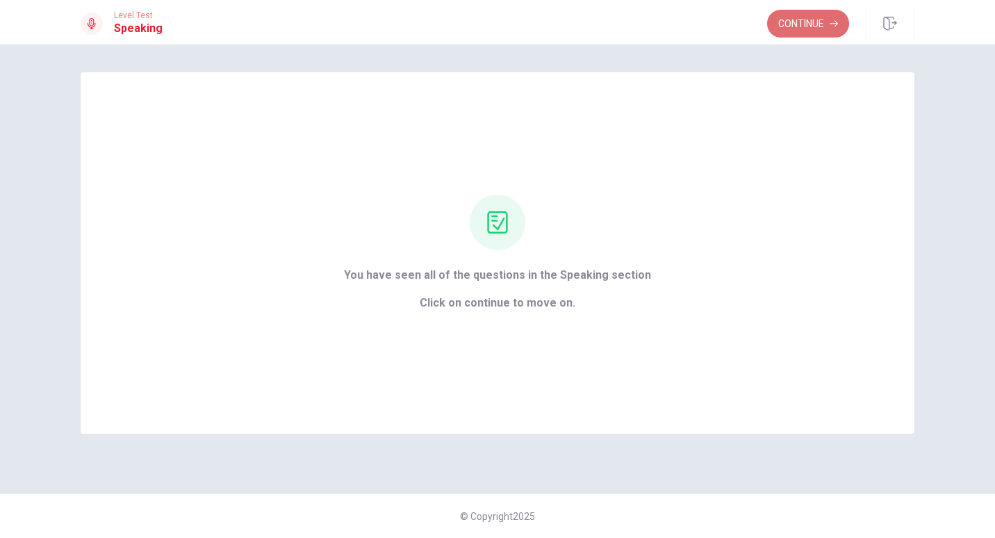
click at [790, 28] on button "Continue" at bounding box center [808, 24] width 82 height 28
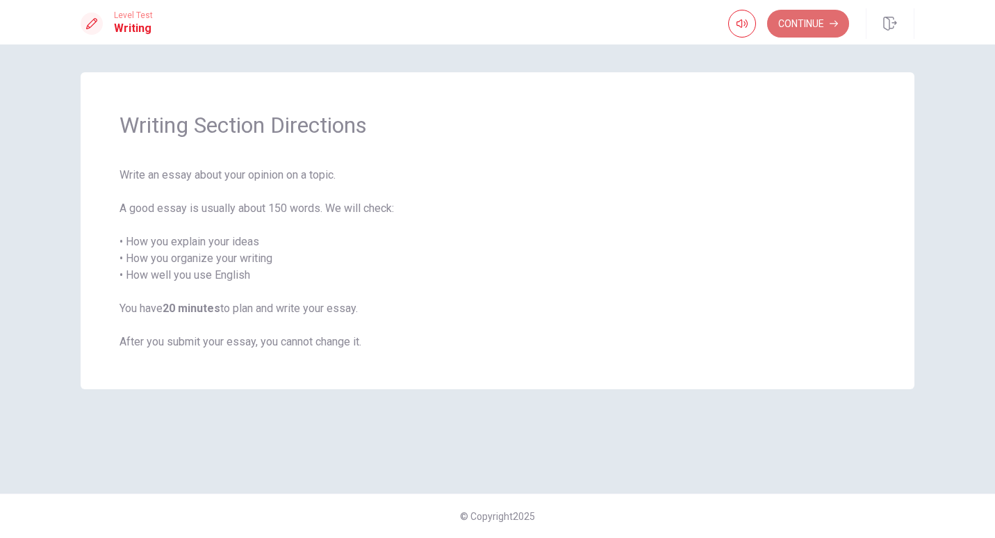
click at [818, 23] on button "Continue" at bounding box center [808, 24] width 82 height 28
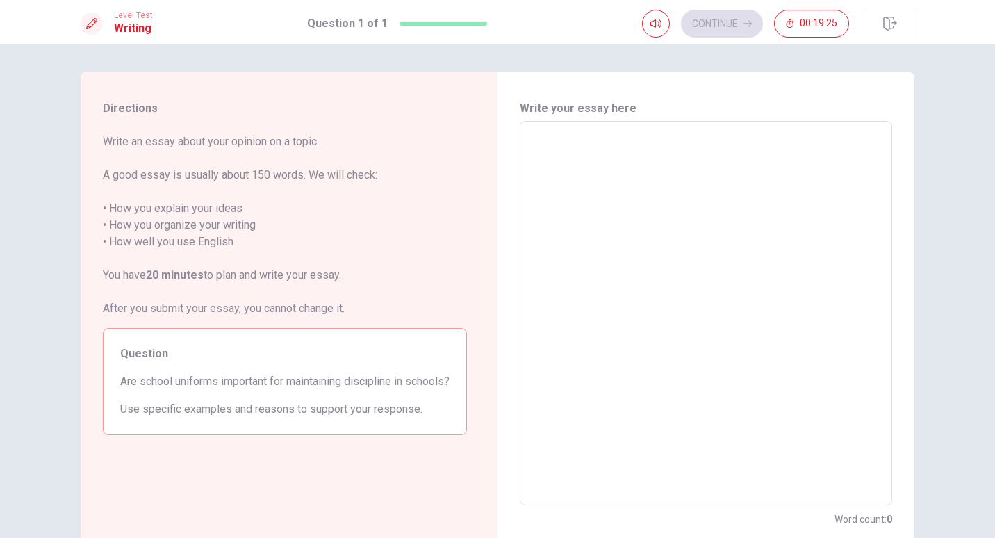
click at [542, 129] on div "x ​" at bounding box center [706, 313] width 372 height 384
type textarea "i"
type textarea "x"
type textarea "I"
type textarea "x"
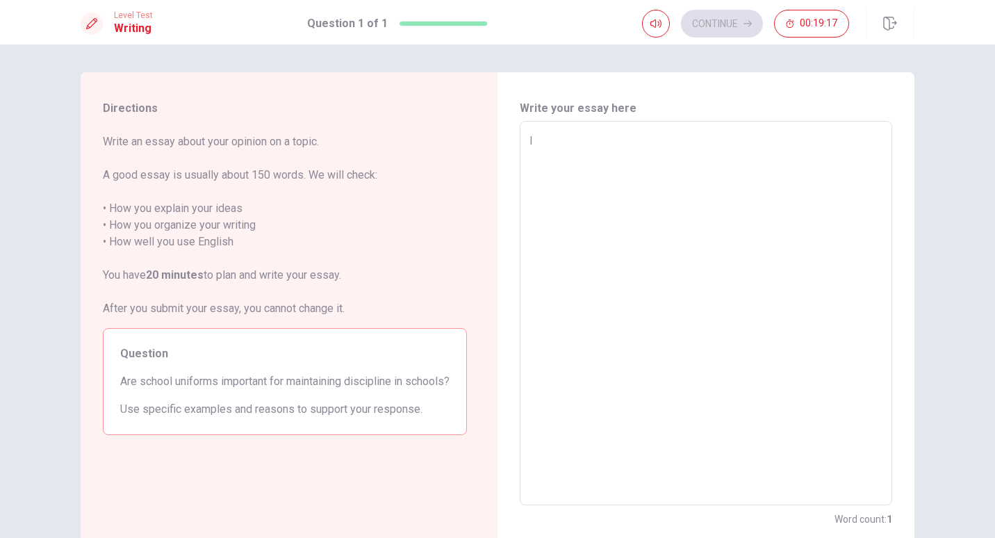
type textarea "I"
type textarea "x"
type textarea "I t"
type textarea "x"
type textarea "I th"
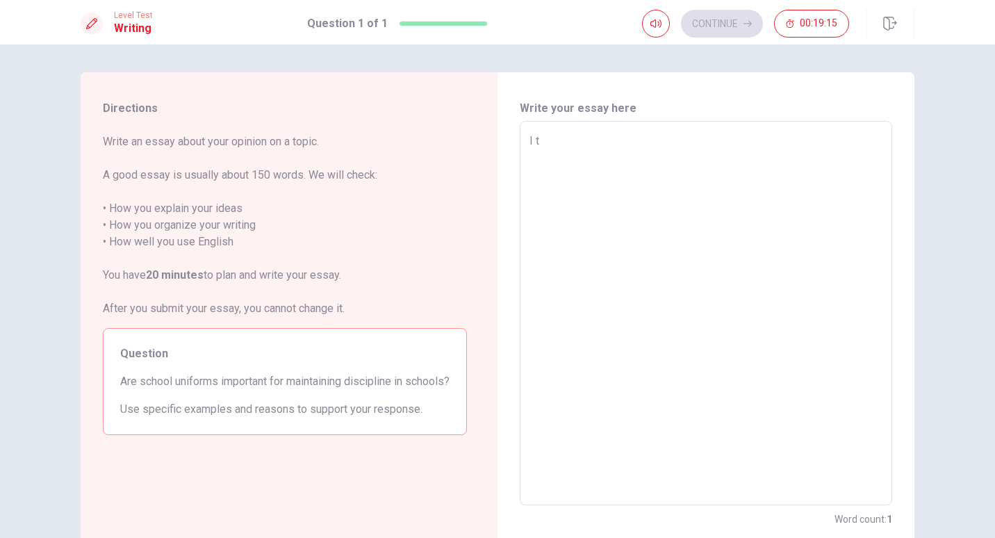
type textarea "x"
type textarea "I thi"
type textarea "x"
type textarea "I thin"
type textarea "x"
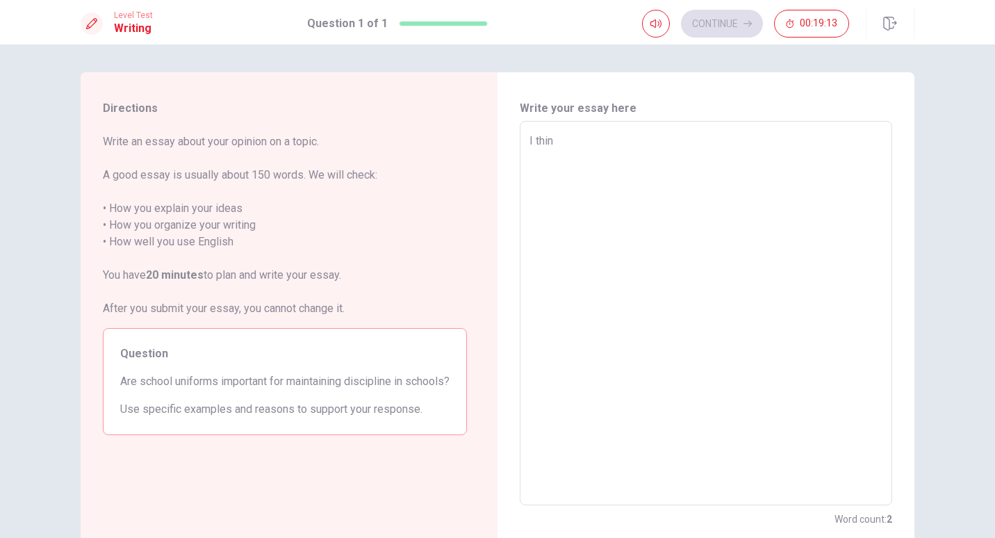
type textarea "I think"
type textarea "x"
type textarea "I think"
type textarea "x"
type textarea "I think n"
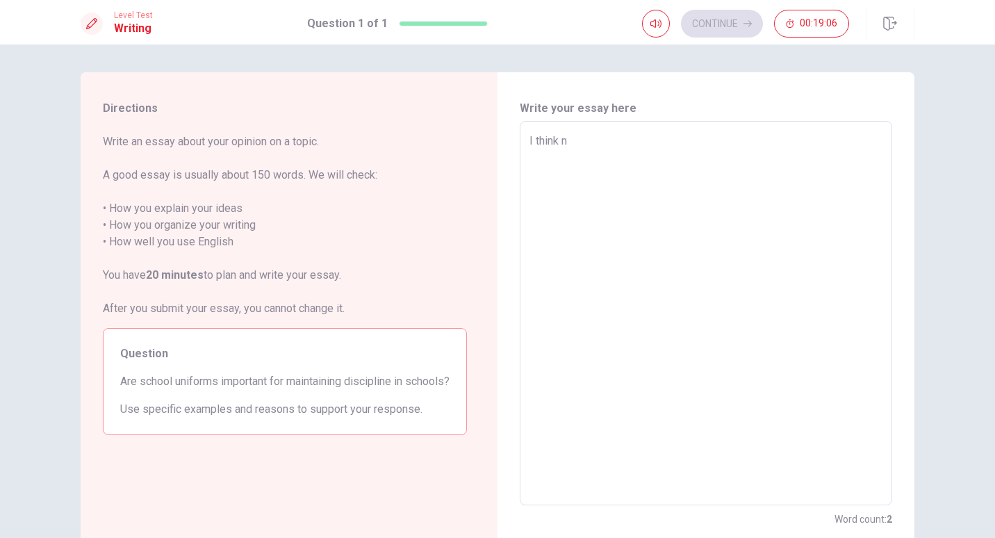
type textarea "x"
type textarea "I think nu"
type textarea "x"
type textarea "I think nui"
type textarea "x"
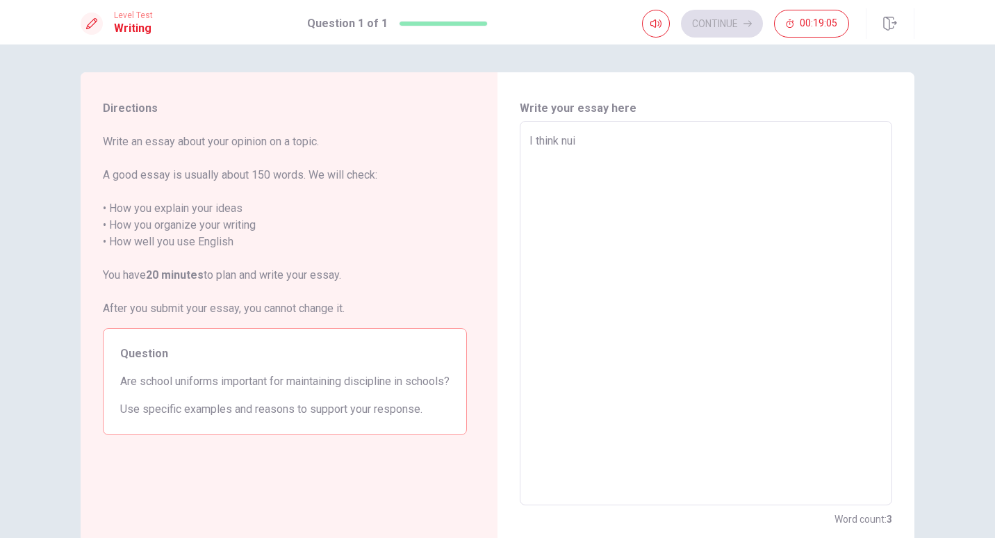
type textarea "I think nu"
type textarea "x"
type textarea "I think n"
type textarea "x"
type textarea "I think"
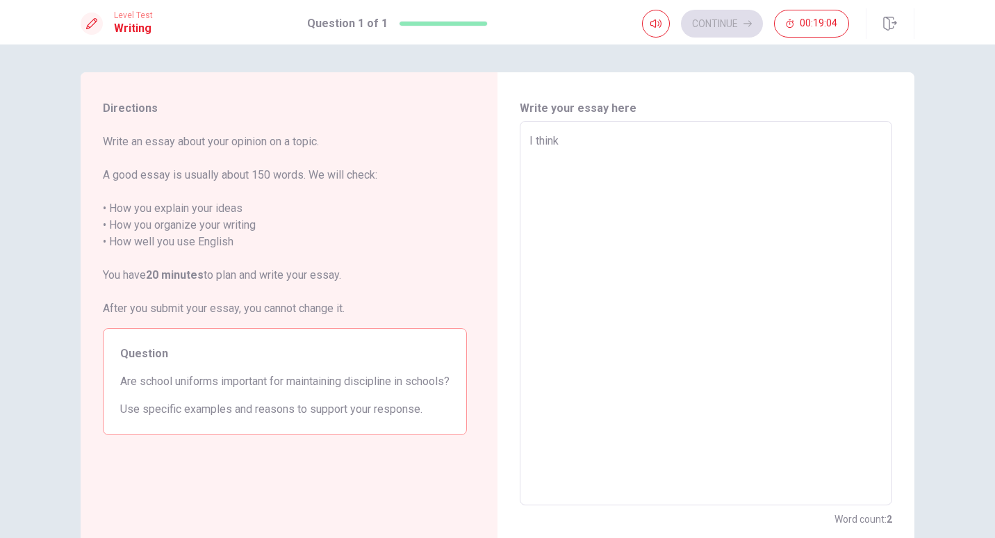
type textarea "x"
type textarea "I think u"
type textarea "x"
type textarea "I think un"
type textarea "x"
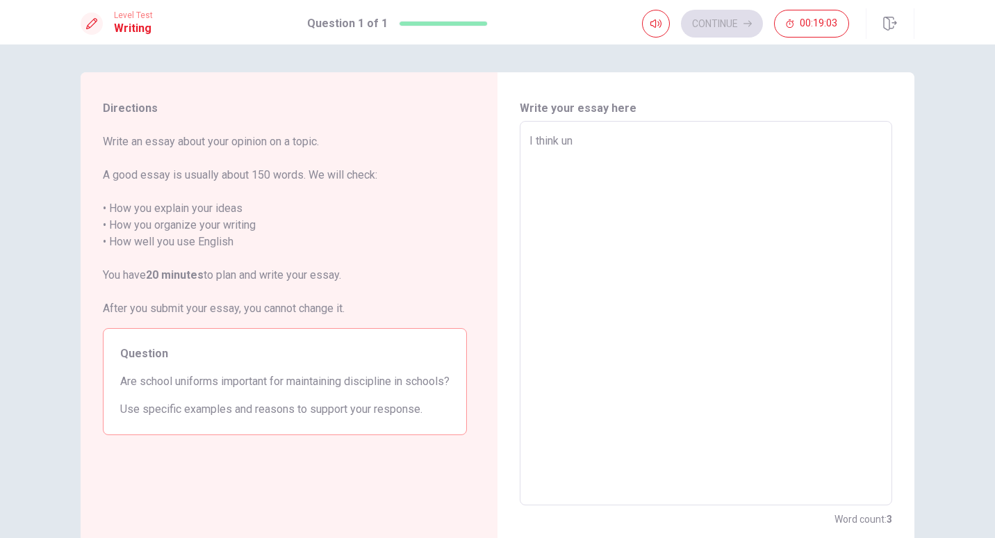
type textarea "I think uni"
type textarea "x"
type textarea "I think unif"
type textarea "x"
type textarea "I think unifo"
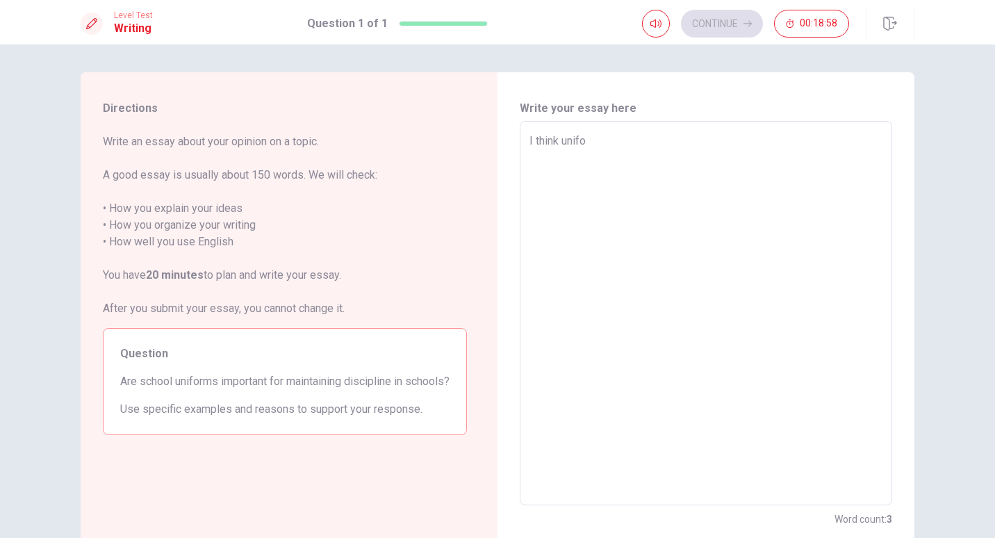
type textarea "x"
type textarea "I think unifor"
type textarea "x"
type textarea "I think uniform"
type textarea "x"
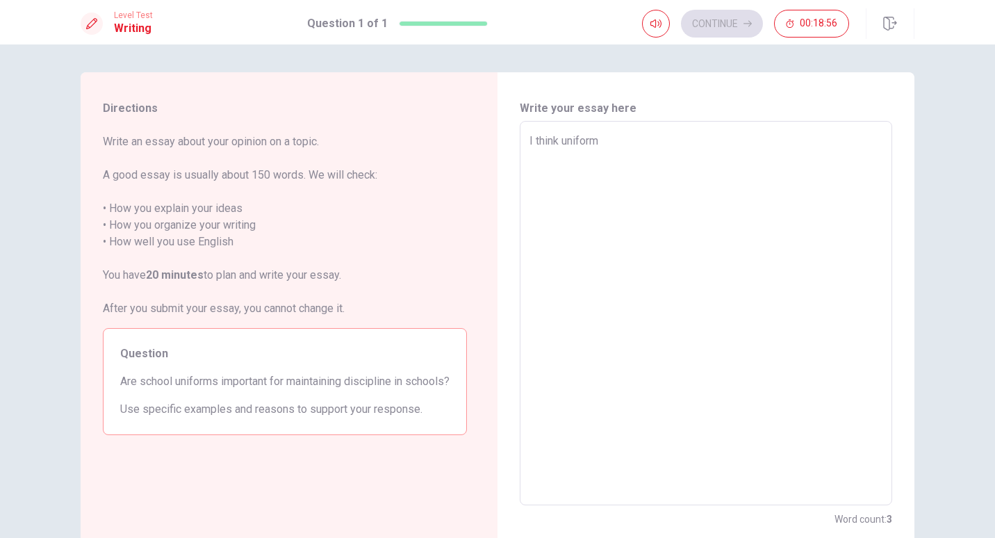
type textarea "I think uniforms"
type textarea "x"
type textarea "I think uniforms"
type textarea "x"
type textarea "I think uniforms i"
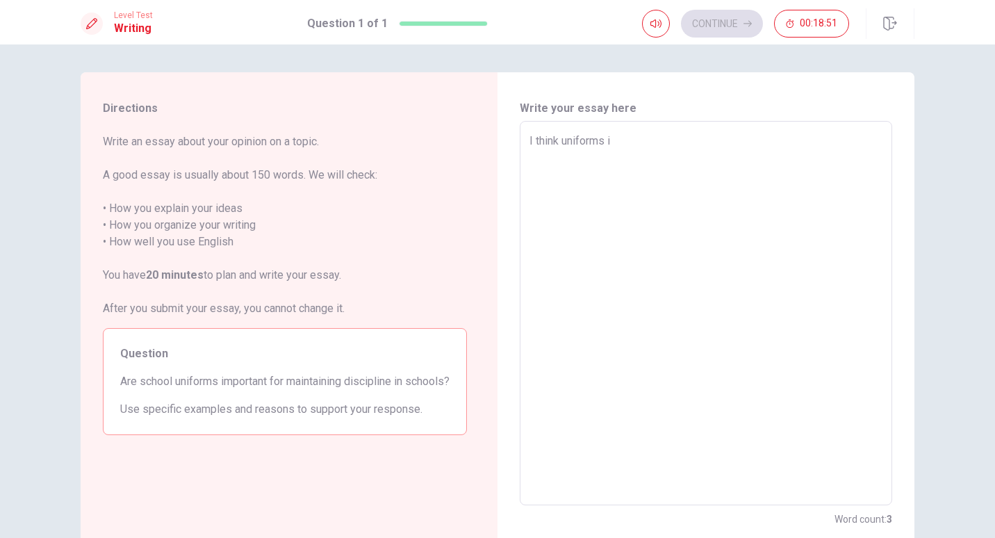
type textarea "x"
type textarea "I think uniforms is"
type textarea "x"
type textarea "I think uniforms is"
type textarea "x"
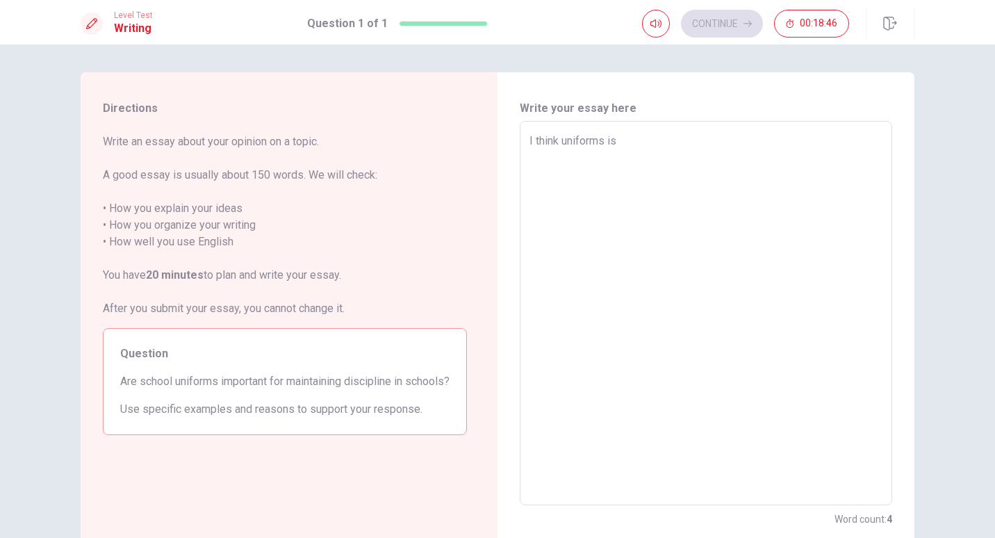
type textarea "I think uniforms is n"
type textarea "x"
type textarea "I think uniforms is no"
type textarea "x"
type textarea "I think uniforms is not"
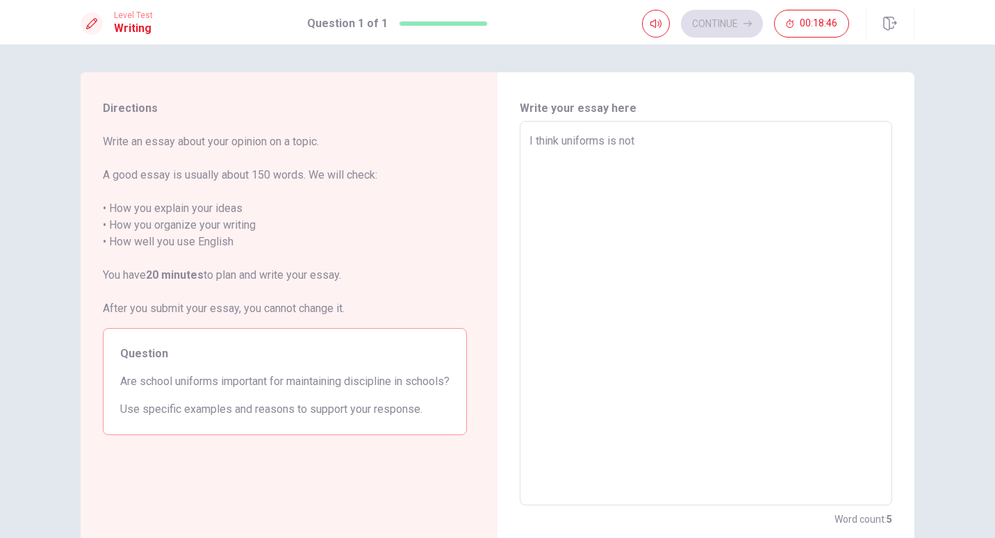
type textarea "x"
type textarea "I think uniforms is not"
type textarea "x"
type textarea "I think uniforms is not i"
type textarea "x"
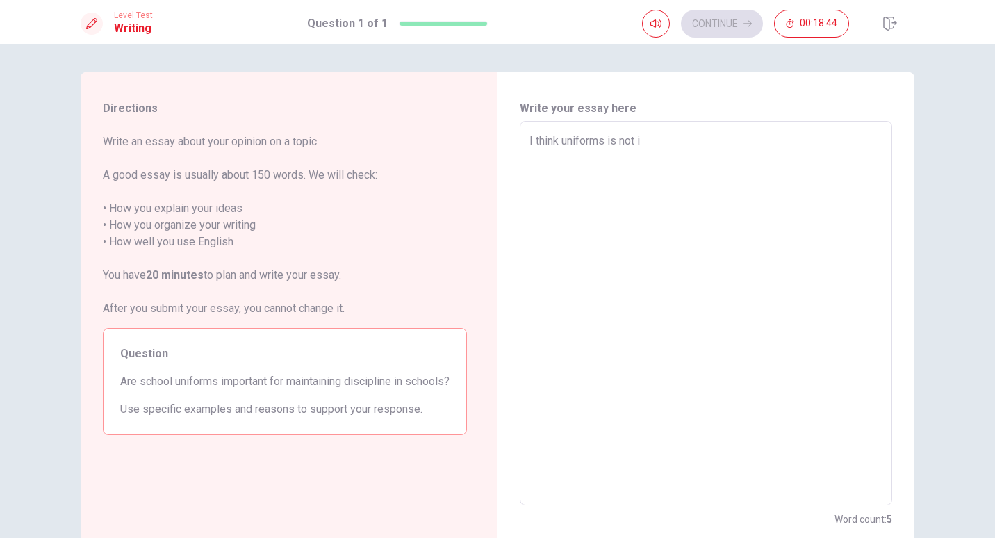
type textarea "I think uniforms is not im"
type textarea "x"
type textarea "I think uniforms is not imp"
type textarea "x"
type textarea "I think uniforms is not impo"
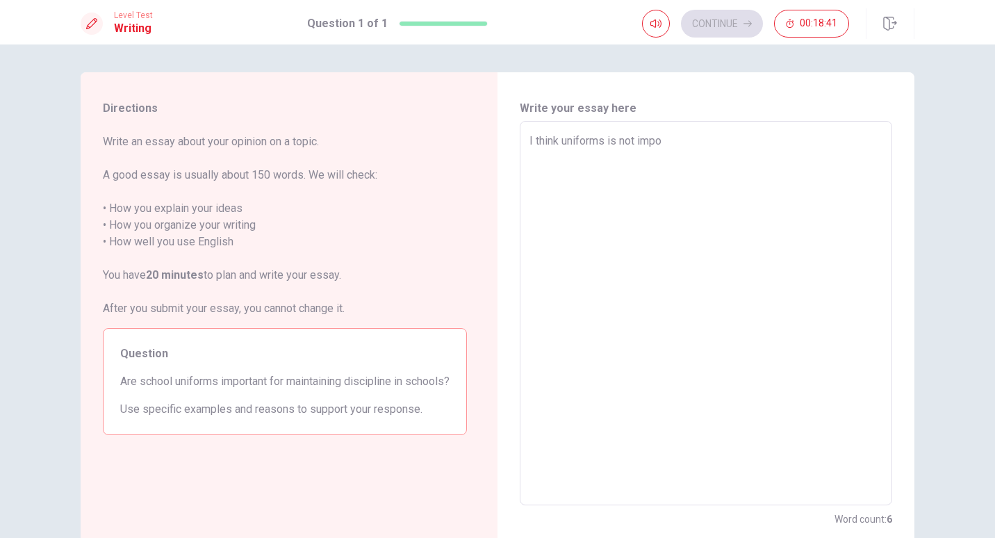
type textarea "x"
type textarea "I think uniforms is not impor"
type textarea "x"
type textarea "I think uniforms is not import"
type textarea "x"
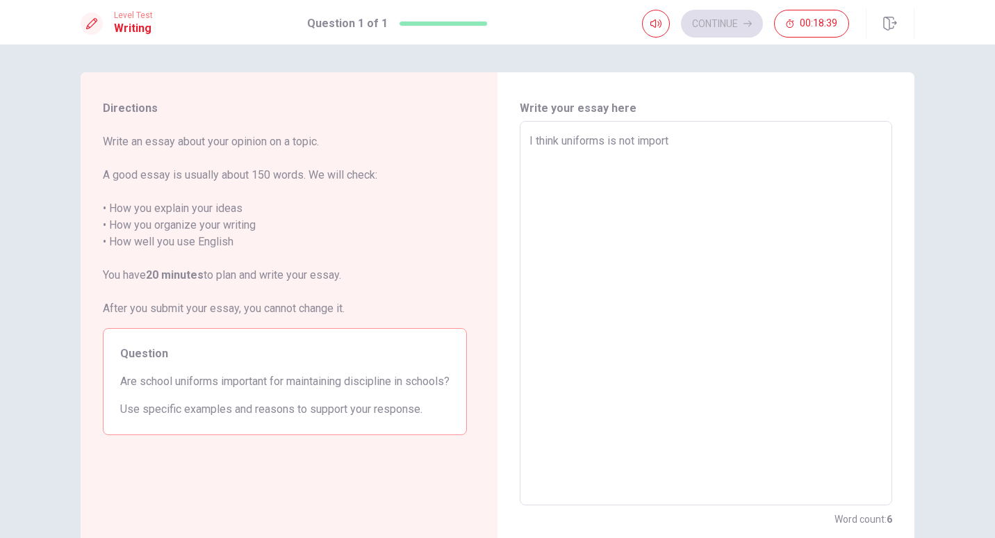
type textarea "I think uniforms is not importa"
type textarea "x"
type textarea "I think uniforms is not importan"
type textarea "x"
type textarea "I think uniforms is not importann"
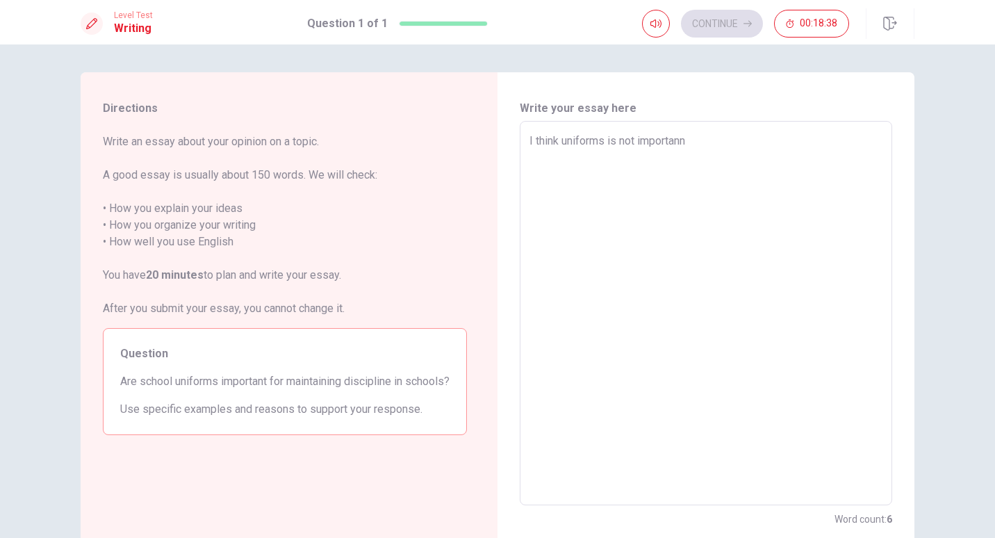
type textarea "x"
type textarea "I think uniforms is not importan"
type textarea "x"
type textarea "I think uniforms is not important"
type textarea "x"
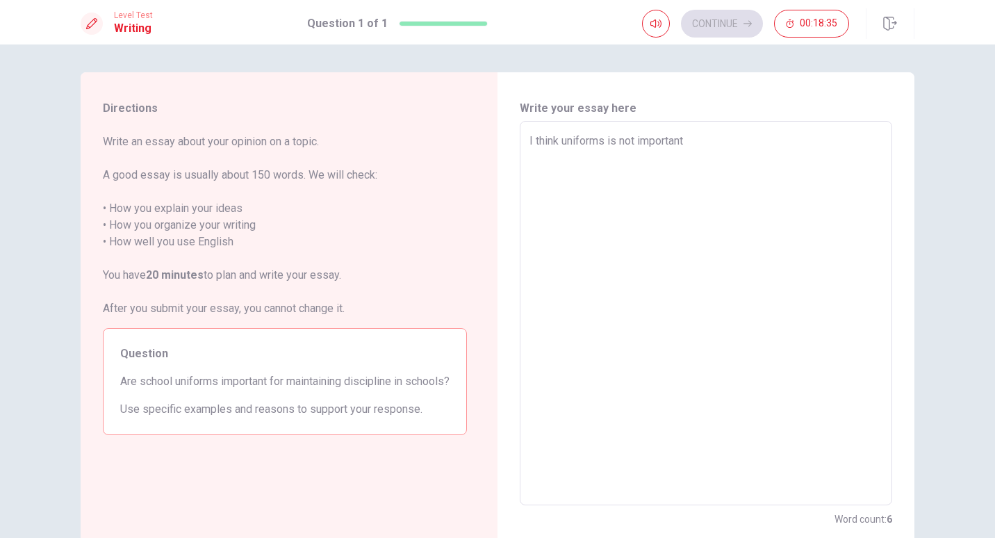
type textarea "I think uniforms is not important"
type textarea "x"
type textarea "I think uniforms is not important f"
type textarea "x"
type textarea "I think uniforms is not important fo"
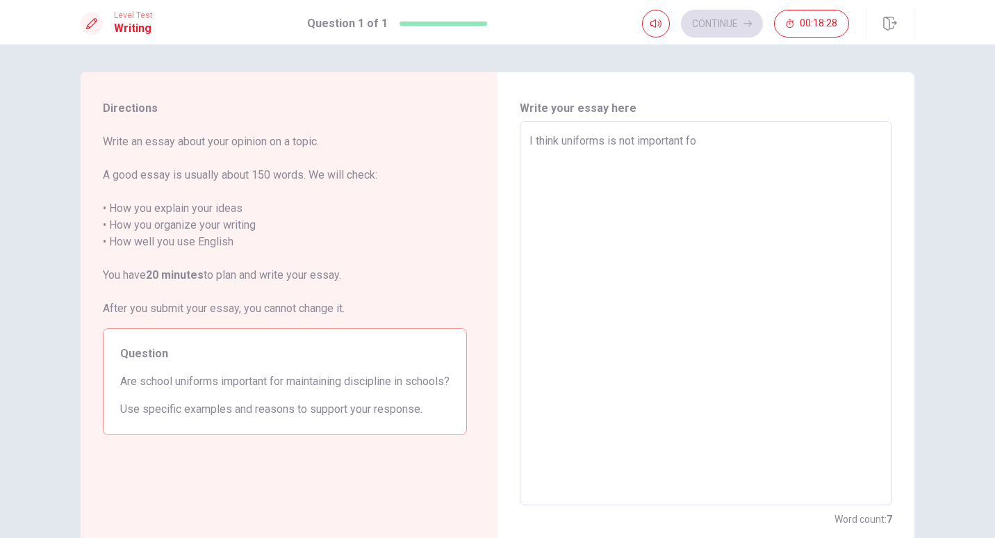
type textarea "x"
type textarea "I think uniforms is not important for"
type textarea "x"
type textarea "I think uniforms is not important for"
type textarea "x"
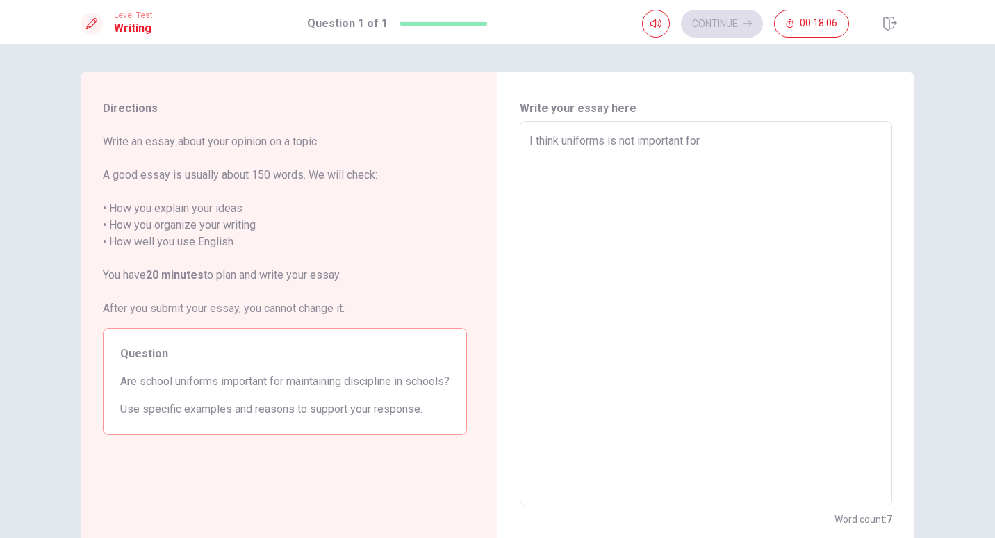
type textarea "I think uniforms is not important for s"
type textarea "x"
type textarea "I think uniforms is not important for sc"
type textarea "x"
type textarea "I think uniforms is not important for sch"
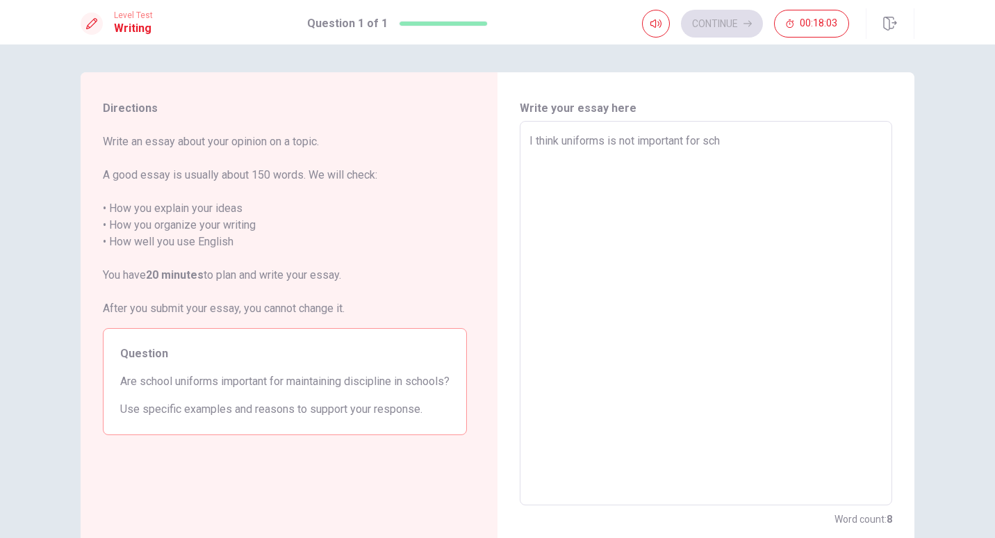
type textarea "x"
type textarea "I think uniforms is not important for scho"
type textarea "x"
type textarea "I think uniforms is not important for schoo"
type textarea "x"
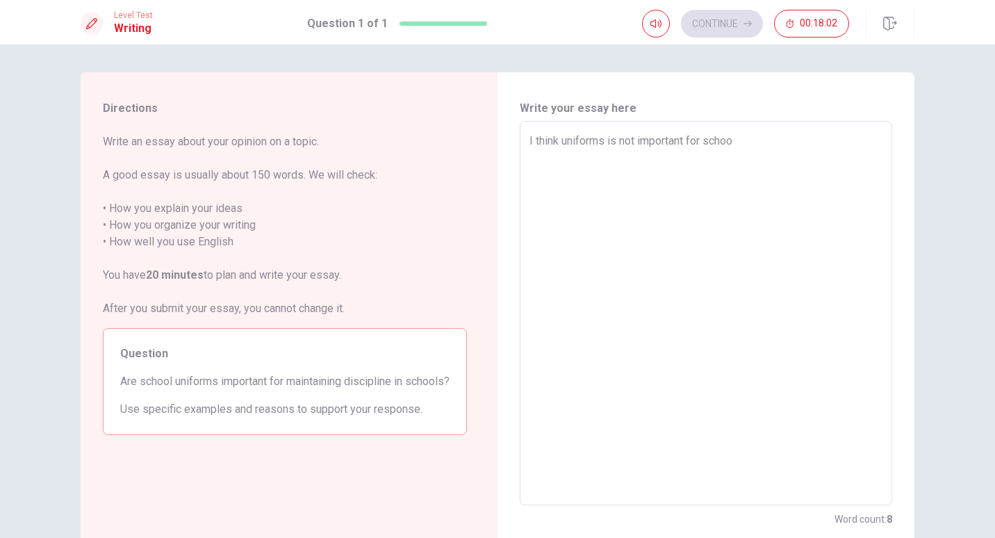
type textarea "I think uniforms is not important for school"
type textarea "x"
type textarea "I think uniforms is not important for schools"
type textarea "x"
type textarea "I think uniforms is not important for schools."
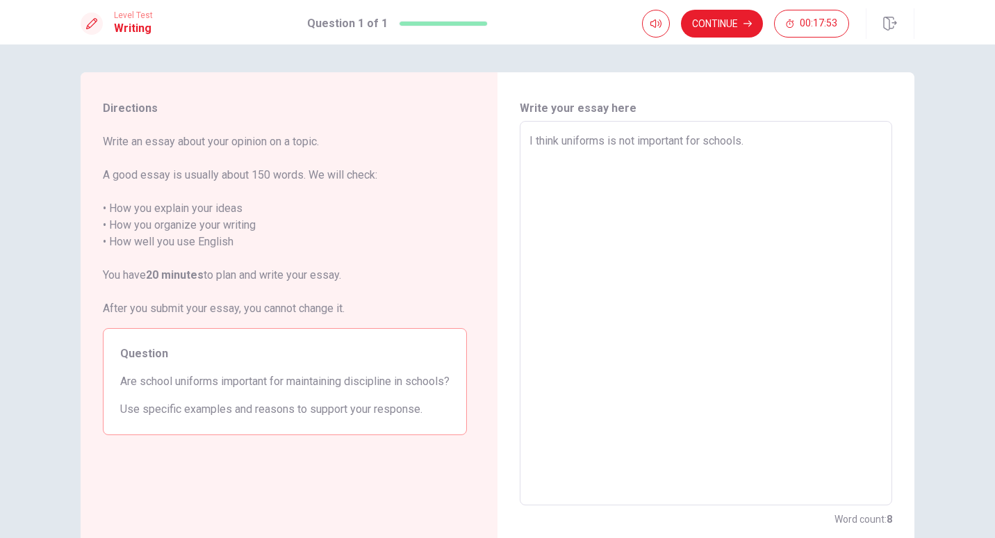
type textarea "x"
type textarea "I think uniforms is not important for schools."
type textarea "x"
type textarea "I think uniforms is not important for schools. b"
type textarea "x"
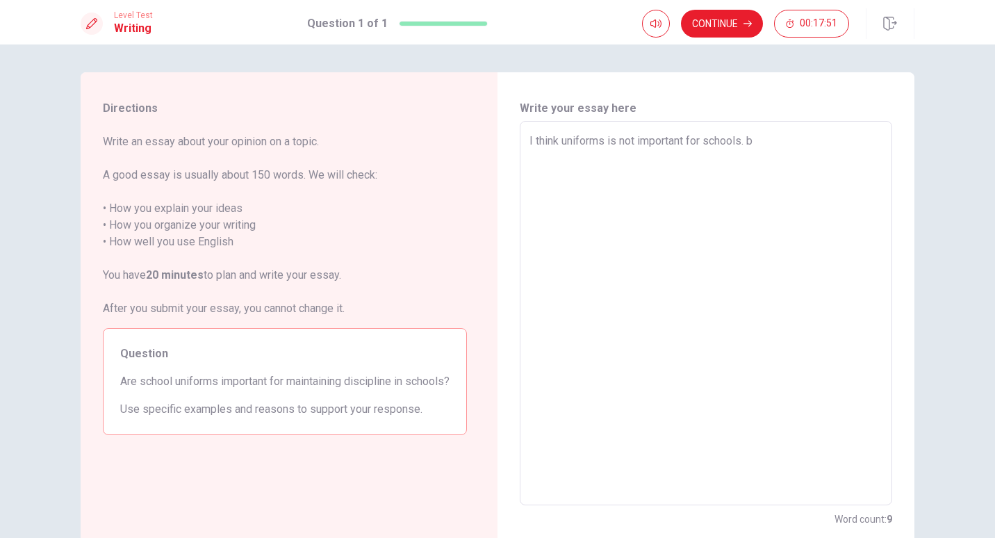
type textarea "I think uniforms is not important for schools. be"
type textarea "x"
type textarea "I think uniforms is not important for schools. bec"
type textarea "x"
type textarea "I think uniforms is not important for schools. beco"
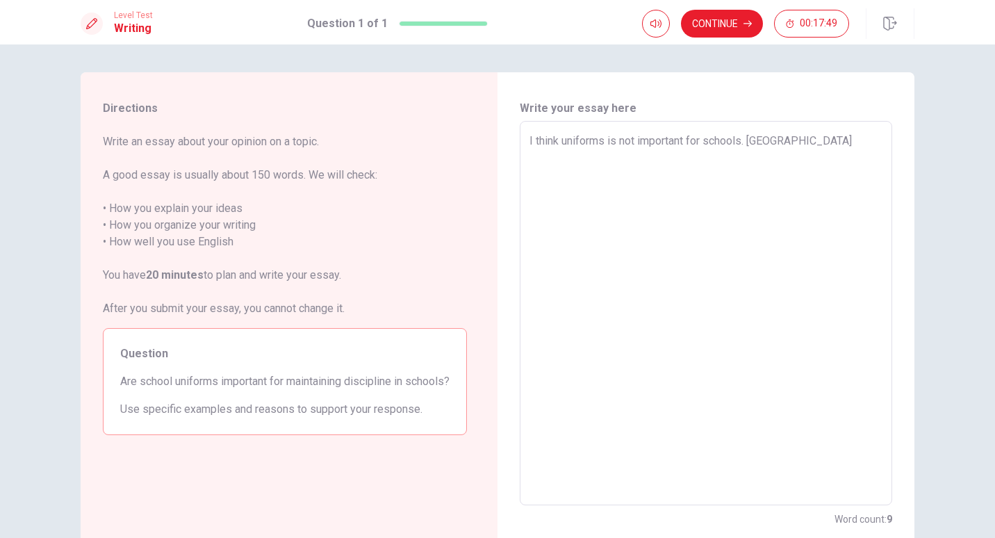
type textarea "x"
type textarea "I think uniforms is not important for schools. becou"
type textarea "x"
type textarea "I think uniforms is not important for schools. becous"
type textarea "x"
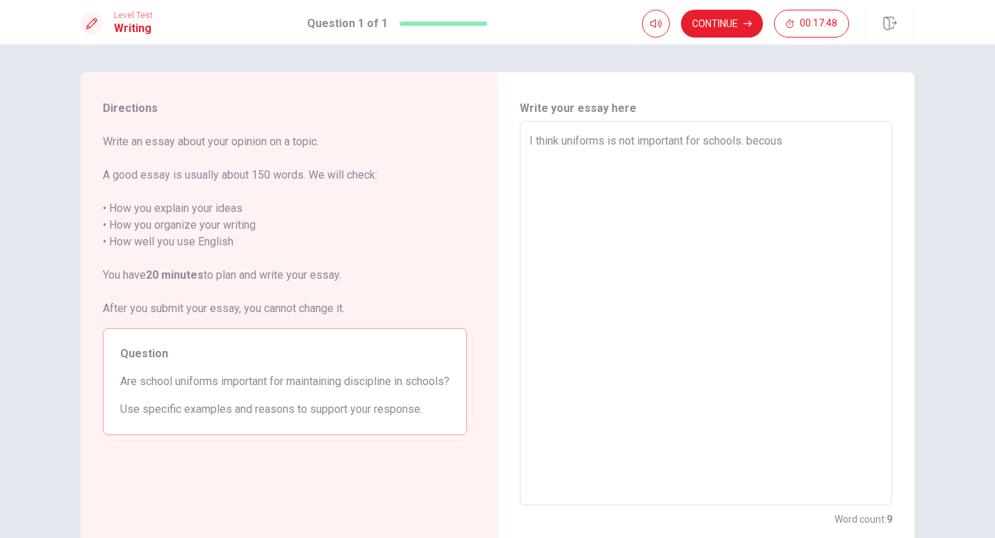
type textarea "I think uniforms is not important for schools. becouse"
type textarea "x"
type textarea "I think uniforms is not important for schools. becous"
type textarea "x"
type textarea "I think uniforms is not important for schools. becou"
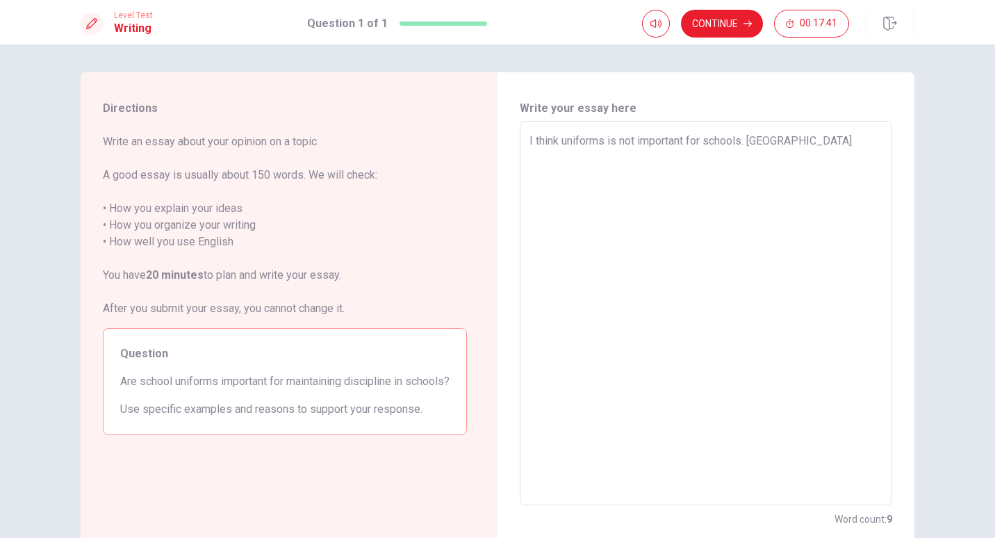
type textarea "x"
type textarea "I think uniforms is not important for schools. beco"
type textarea "x"
type textarea "I think uniforms is not important for schools. bec"
type textarea "x"
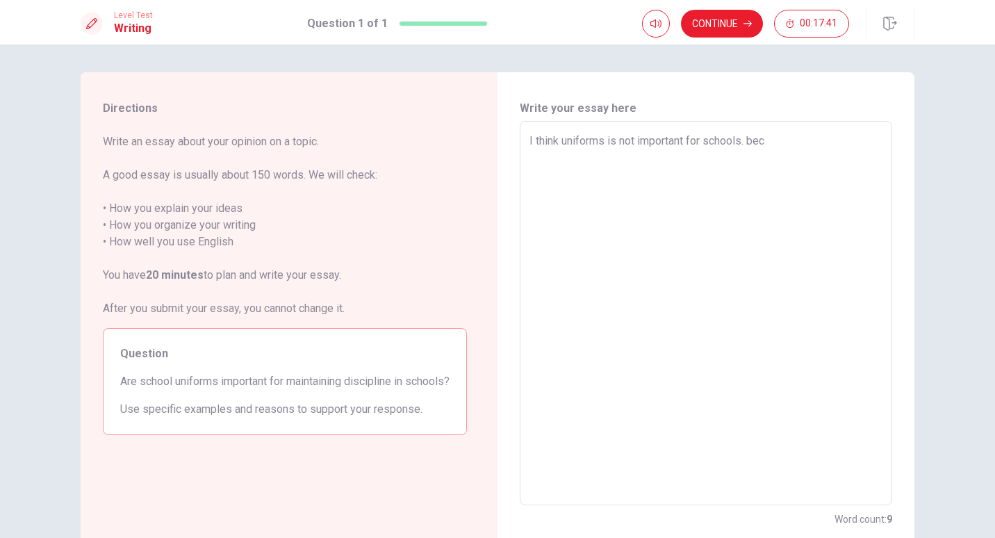
type textarea "I think uniforms is not important for schools. be"
type textarea "x"
type textarea "I think uniforms is not important for schools. b"
type textarea "x"
type textarea "I think uniforms is not important for schools."
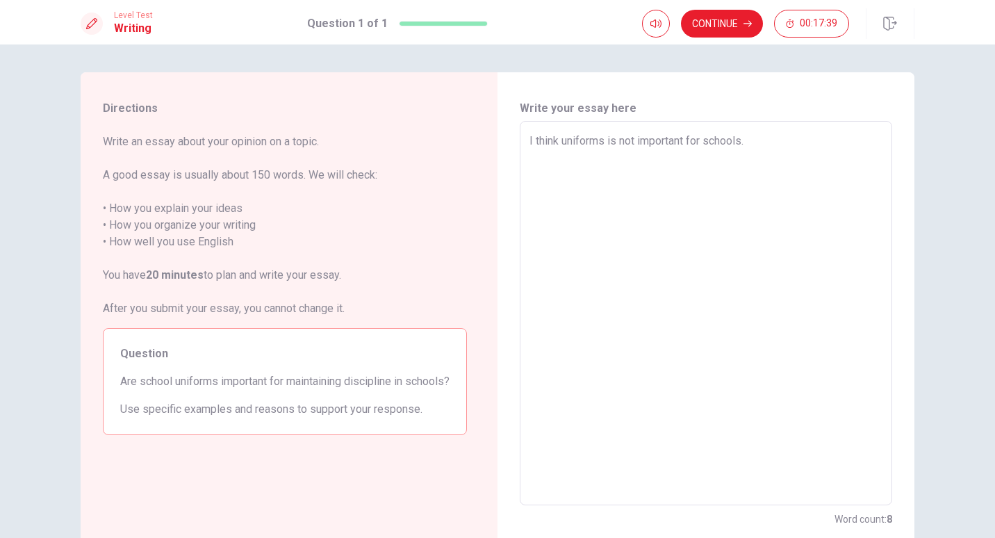
type textarea "x"
type textarea "I think uniforms is not important for schools. i"
type textarea "x"
type textarea "I think uniforms is not important for schools."
type textarea "x"
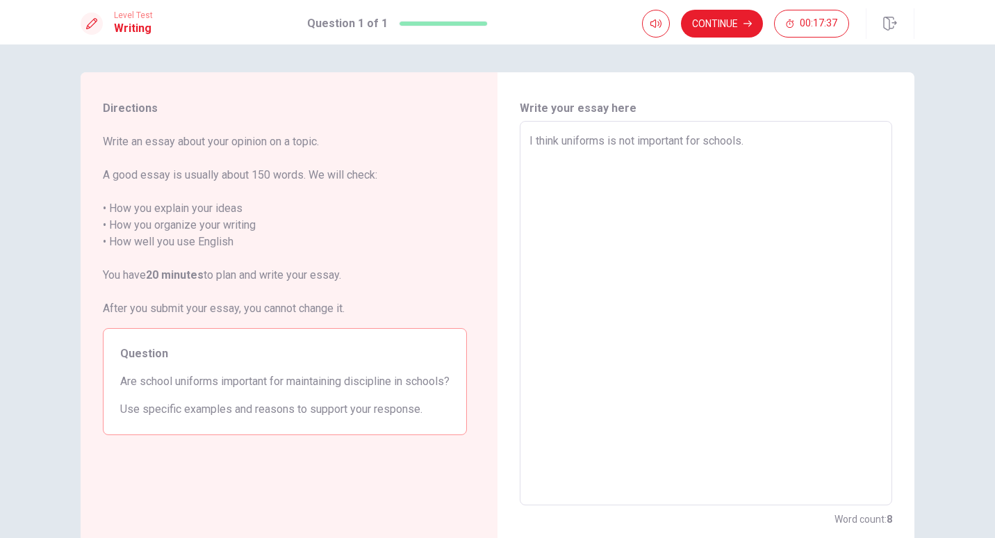
type textarea "I think uniforms is not important for schools. I"
type textarea "x"
type textarea "I think uniforms is not important for schools. I"
type textarea "x"
type textarea "I think uniforms is not important for schools. I h"
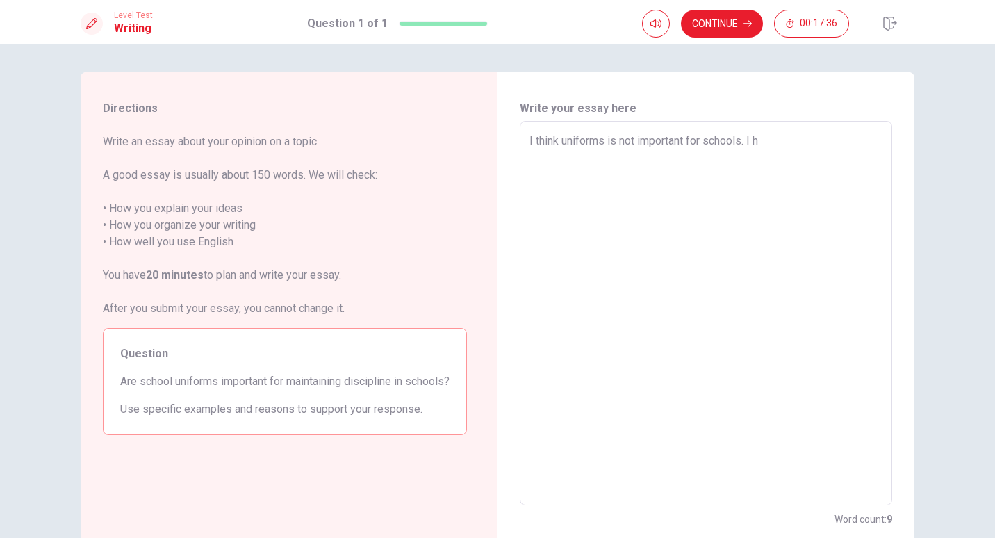
type textarea "x"
type textarea "I think uniforms is not important for schools. I ha"
type textarea "x"
type textarea "I think uniforms is not important for schools. I hav"
type textarea "x"
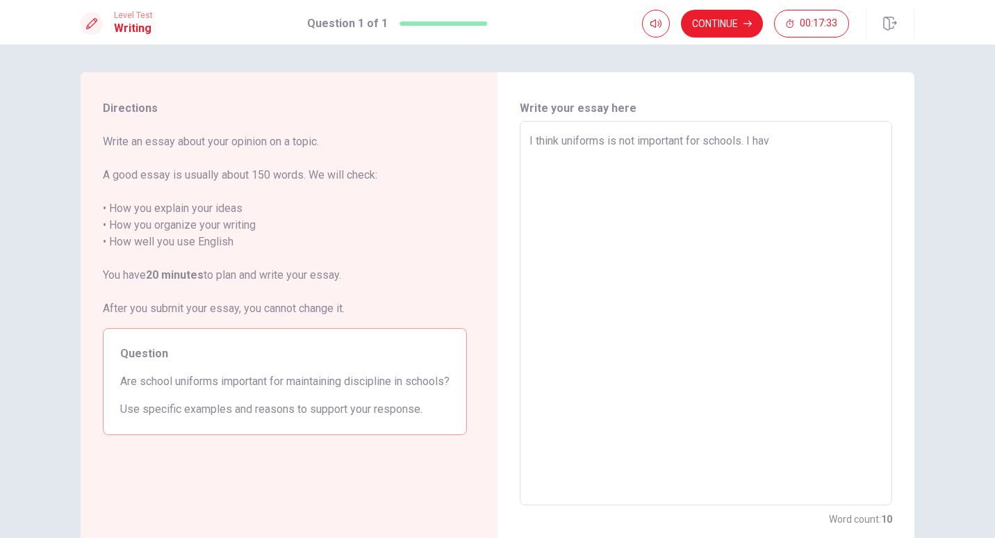
type textarea "I think uniforms is not important for schools. I have"
type textarea "x"
type textarea "I think uniforms is not important for schools. I have"
type textarea "x"
type textarea "I think uniforms is not important for schools. I have t"
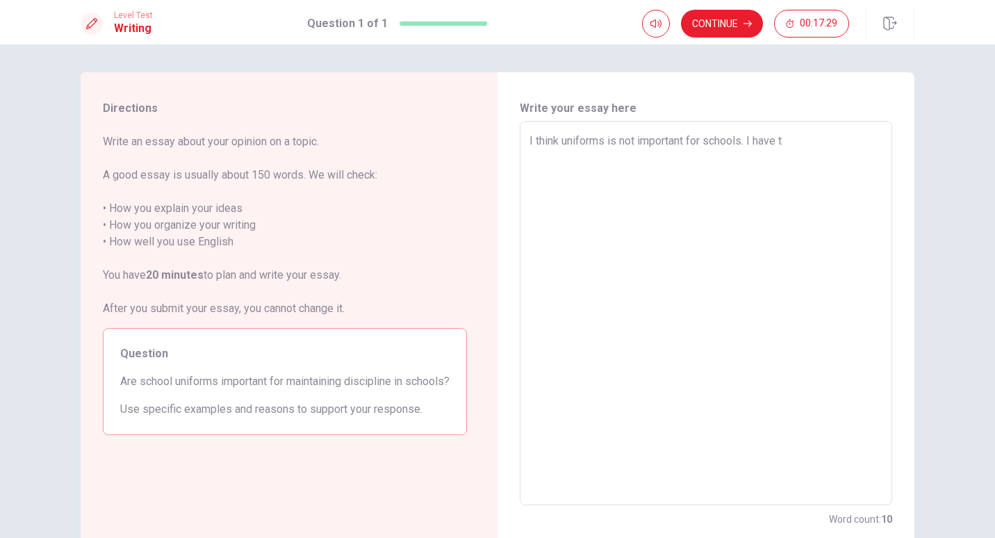
type textarea "x"
type textarea "I think uniforms is not important for schools. I have to"
type textarea "x"
type textarea "I think uniforms is not important for schools. I have tow"
type textarea "x"
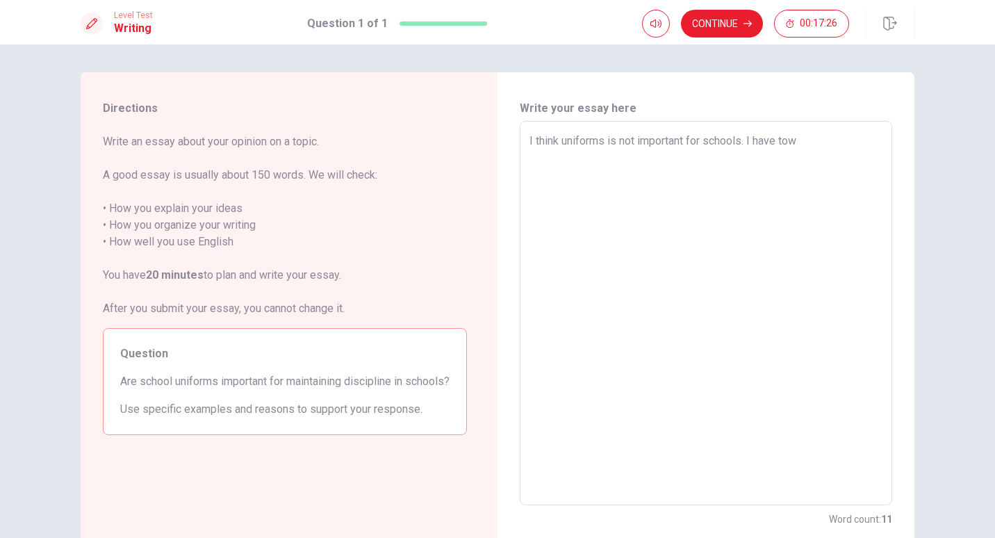
type textarea "I think uniforms is not important for schools. I have to"
type textarea "x"
type textarea "I think uniforms is not important for schools. I have t"
type textarea "x"
type textarea "I think uniforms is not important for schools. I have tw"
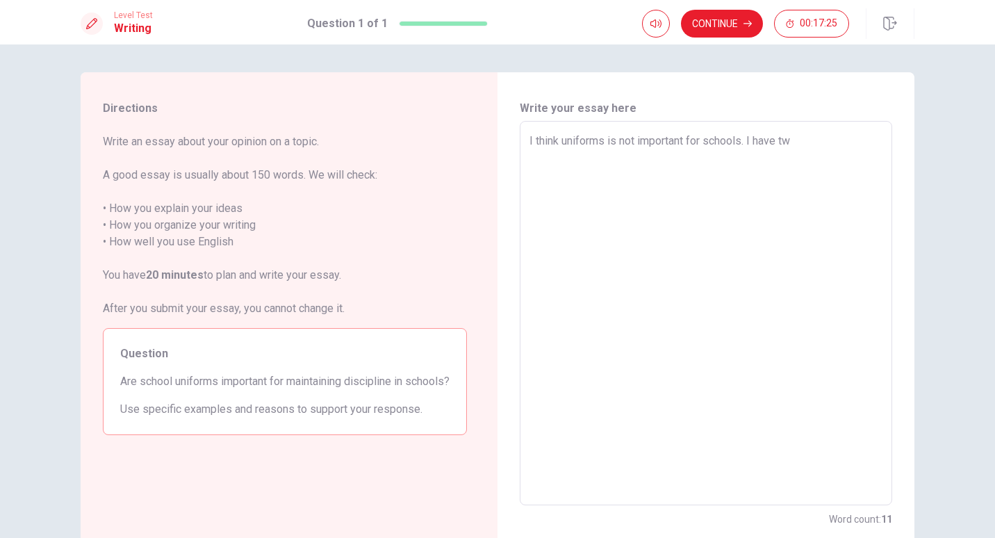
type textarea "x"
type textarea "I think uniforms is not important for schools. I have two"
type textarea "x"
type textarea "I think uniforms is not important for schools. I have two"
type textarea "x"
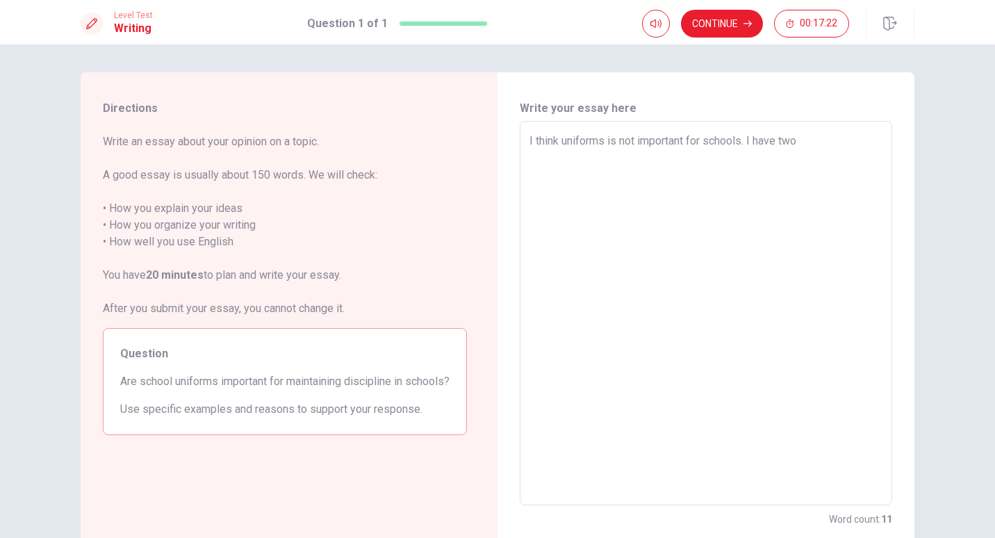
type textarea "I think uniforms is not important for schools. I have two r"
type textarea "x"
type textarea "I think uniforms is not important for schools. I have two re"
type textarea "x"
type textarea "I think uniforms is not important for schools. I have two rea"
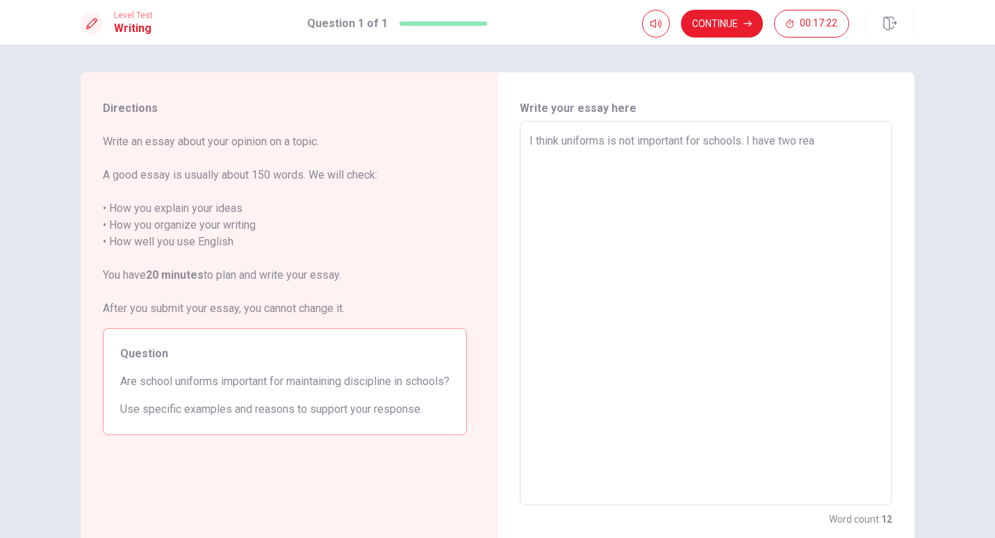
type textarea "x"
type textarea "I think uniforms is not important for schools. I have two reas"
type textarea "x"
type textarea "I think uniforms is not important for schools. I have two reaso"
type textarea "x"
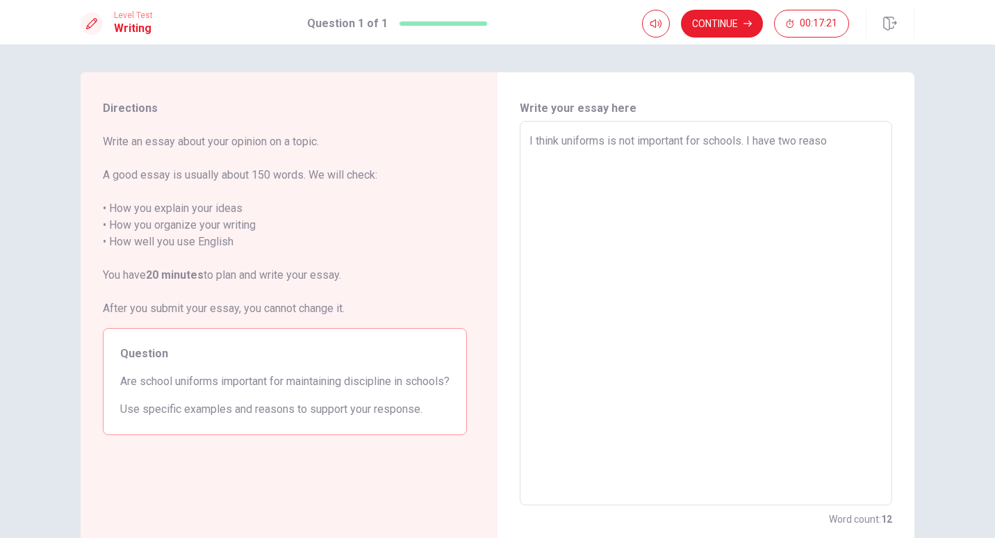
type textarea "I think uniforms is not important for schools. I have two reason"
type textarea "x"
type textarea "I think uniforms is not important for schools. I have two reasons"
type textarea "x"
type textarea "I think uniforms is not important for schools. I have two reasons"
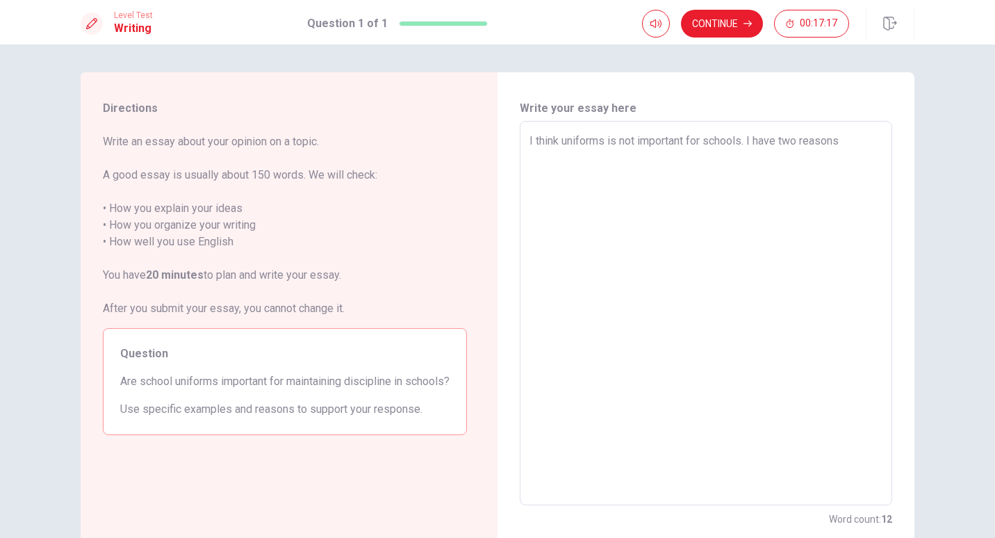
type textarea "x"
type textarea "I think uniforms is not important for schools. I have two reasons f"
type textarea "x"
type textarea "I think uniforms is not important for schools. I have two reasons fo"
type textarea "x"
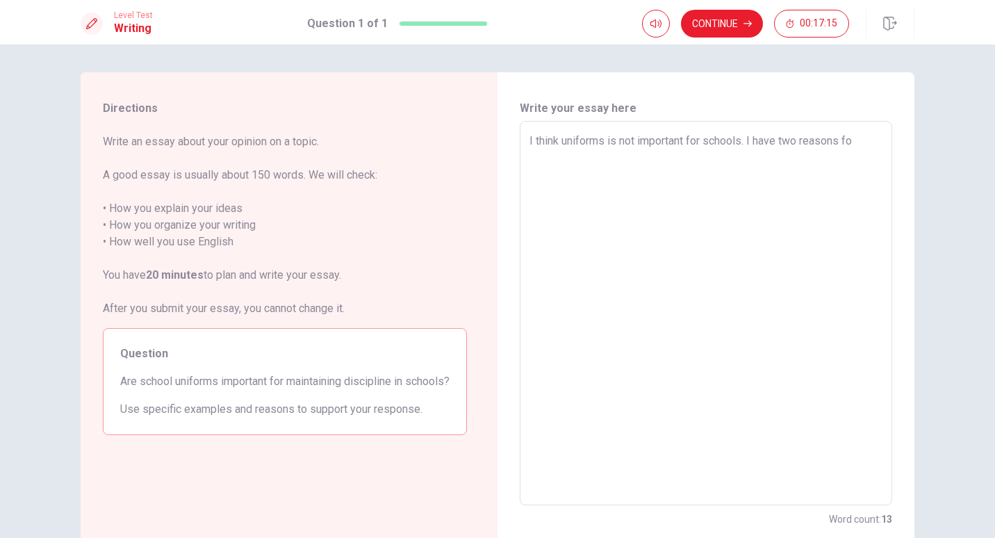
type textarea "I think uniforms is not important for schools. I have two reasons for"
type textarea "x"
type textarea "I think uniforms is not important for schools. I have two reasons for"
type textarea "x"
click at [589, 158] on textarea "I think uniforms is not important for schools. I have two reasons for my opinio…" at bounding box center [705, 313] width 353 height 361
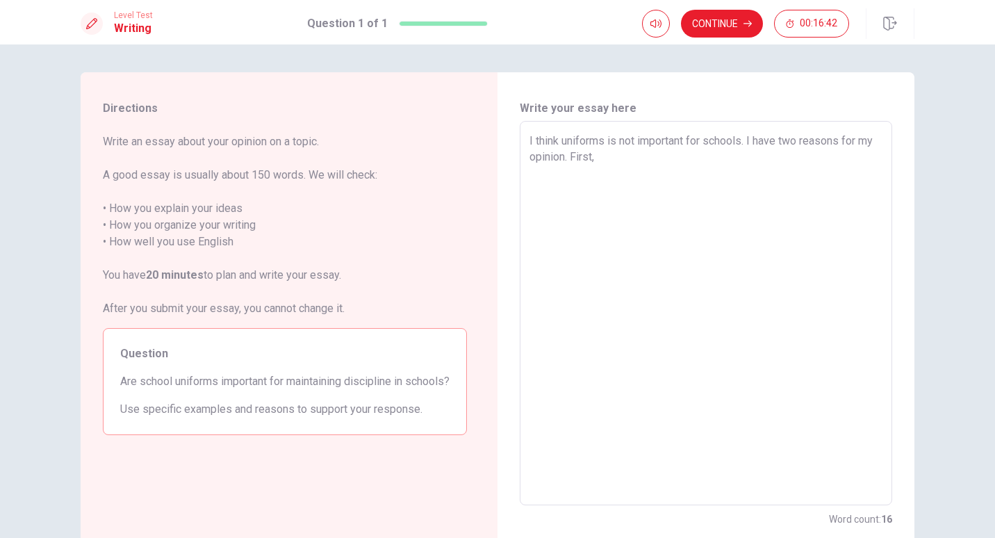
click at [625, 161] on textarea "I think uniforms is not important for schools. I have two reasons for my opinio…" at bounding box center [705, 313] width 353 height 361
click at [625, 162] on textarea "I think uniforms is not important for schools. I have two reasons for my opinio…" at bounding box center [705, 313] width 353 height 361
click at [668, 160] on textarea "I think uniforms is not important for schools. I have two reasons for my opinio…" at bounding box center [705, 313] width 353 height 361
click at [747, 156] on textarea "I think uniforms is not important for schools. I have two reasons for my opinio…" at bounding box center [705, 313] width 353 height 361
click at [839, 157] on textarea "I think uniforms is not important for schools. I have two reasons for my opinio…" at bounding box center [705, 313] width 353 height 361
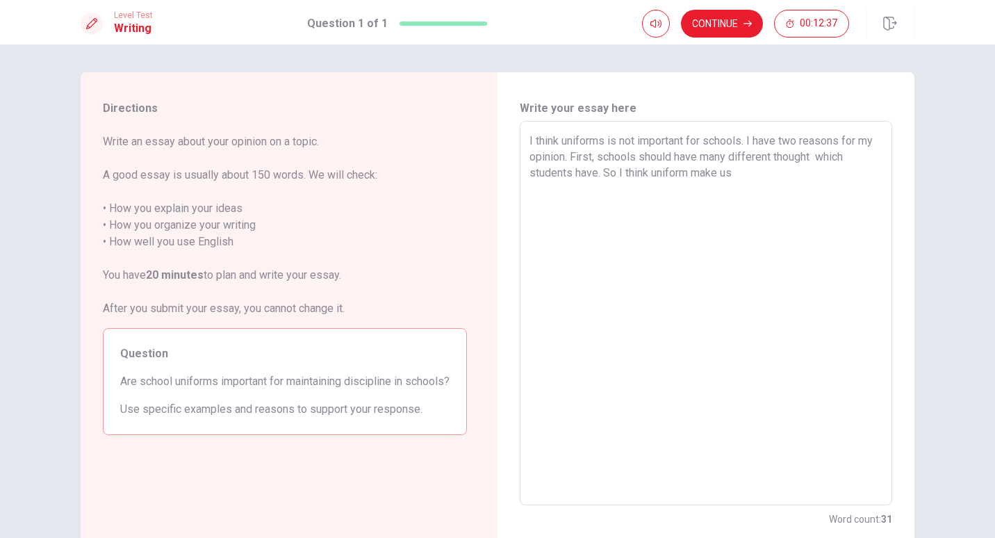
click at [615, 174] on textarea "I think uniforms is not important for schools. I have two reasons for my opinio…" at bounding box center [705, 313] width 353 height 361
click at [742, 172] on textarea "I think uniforms is not important for schools. I have two reasons for my opinio…" at bounding box center [705, 313] width 353 height 361
click at [532, 189] on textarea "I think uniforms is not important for schools. I have two reasons for my opinio…" at bounding box center [705, 313] width 353 height 361
click at [584, 194] on textarea "I think uniforms is not important for schools. I have two reasons for my opinio…" at bounding box center [705, 313] width 353 height 361
click at [549, 208] on textarea "I think uniforms is not important for schools. I have two reasons for my opinio…" at bounding box center [705, 313] width 353 height 361
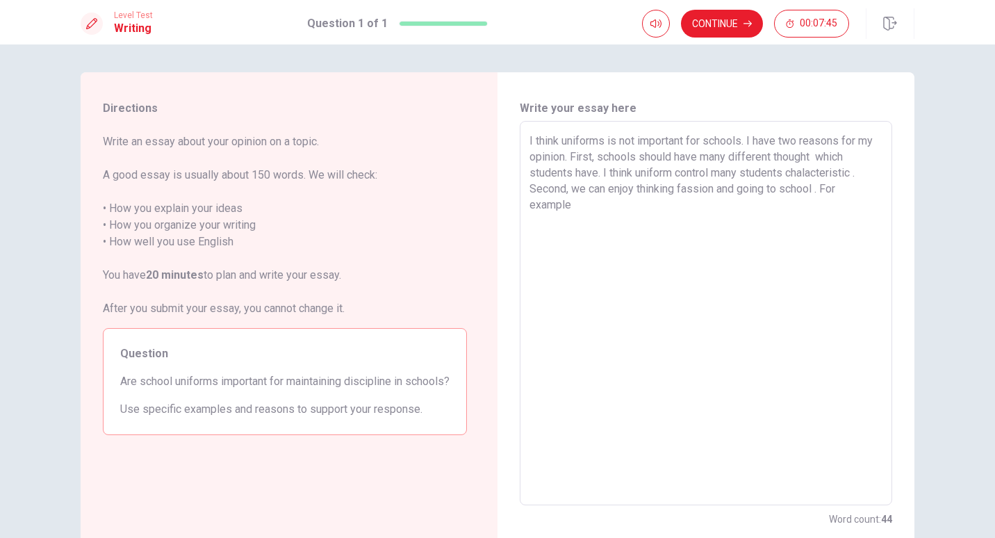
click at [581, 208] on textarea "I think uniforms is not important for schools. I have two reasons for my opinio…" at bounding box center [705, 313] width 353 height 361
click at [655, 207] on textarea "I think uniforms is not important for schools. I have two reasons for my opinio…" at bounding box center [705, 313] width 353 height 361
click at [675, 208] on textarea "I think uniforms is not important for schools. I have two reasons for my opinio…" at bounding box center [705, 313] width 353 height 361
click at [607, 202] on textarea "I think uniforms is not important for schools. I have two reasons for my opinio…" at bounding box center [705, 313] width 353 height 361
click at [596, 207] on textarea "I think uniforms is not important for schools. I have two reasons for my opinio…" at bounding box center [705, 313] width 353 height 361
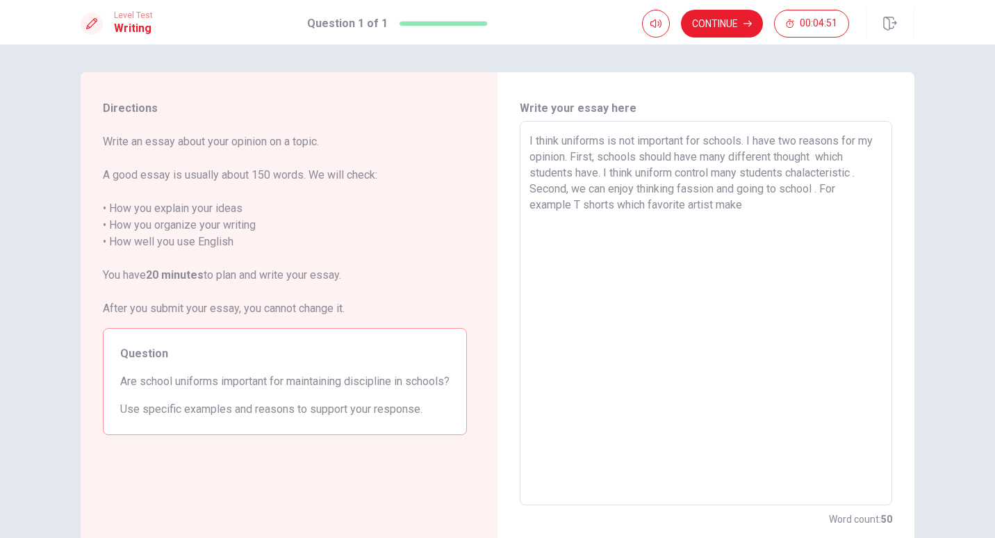
click at [760, 204] on textarea "I think uniforms is not important for schools. I have two reasons for my opinio…" at bounding box center [705, 313] width 353 height 361
click at [534, 216] on textarea "I think uniforms is not important for schools. I have two reasons for my opinio…" at bounding box center [705, 313] width 353 height 361
click at [566, 222] on textarea "I think uniforms is not important for schools. I have two reasons for my opinio…" at bounding box center [705, 313] width 353 height 361
click at [598, 207] on textarea "I think uniforms is not important for schools. I have two reasons for my opinio…" at bounding box center [705, 313] width 353 height 361
click at [598, 208] on textarea "I think uniforms is not important for schools. I have two reasons for my opinio…" at bounding box center [705, 313] width 353 height 361
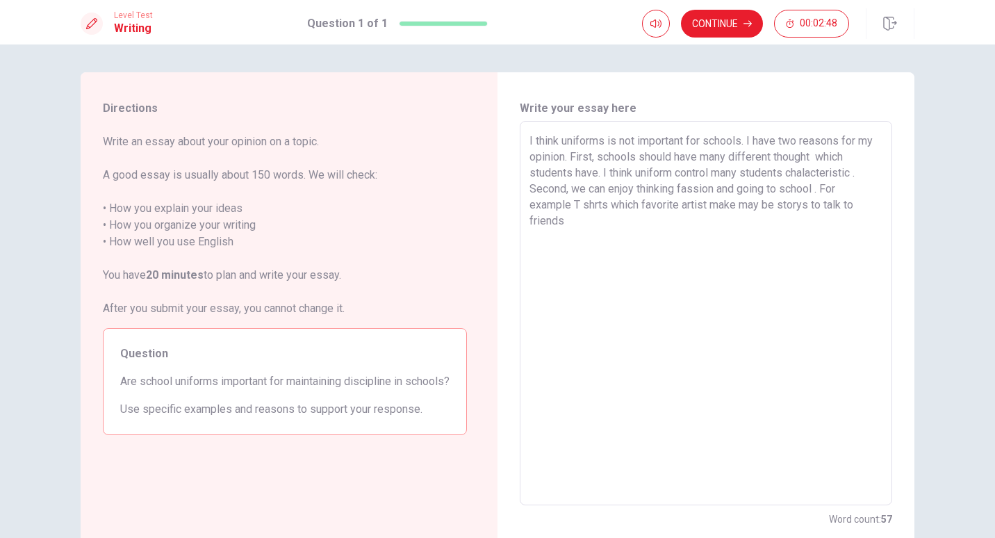
click at [595, 211] on textarea "I think uniforms is not important for schools. I have two reasons for my opinio…" at bounding box center [705, 313] width 353 height 361
click at [574, 224] on textarea "I think uniforms is not important for schools. I have two reasons for my opinio…" at bounding box center [705, 313] width 353 height 361
click at [593, 222] on textarea "I think uniforms is not important for schools. I have two reasons for my opinio…" at bounding box center [705, 313] width 353 height 361
click at [570, 221] on textarea "I think uniforms is not important for schools. I have two reasons for my opinio…" at bounding box center [705, 313] width 353 height 361
click at [631, 221] on textarea "I think uniforms is not important for schools. I have two reasons for my opinio…" at bounding box center [705, 313] width 353 height 361
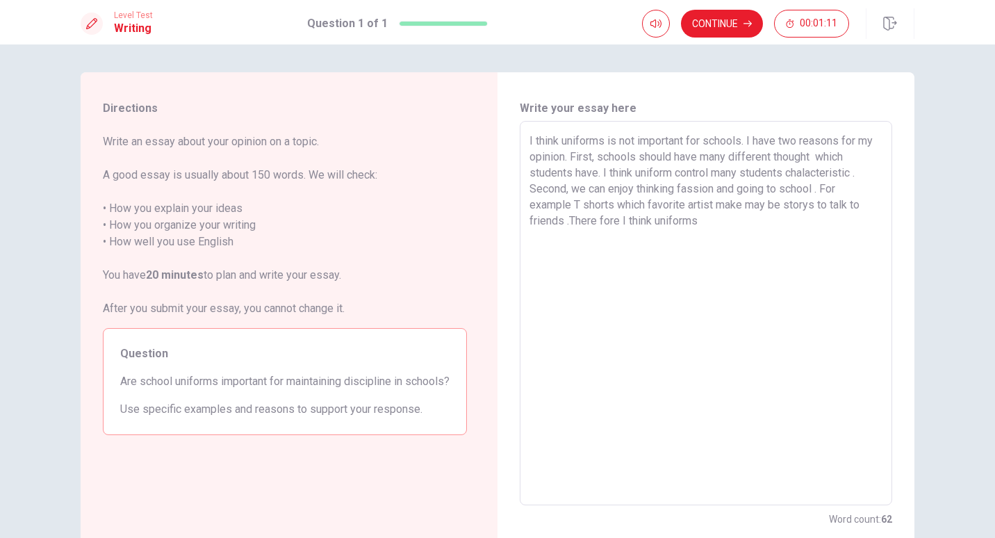
click at [698, 225] on textarea "I think uniforms is not important for schools. I have two reasons for my opinio…" at bounding box center [705, 313] width 353 height 361
click at [734, 20] on button "Continue" at bounding box center [722, 24] width 82 height 28
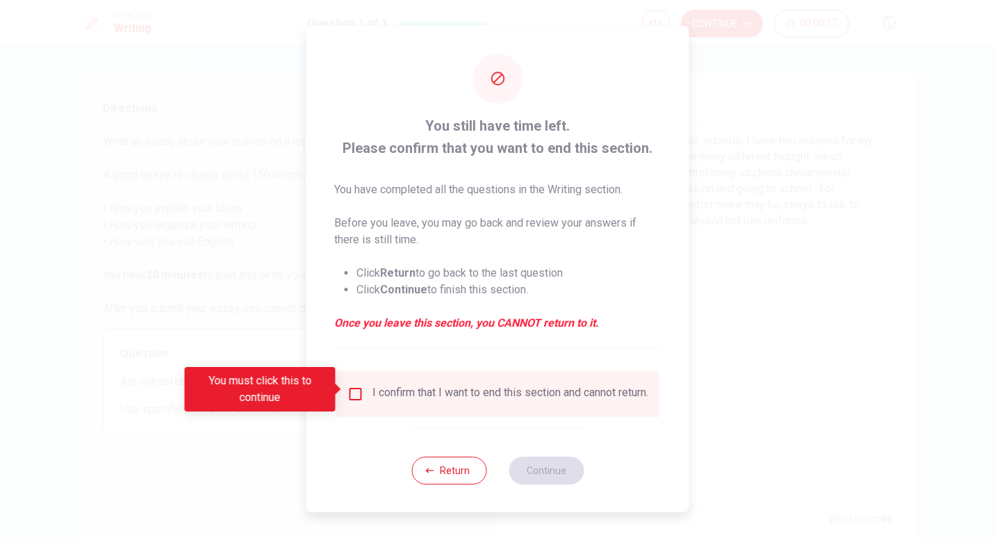
click at [353, 387] on input "You must click this to continue" at bounding box center [355, 394] width 17 height 17
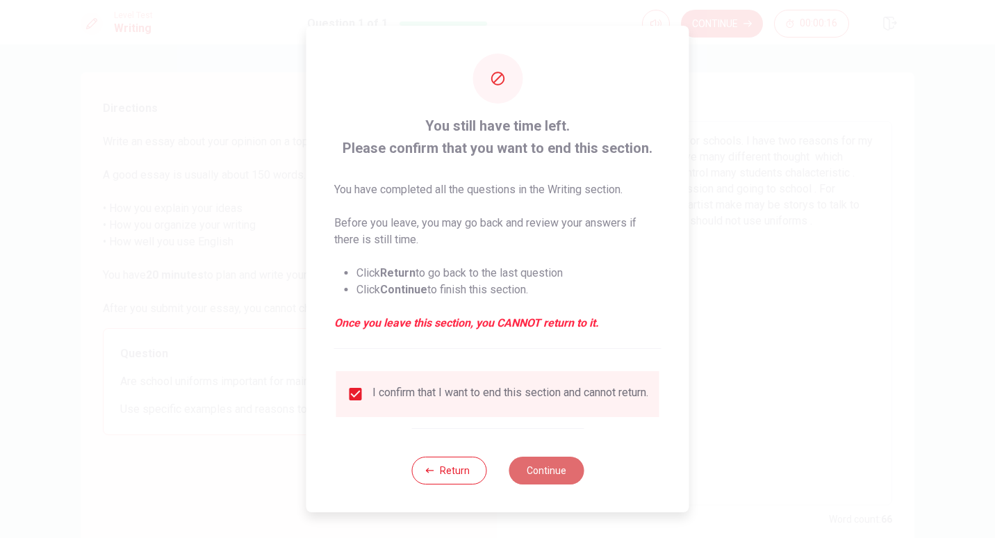
click at [534, 478] on button "Continue" at bounding box center [546, 471] width 75 height 28
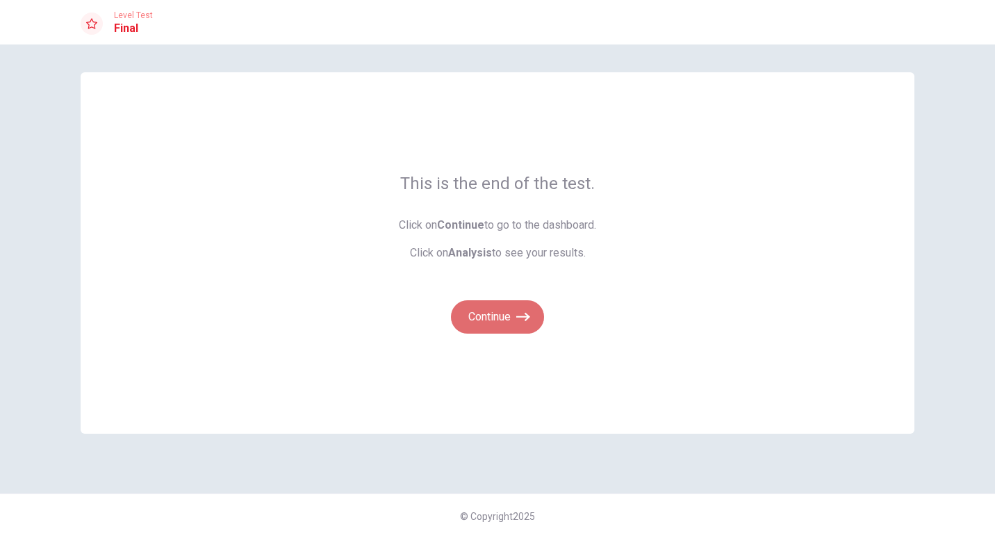
click at [489, 330] on button "Continue" at bounding box center [497, 316] width 93 height 33
